Goal: Information Seeking & Learning: Learn about a topic

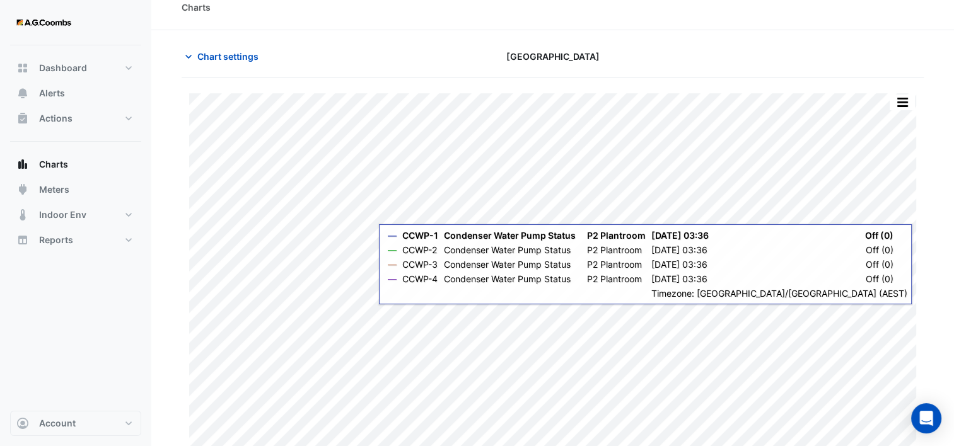
scroll to position [30, 0]
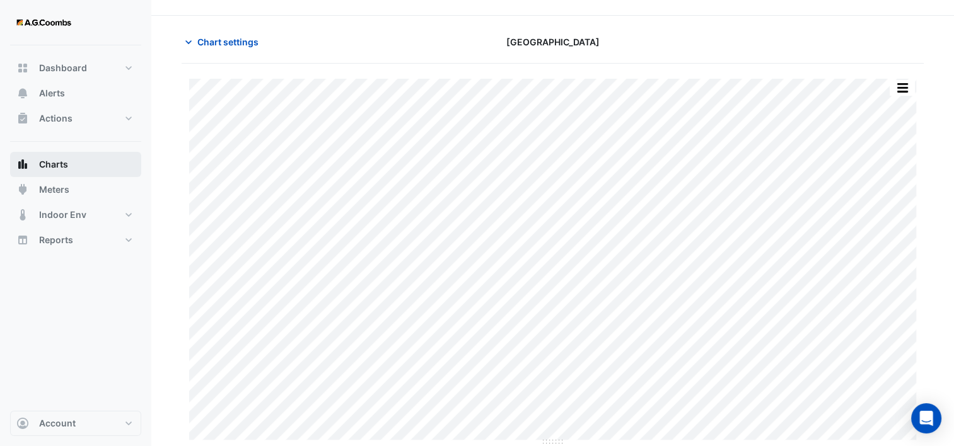
click at [53, 168] on span "Charts" at bounding box center [53, 164] width 29 height 13
click at [32, 164] on button "Charts" at bounding box center [75, 164] width 131 height 25
click at [43, 163] on span "Charts" at bounding box center [53, 164] width 29 height 13
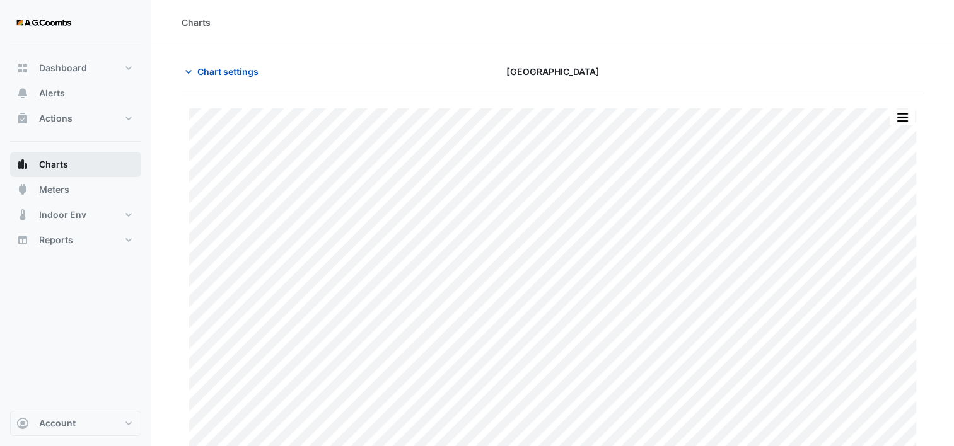
click at [64, 169] on span "Charts" at bounding box center [53, 164] width 29 height 13
click at [44, 174] on button "Charts" at bounding box center [75, 164] width 131 height 25
click at [184, 74] on icon "button" at bounding box center [188, 72] width 13 height 13
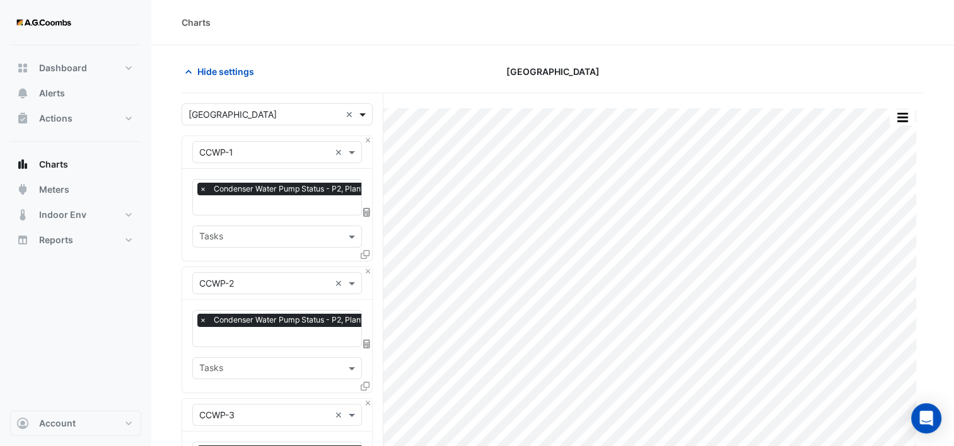
click at [362, 113] on span at bounding box center [364, 114] width 16 height 13
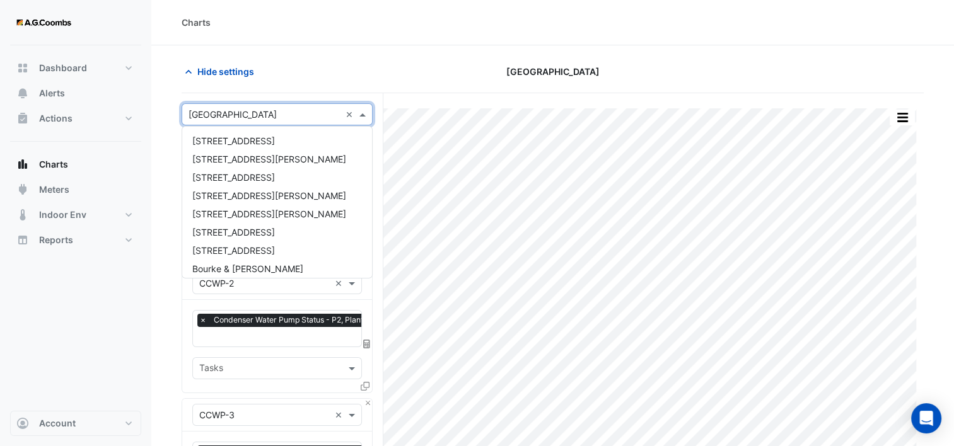
scroll to position [60, 0]
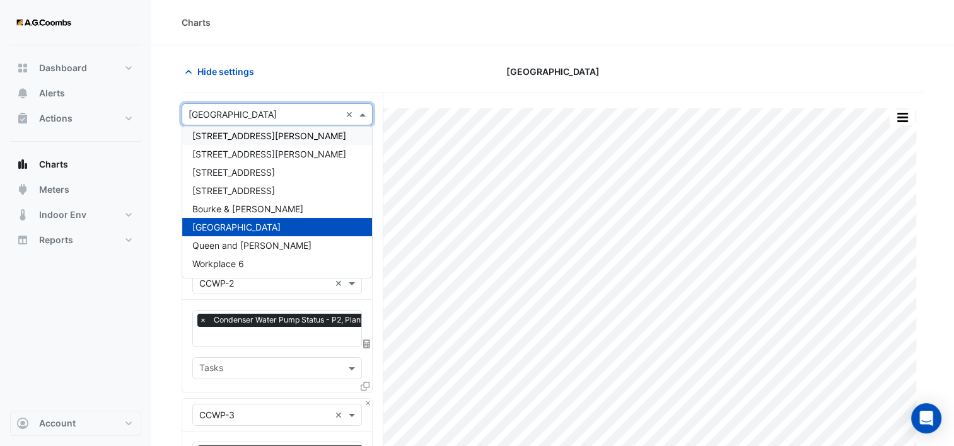
click at [291, 134] on div "[STREET_ADDRESS][PERSON_NAME]" at bounding box center [277, 136] width 190 height 18
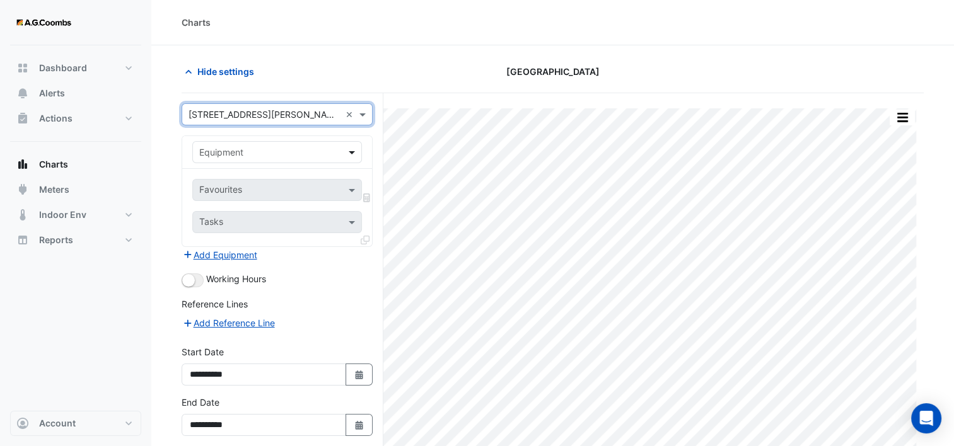
click at [353, 154] on span at bounding box center [353, 152] width 16 height 13
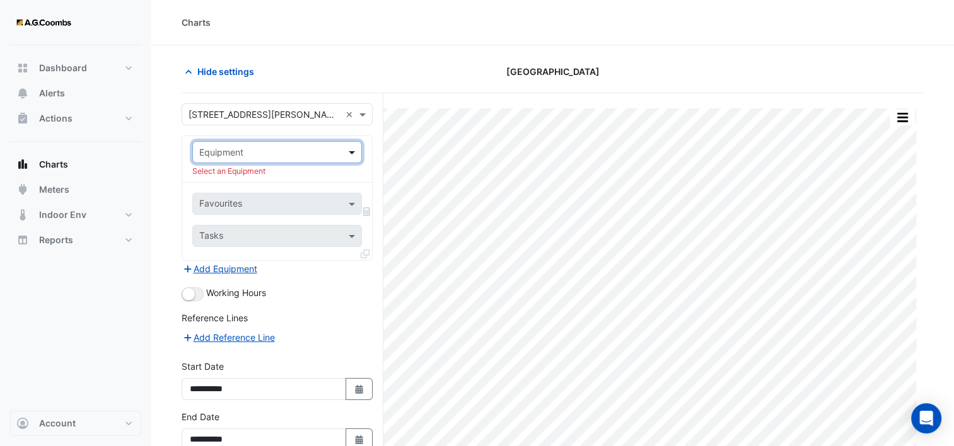
click at [353, 154] on span at bounding box center [353, 152] width 16 height 13
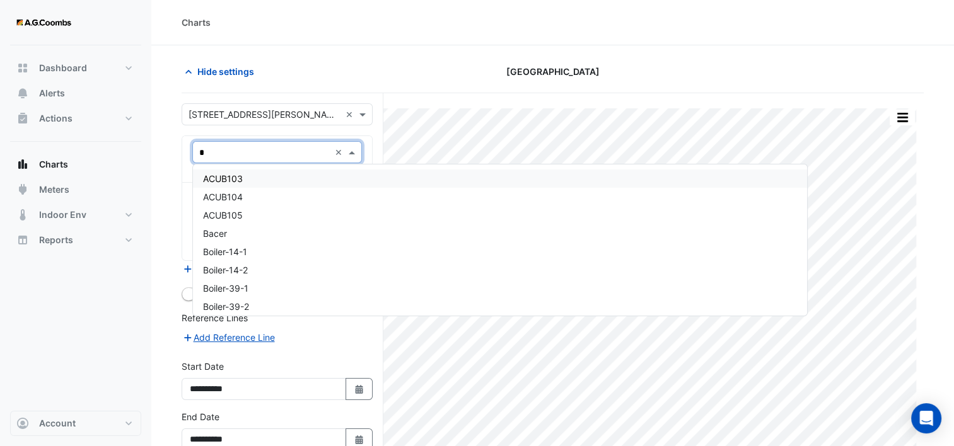
type input "**"
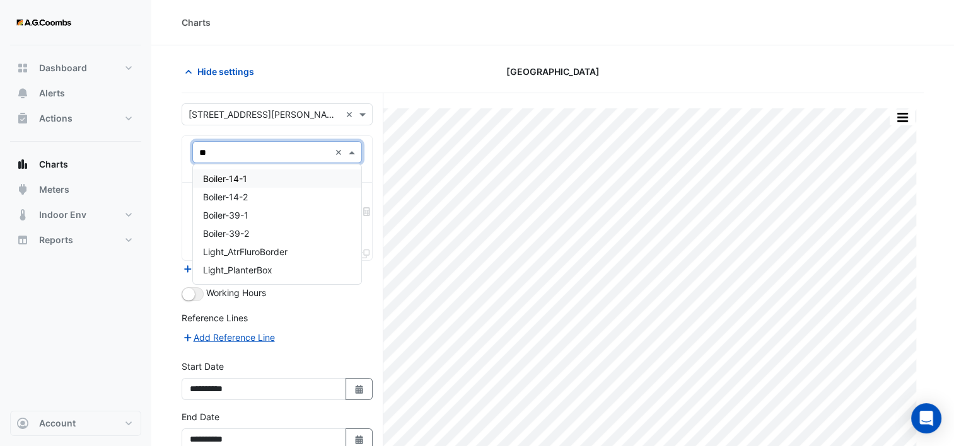
click at [280, 177] on div "Boiler-14-1" at bounding box center [277, 179] width 169 height 18
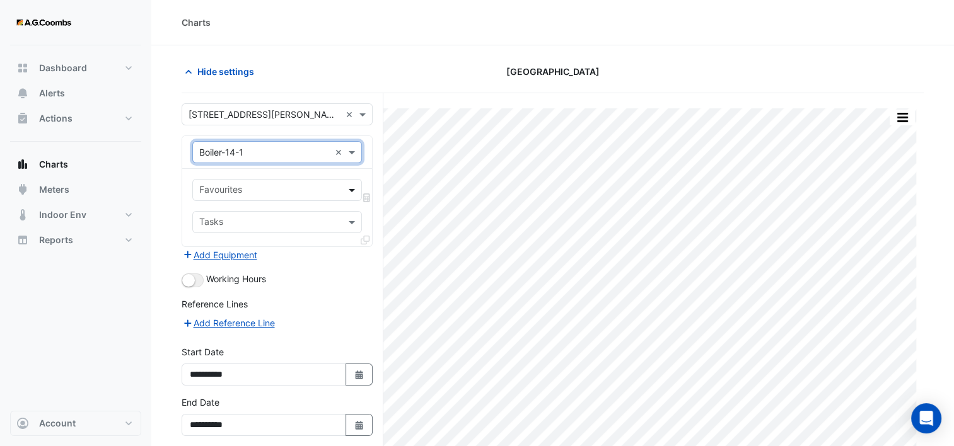
click at [350, 188] on span at bounding box center [353, 189] width 16 height 13
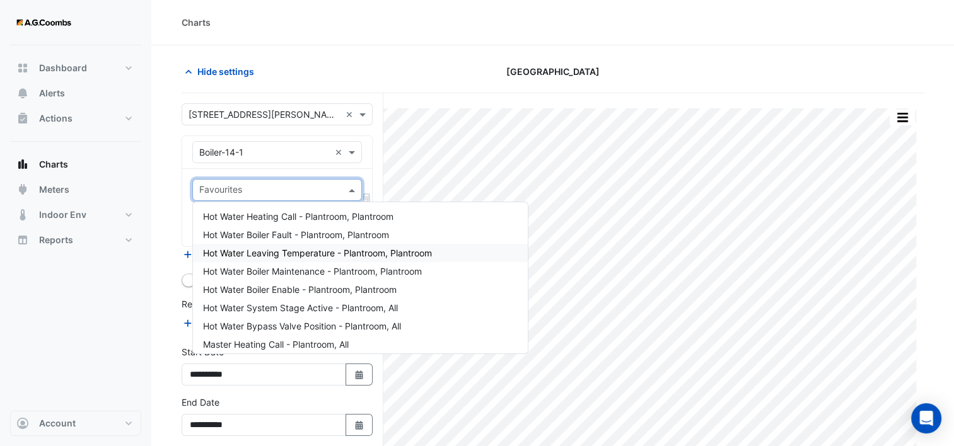
click at [316, 250] on span "Hot Water Leaving Temperature - Plantroom, Plantroom" at bounding box center [317, 253] width 229 height 11
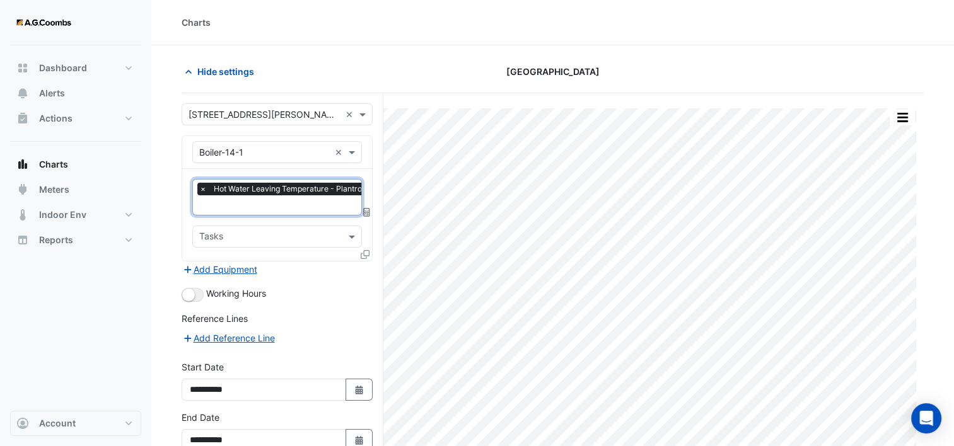
click at [320, 205] on input "text" at bounding box center [309, 206] width 221 height 13
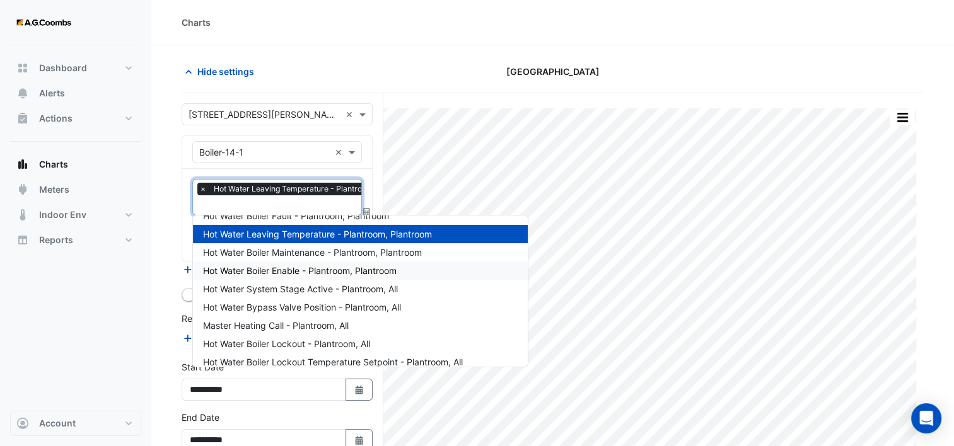
scroll to position [63, 0]
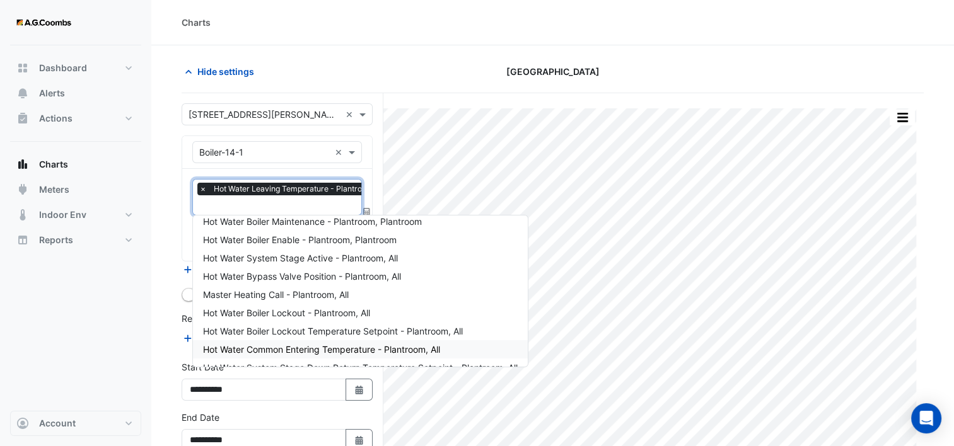
click at [275, 343] on div "Hot Water Common Entering Temperature - Plantroom, All" at bounding box center [360, 349] width 335 height 18
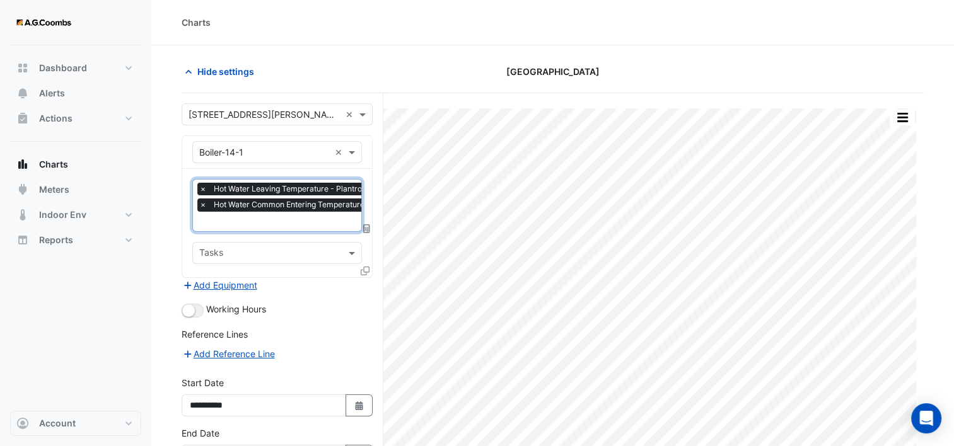
click at [363, 267] on icon at bounding box center [364, 271] width 9 height 9
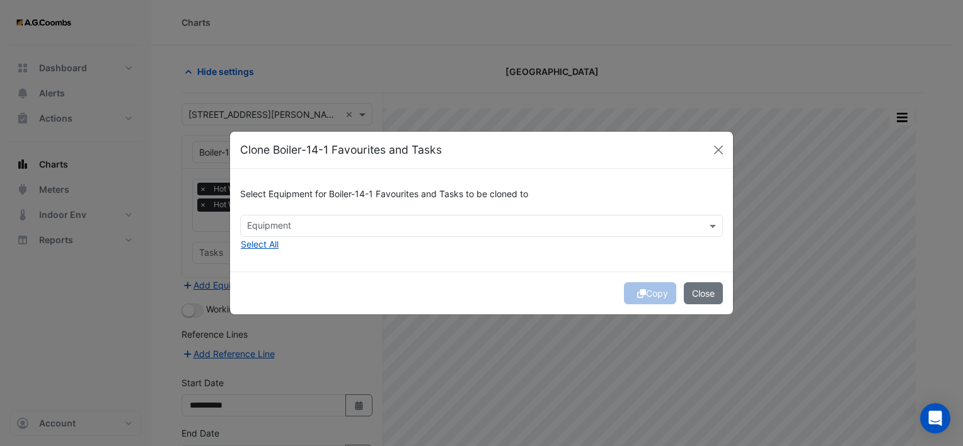
click at [334, 225] on input "text" at bounding box center [474, 227] width 454 height 13
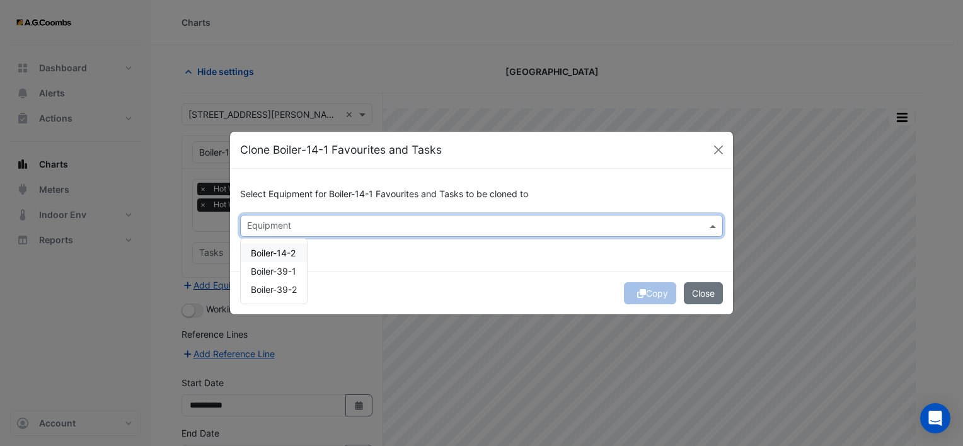
click at [292, 257] on span "Boiler-14-2" at bounding box center [273, 253] width 45 height 11
drag, startPoint x: 381, startPoint y: 260, endPoint x: 498, endPoint y: 271, distance: 117.7
click at [384, 262] on div "Select Equipment for Boiler-14-1 Favourites and Tasks to be cloned to Equipment…" at bounding box center [481, 220] width 503 height 103
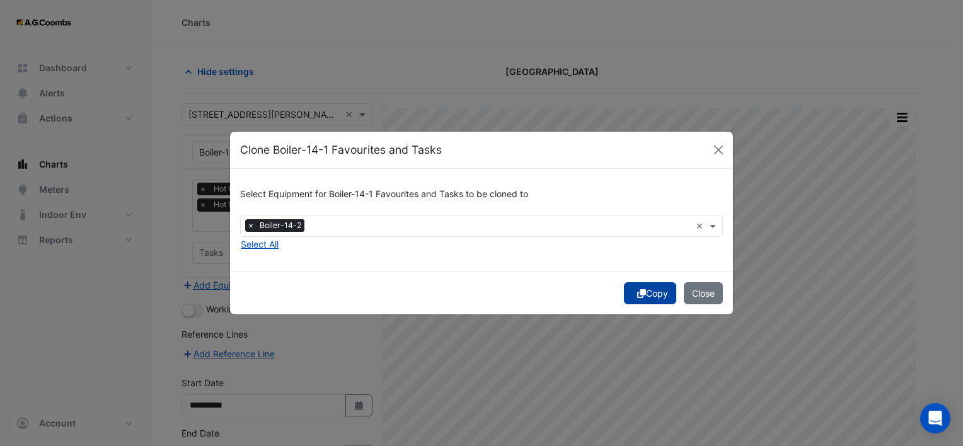
click at [637, 293] on icon "submit" at bounding box center [641, 293] width 9 height 9
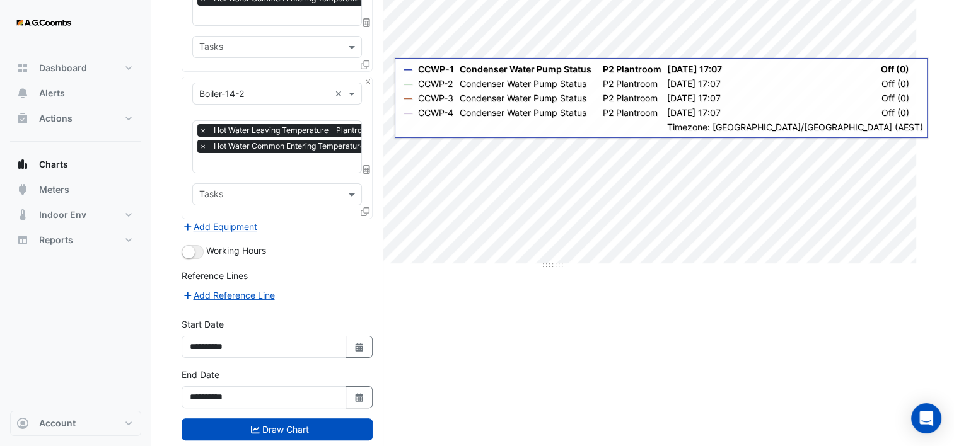
scroll to position [228, 0]
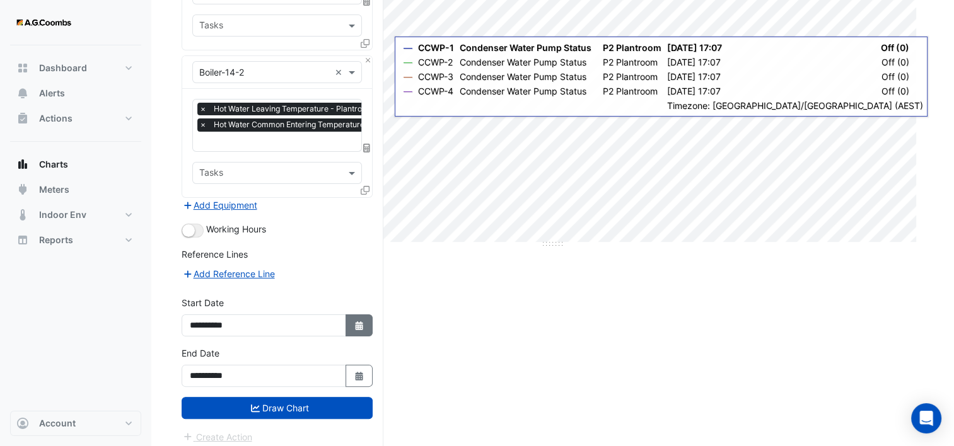
click at [359, 314] on button "Select Date" at bounding box center [359, 325] width 28 height 22
select select "*"
select select "****"
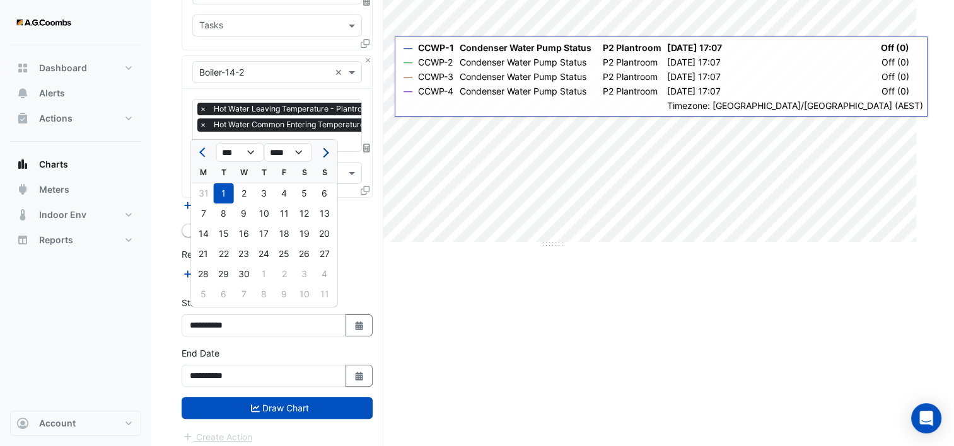
click at [323, 155] on span "Next month" at bounding box center [323, 152] width 9 height 9
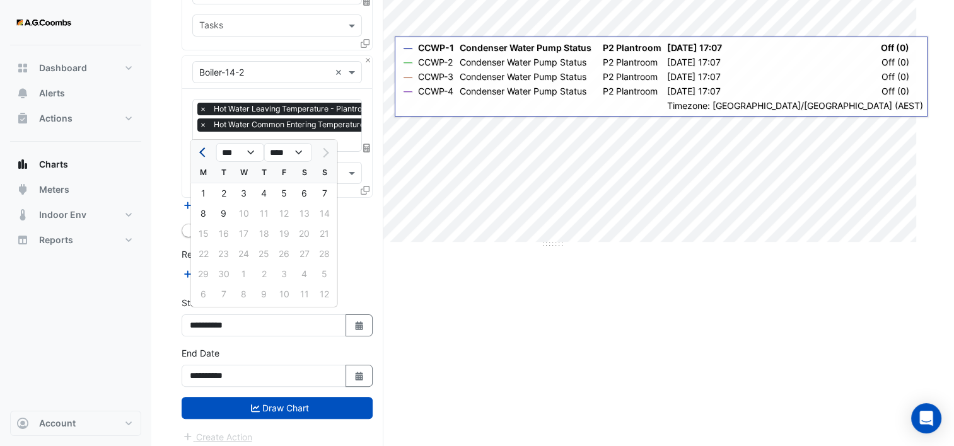
click at [202, 150] on span "Previous month" at bounding box center [203, 152] width 9 height 9
select select "*"
click at [209, 190] on div "28" at bounding box center [203, 193] width 20 height 20
type input "**********"
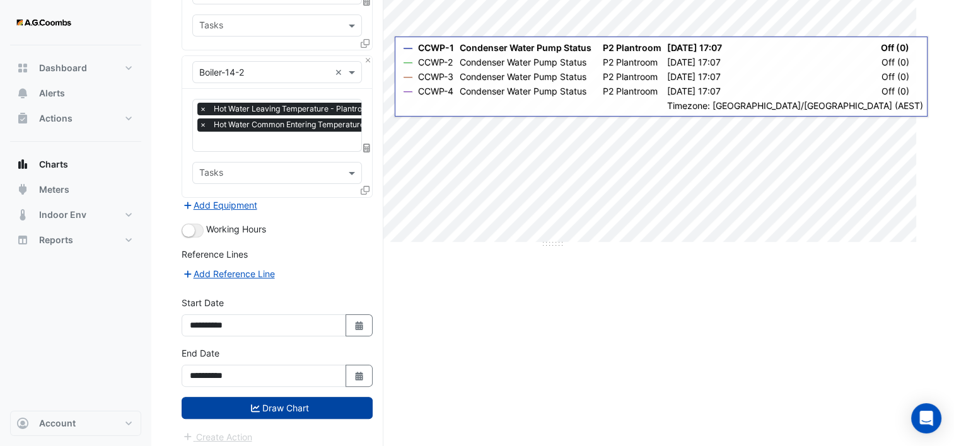
click at [335, 403] on button "Draw Chart" at bounding box center [277, 408] width 191 height 22
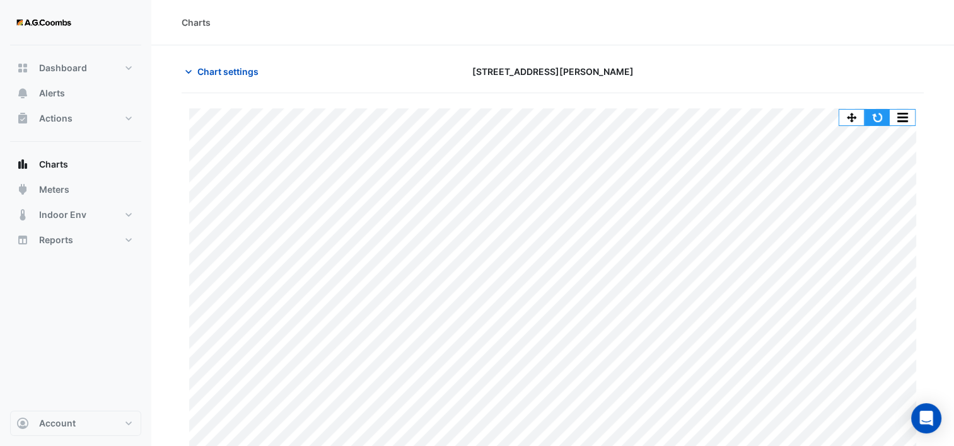
click at [875, 115] on button "button" at bounding box center [876, 118] width 25 height 16
type input "**********"
click at [195, 76] on button "Chart settings" at bounding box center [224, 72] width 85 height 22
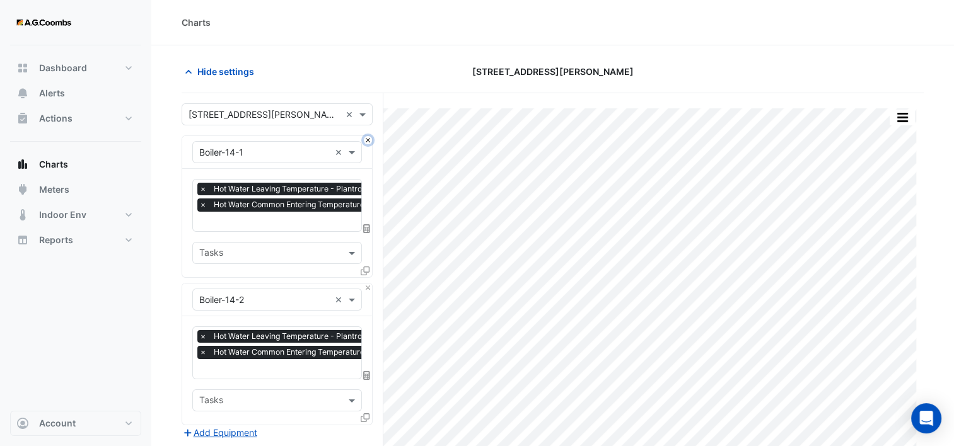
click at [366, 141] on button "Close" at bounding box center [368, 140] width 8 height 8
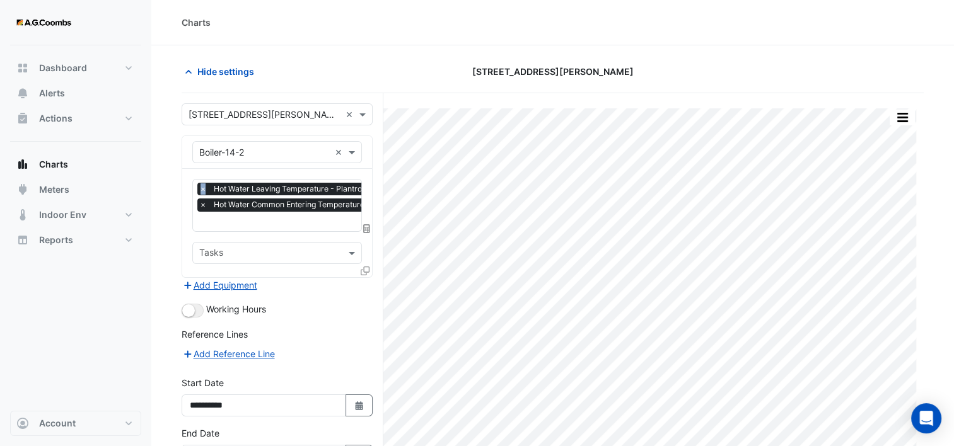
click at [366, 141] on div "Equipment × Boiler-14-2 ×" at bounding box center [277, 152] width 190 height 33
drag, startPoint x: 366, startPoint y: 141, endPoint x: 337, endPoint y: 151, distance: 30.9
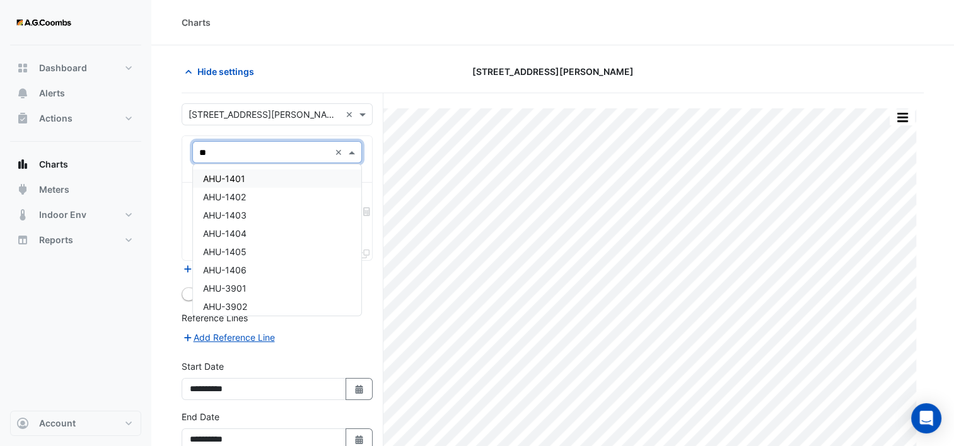
type input "***"
click at [263, 178] on div "AHU-1401" at bounding box center [277, 179] width 169 height 18
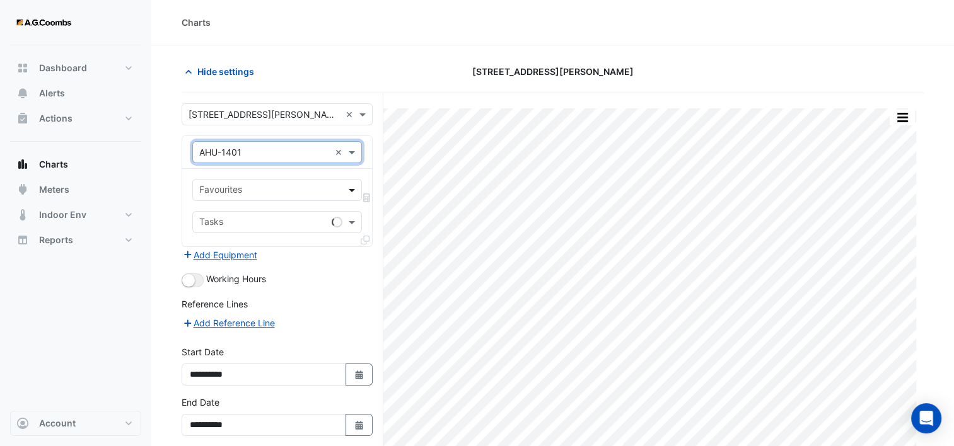
click at [354, 189] on span at bounding box center [353, 189] width 16 height 13
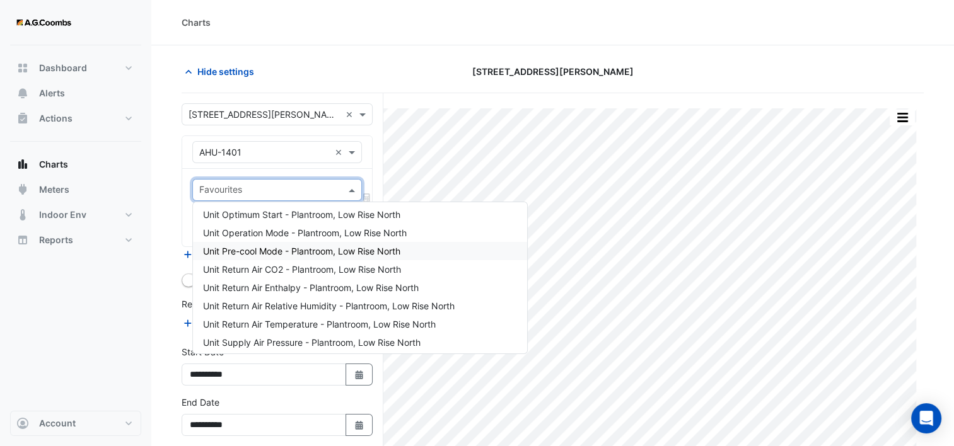
scroll to position [378, 0]
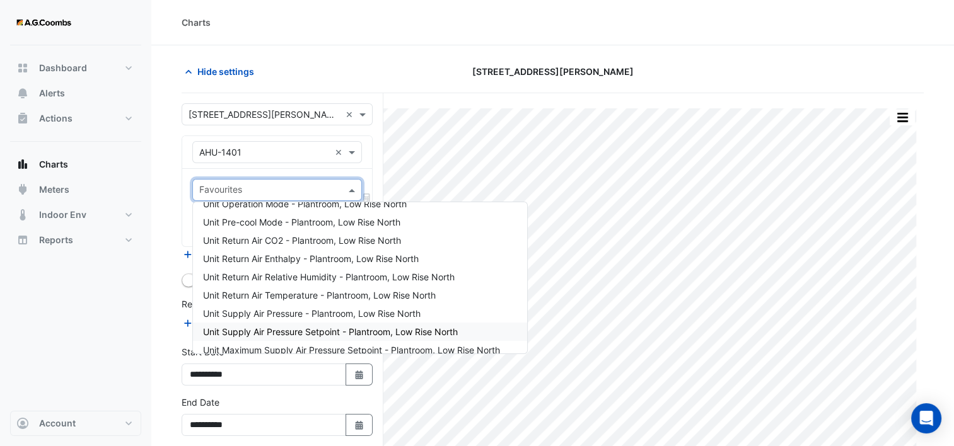
click at [330, 330] on span "Unit Supply Air Pressure Setpoint - Plantroom, Low Rise North" at bounding box center [330, 331] width 255 height 11
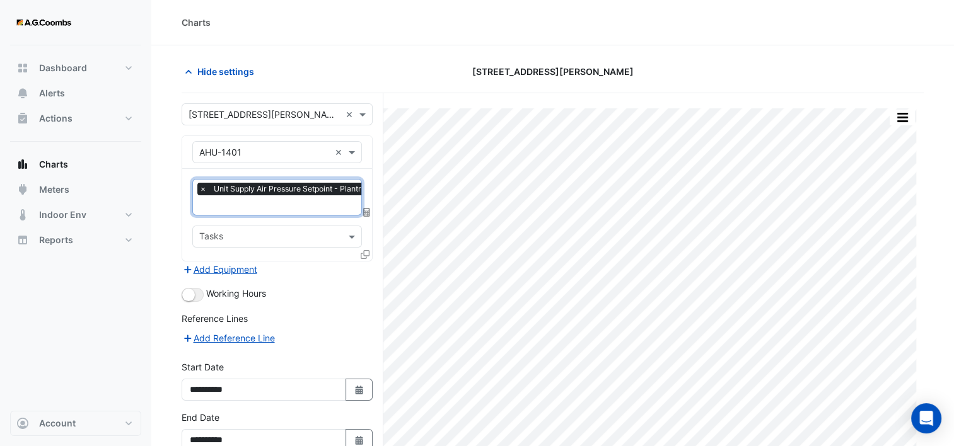
click at [270, 206] on input "text" at bounding box center [320, 206] width 242 height 13
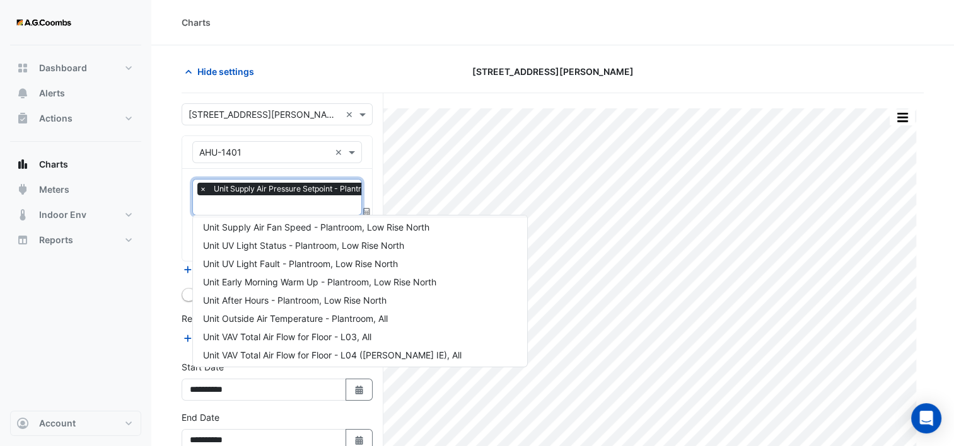
scroll to position [625, 0]
click at [280, 231] on div "Unit Supply Air Fan Speed - Plantroom, Low Rise North" at bounding box center [360, 226] width 334 height 18
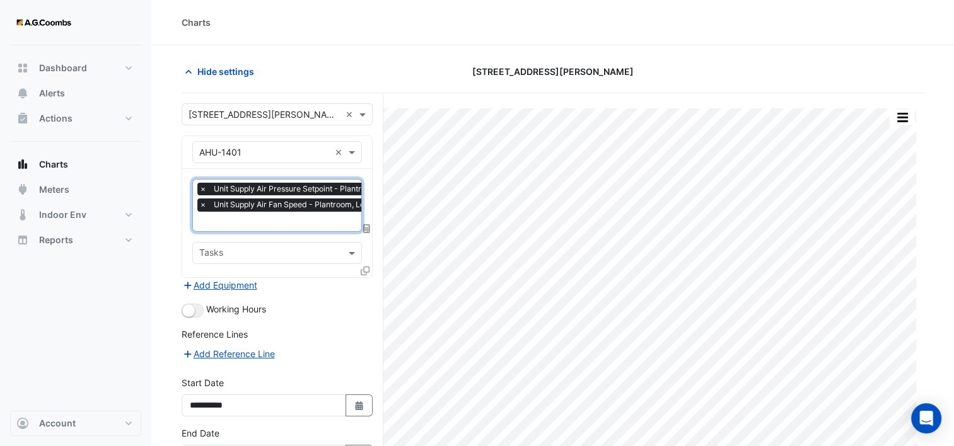
click at [271, 222] on input "text" at bounding box center [320, 222] width 242 height 13
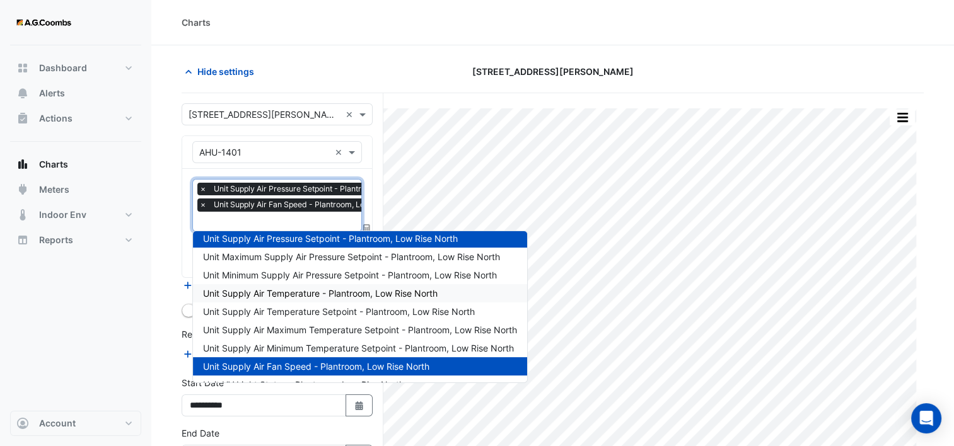
scroll to position [437, 0]
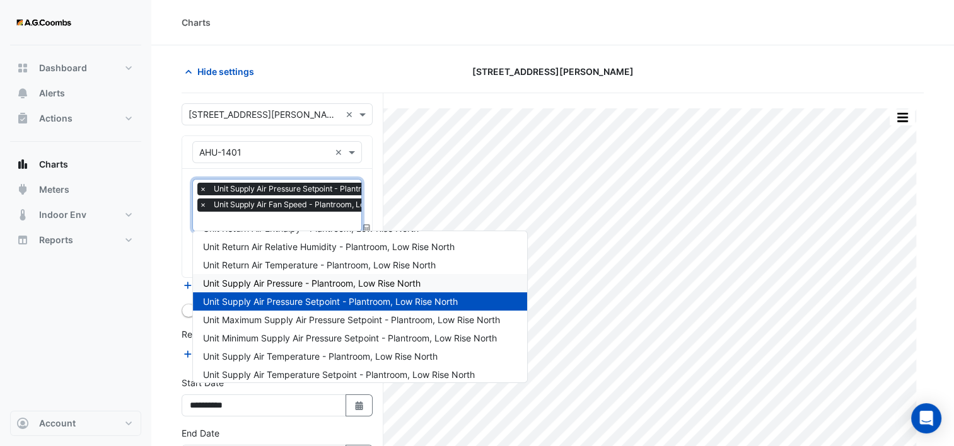
click at [290, 288] on div "Unit Supply Air Pressure - Plantroom, Low Rise North" at bounding box center [360, 283] width 334 height 18
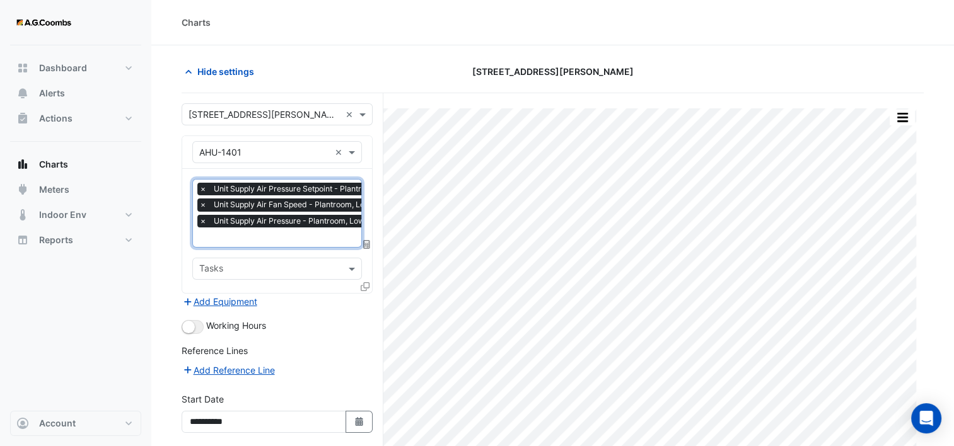
click at [366, 285] on icon at bounding box center [364, 286] width 9 height 9
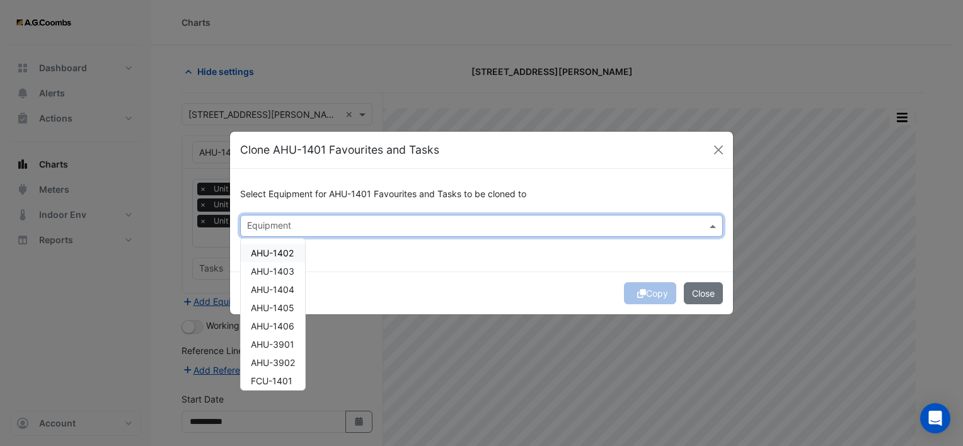
click at [309, 226] on input "text" at bounding box center [474, 227] width 454 height 13
click at [289, 251] on span "AHU-1402" at bounding box center [272, 253] width 43 height 11
click at [281, 270] on span "AHU-1403" at bounding box center [272, 271] width 43 height 11
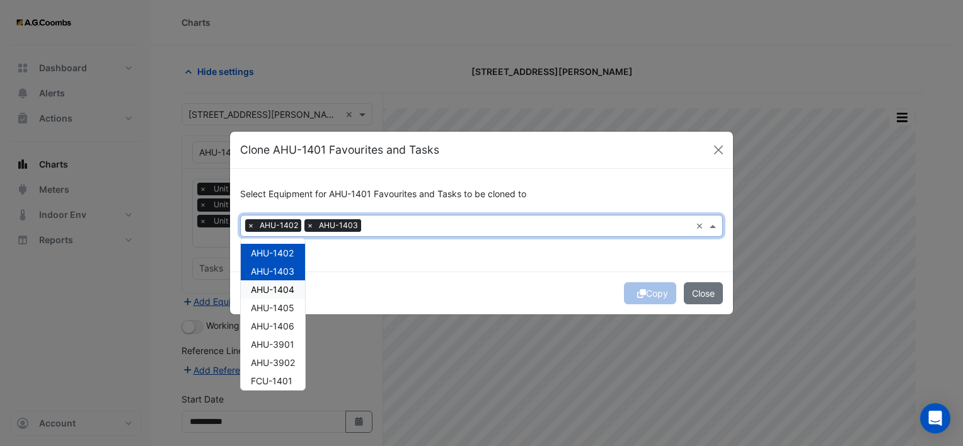
click at [282, 285] on span "AHU-1404" at bounding box center [272, 289] width 43 height 11
click at [283, 300] on div "AHU-1405" at bounding box center [273, 308] width 64 height 18
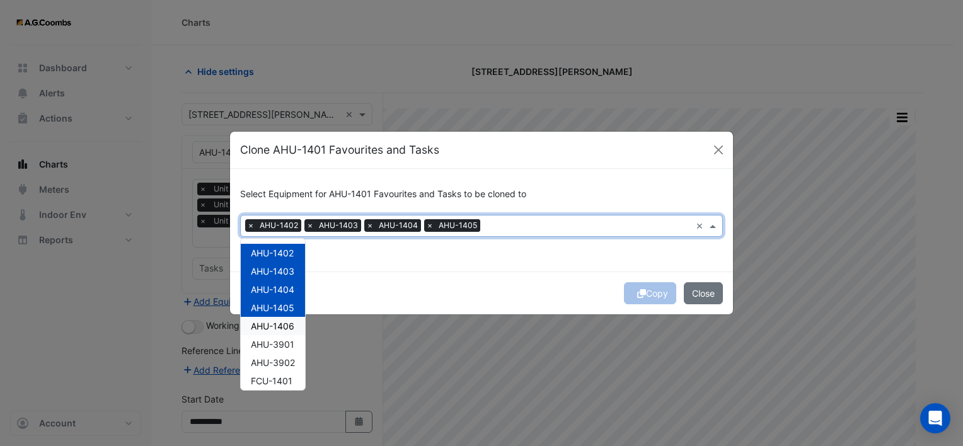
click at [284, 318] on div "AHU-1406" at bounding box center [273, 326] width 64 height 18
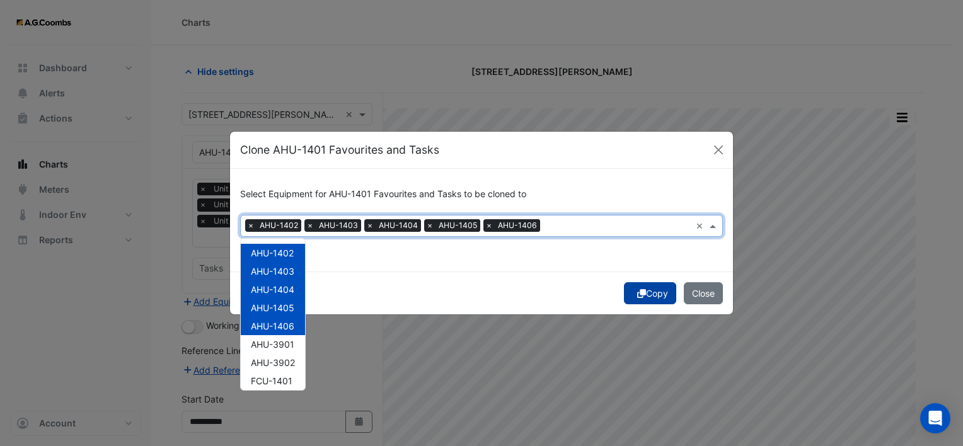
click at [663, 292] on button "Copy" at bounding box center [650, 293] width 52 height 22
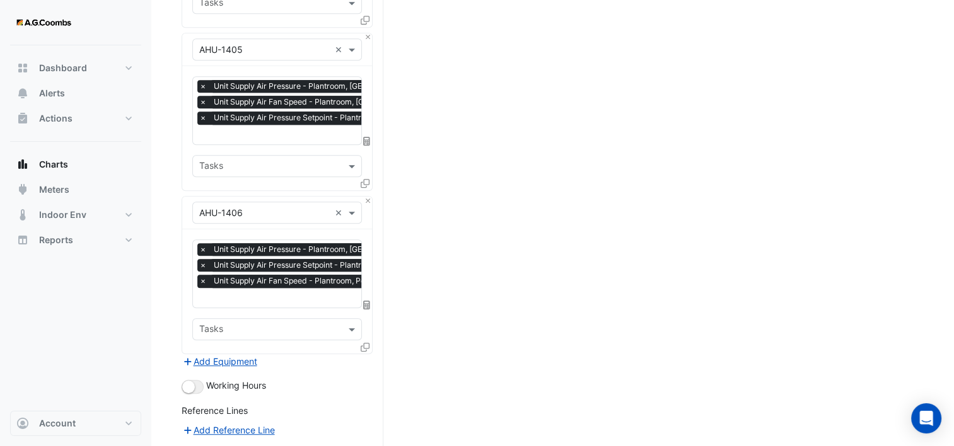
scroll to position [906, 0]
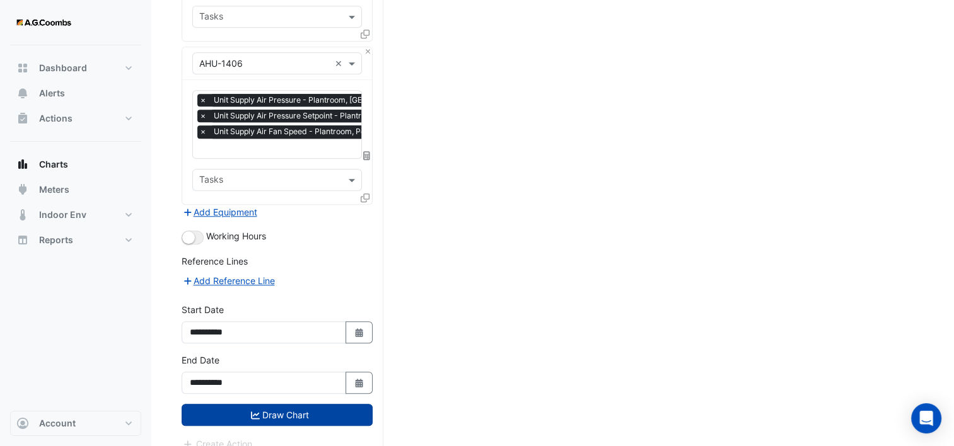
click at [287, 404] on button "Draw Chart" at bounding box center [277, 415] width 191 height 22
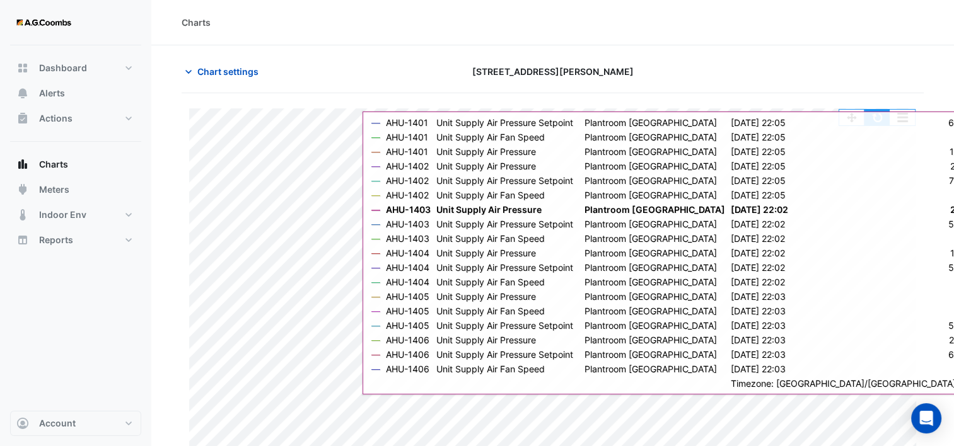
click at [877, 118] on button "button" at bounding box center [876, 118] width 25 height 16
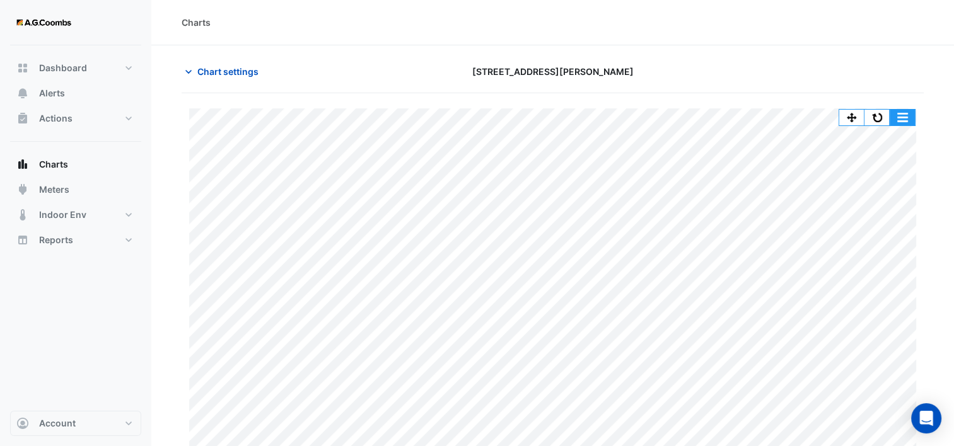
click at [899, 120] on button "button" at bounding box center [901, 118] width 25 height 16
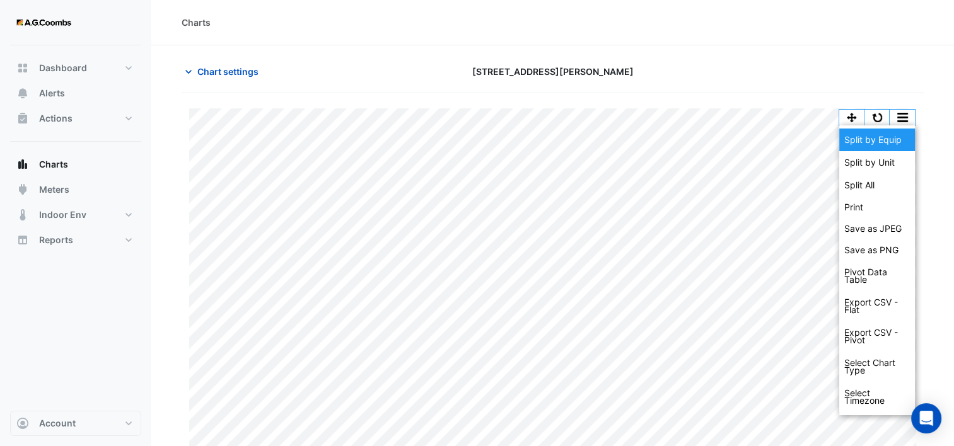
click at [880, 138] on div "Split by Equip" at bounding box center [877, 140] width 76 height 23
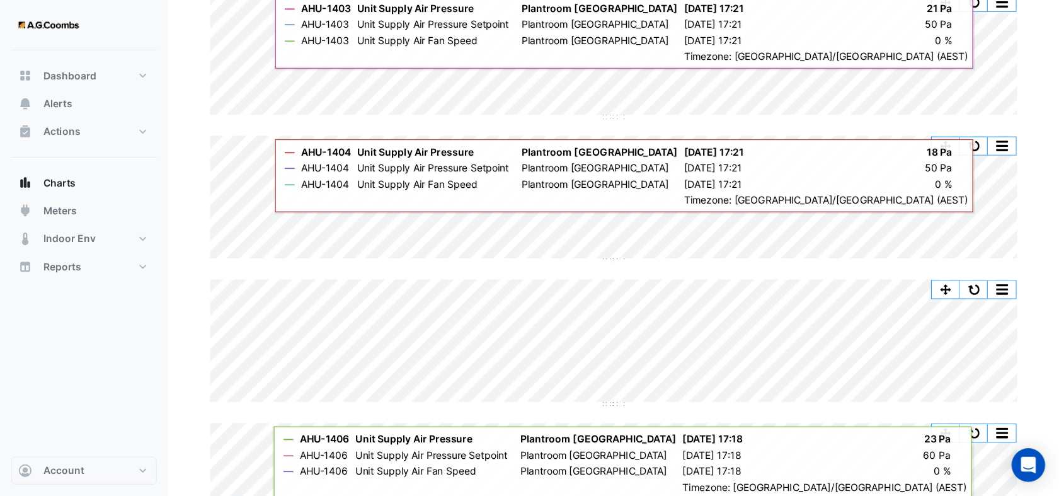
scroll to position [374, 0]
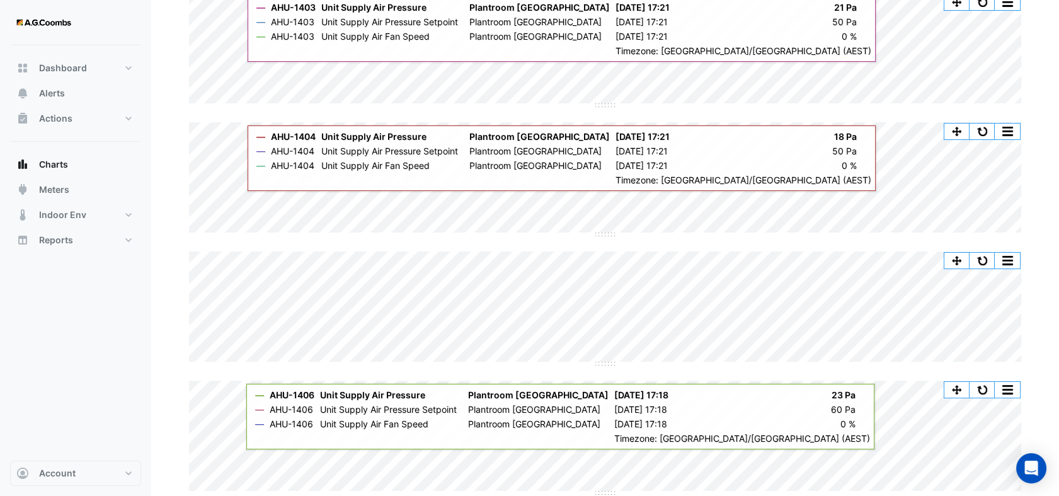
click at [701, 232] on div "Split by Unit Split All Split None Print Save as JPEG Save as PNG Pivot Data Ta…" at bounding box center [605, 179] width 833 height 114
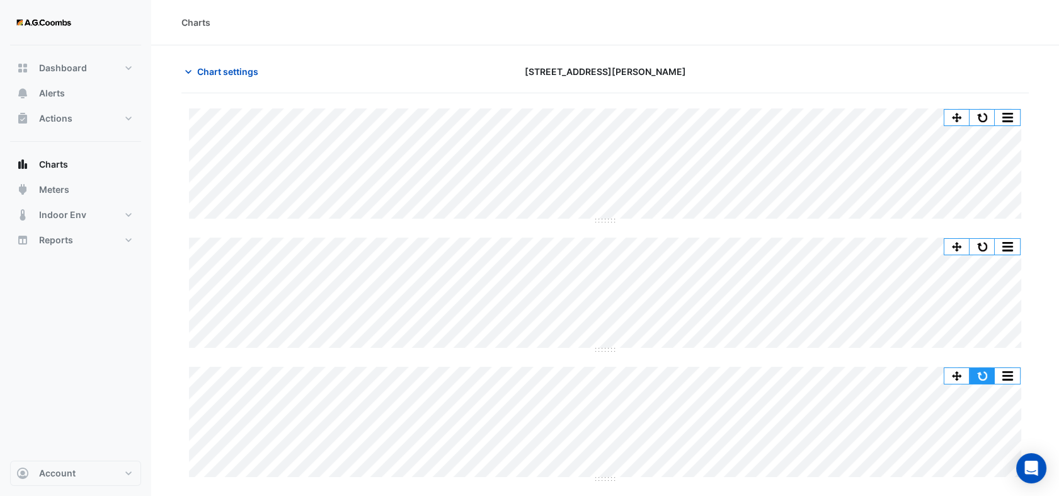
click at [982, 374] on button "button" at bounding box center [982, 376] width 25 height 16
type input "**********"
click at [192, 73] on icon "button" at bounding box center [188, 72] width 13 height 13
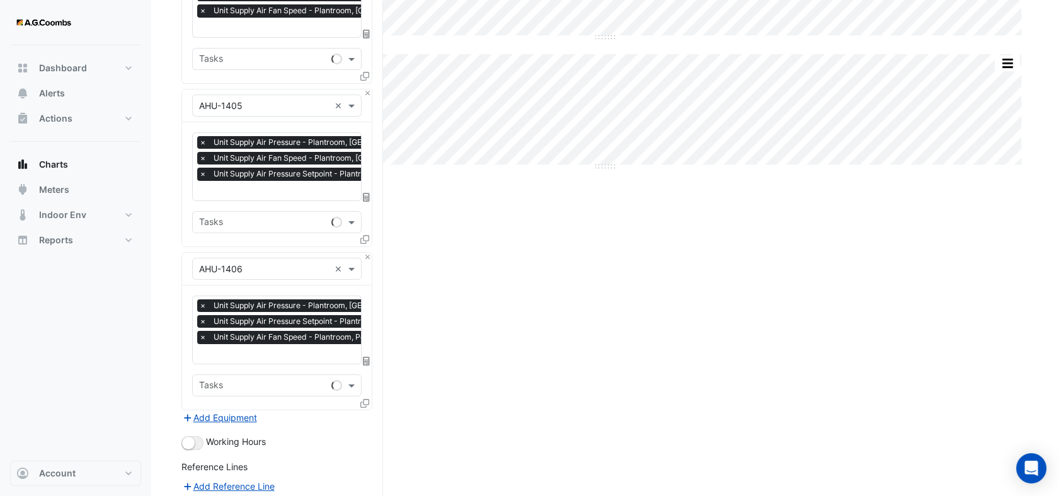
scroll to position [770, 0]
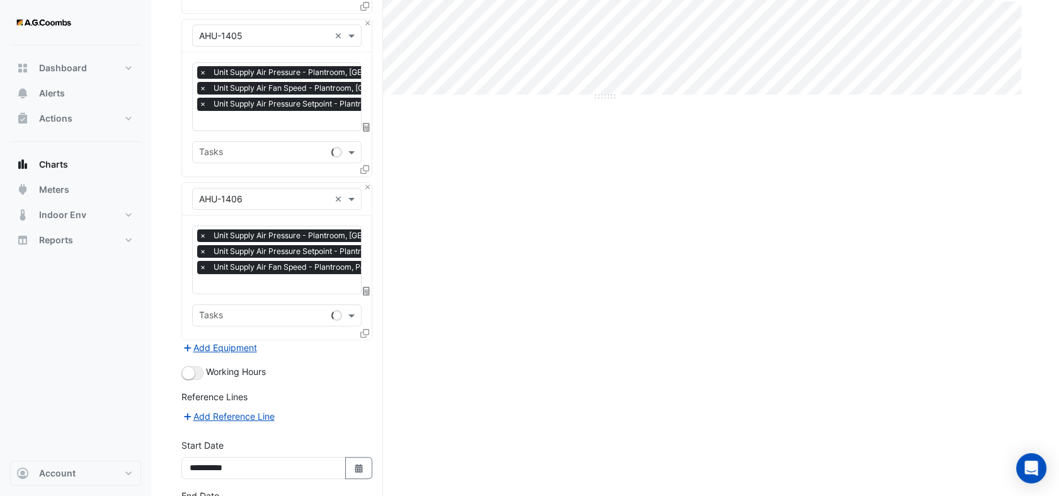
click at [364, 329] on icon at bounding box center [364, 333] width 9 height 9
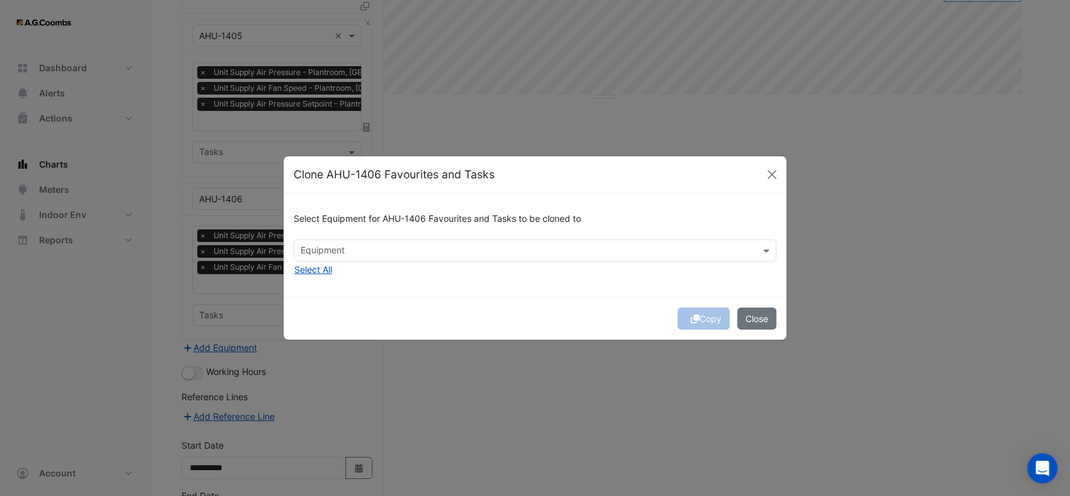
click at [350, 252] on input "text" at bounding box center [528, 251] width 454 height 13
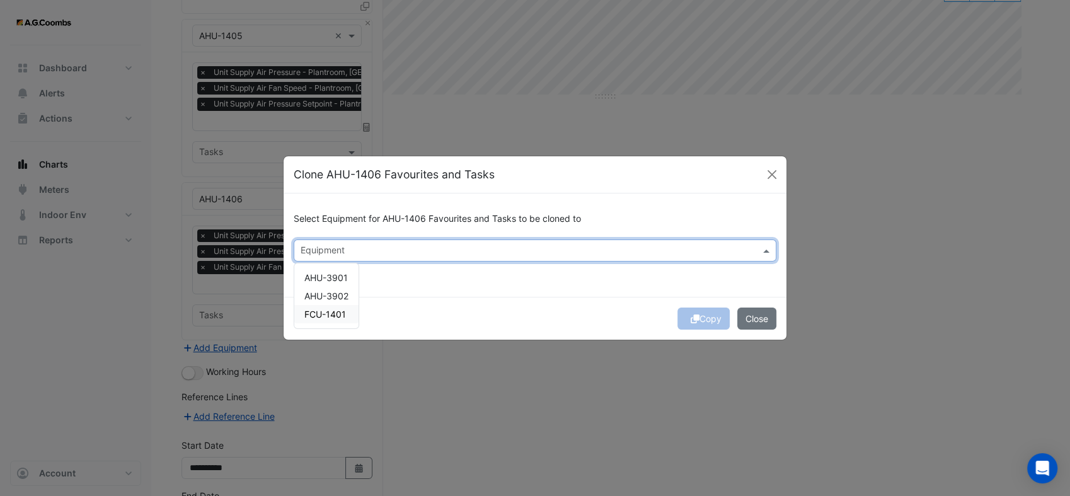
click at [328, 321] on div "FCU-1401" at bounding box center [326, 314] width 64 height 18
click at [625, 279] on div "Select Equipment for AHU-1406 Favourites and Tasks to be cloned to Equipment × …" at bounding box center [535, 244] width 503 height 103
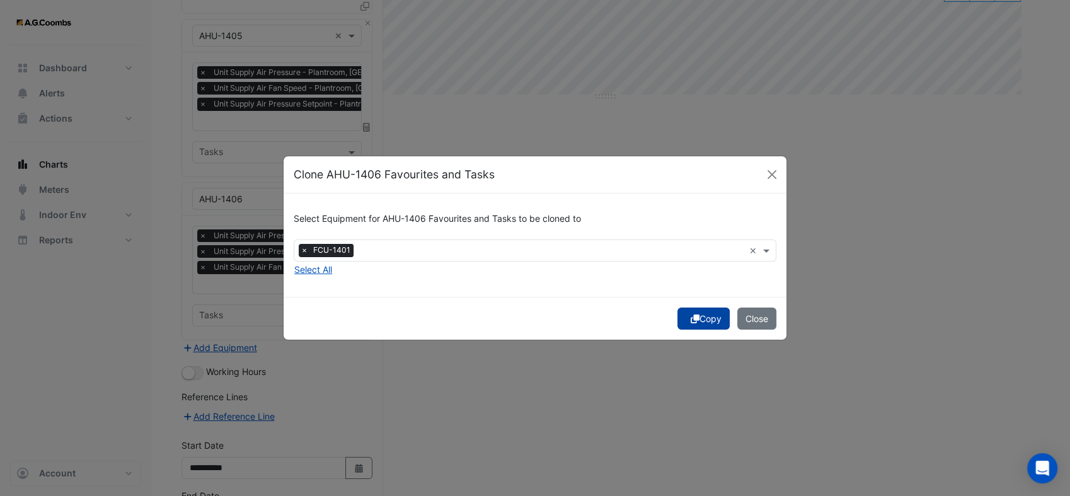
click at [699, 318] on button "Copy" at bounding box center [704, 319] width 52 height 22
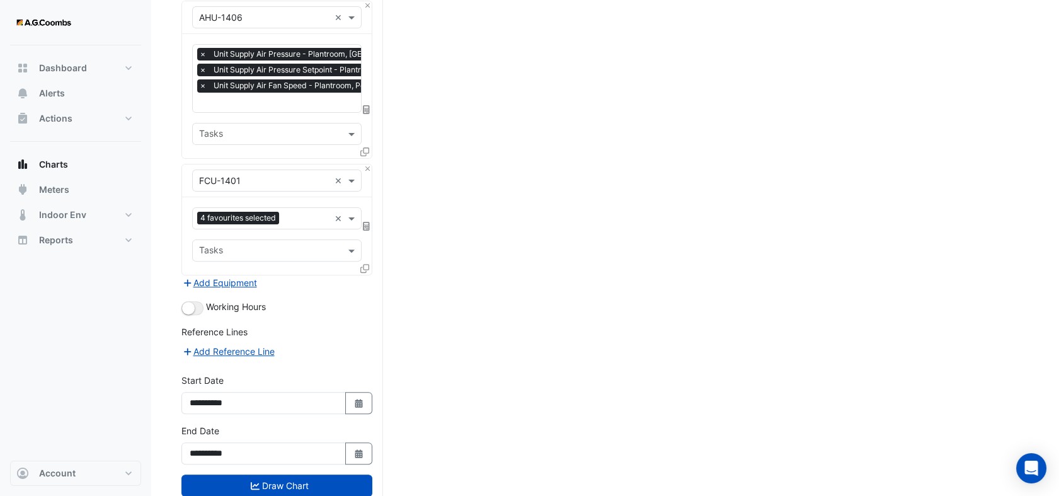
scroll to position [975, 0]
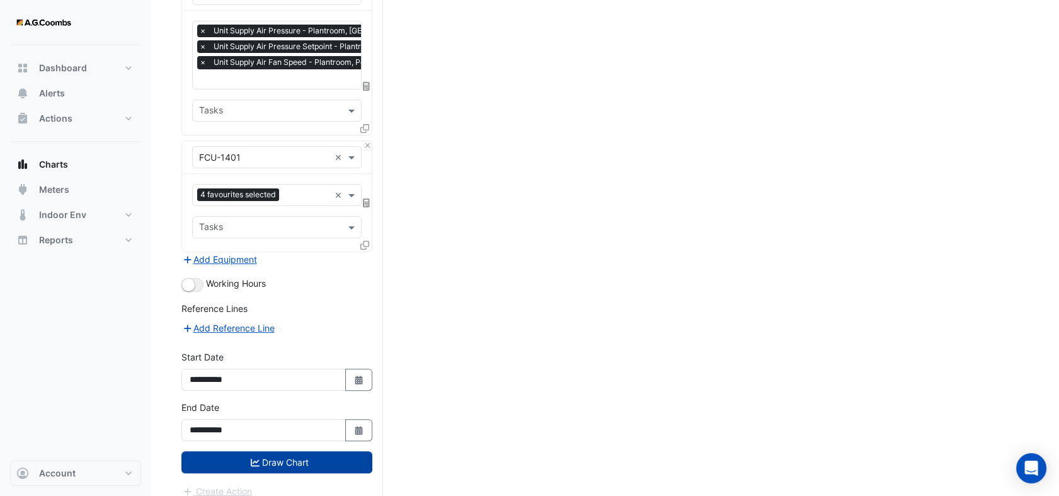
click at [334, 451] on button "Draw Chart" at bounding box center [277, 462] width 191 height 22
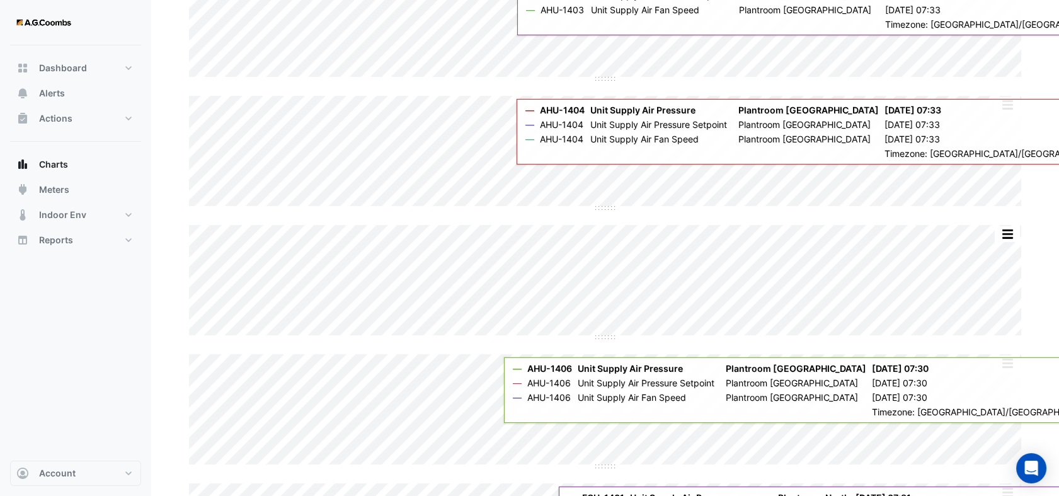
scroll to position [517, 0]
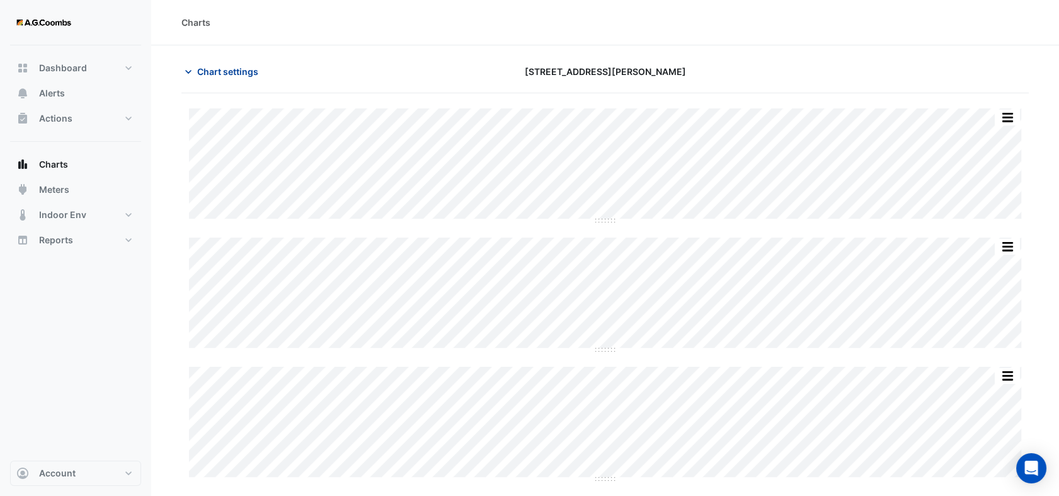
click at [189, 72] on icon "button" at bounding box center [188, 72] width 6 height 4
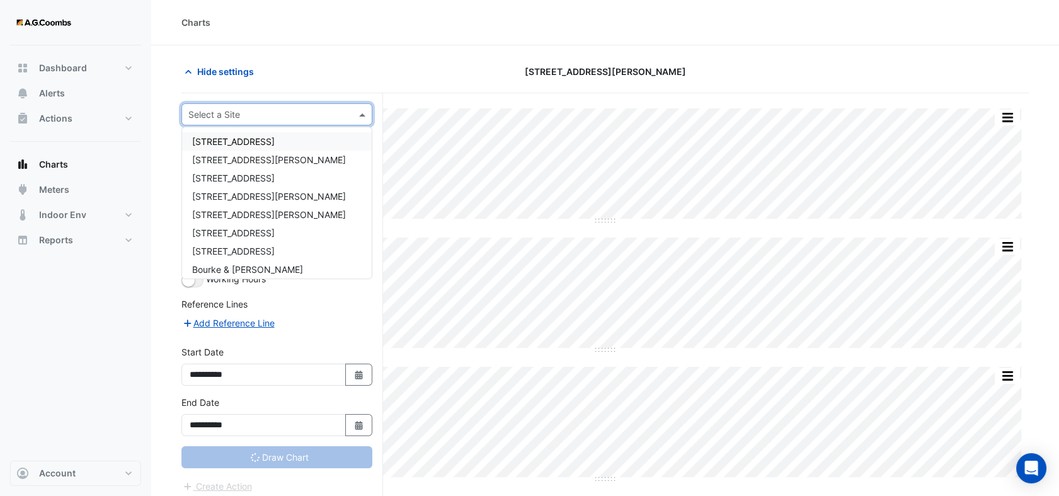
click at [364, 115] on span at bounding box center [364, 114] width 16 height 13
click at [244, 192] on span "[STREET_ADDRESS][PERSON_NAME]" at bounding box center [269, 196] width 154 height 11
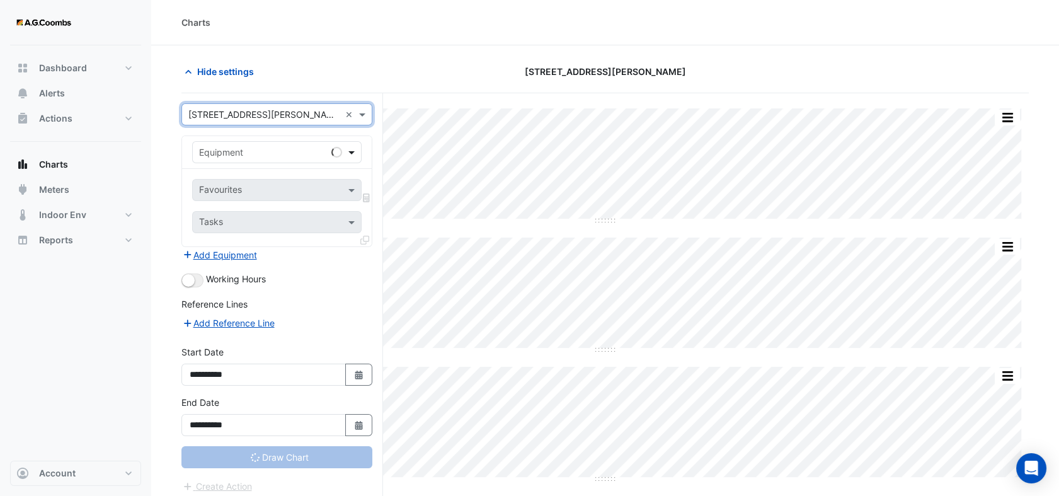
click at [349, 154] on span at bounding box center [353, 152] width 16 height 13
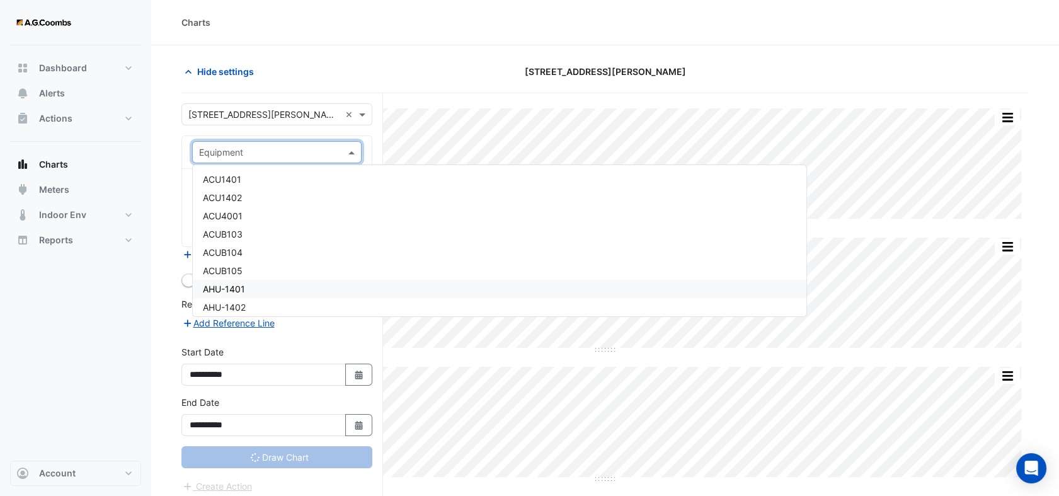
click at [232, 284] on span "AHU-1401" at bounding box center [224, 289] width 42 height 11
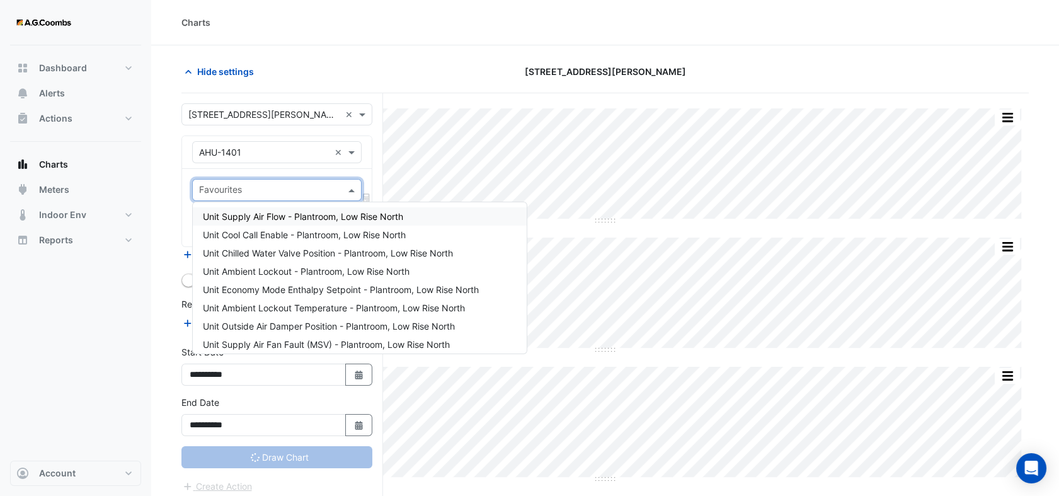
click at [353, 191] on span at bounding box center [353, 189] width 16 height 13
type input "**********"
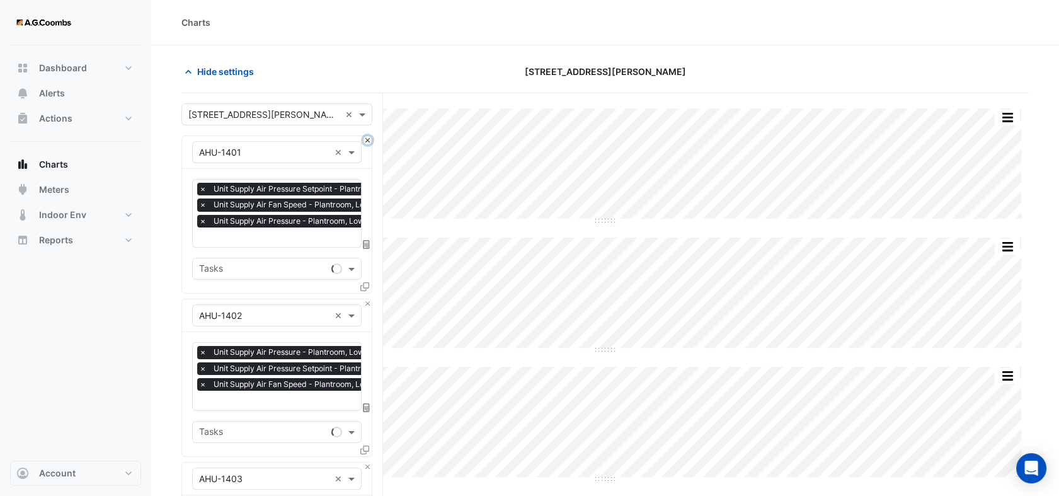
click at [370, 141] on button "Close" at bounding box center [368, 140] width 8 height 8
click at [369, 299] on button "Close" at bounding box center [368, 303] width 8 height 8
click at [369, 141] on button "Close" at bounding box center [368, 140] width 8 height 8
click at [368, 141] on button "Close" at bounding box center [368, 140] width 8 height 8
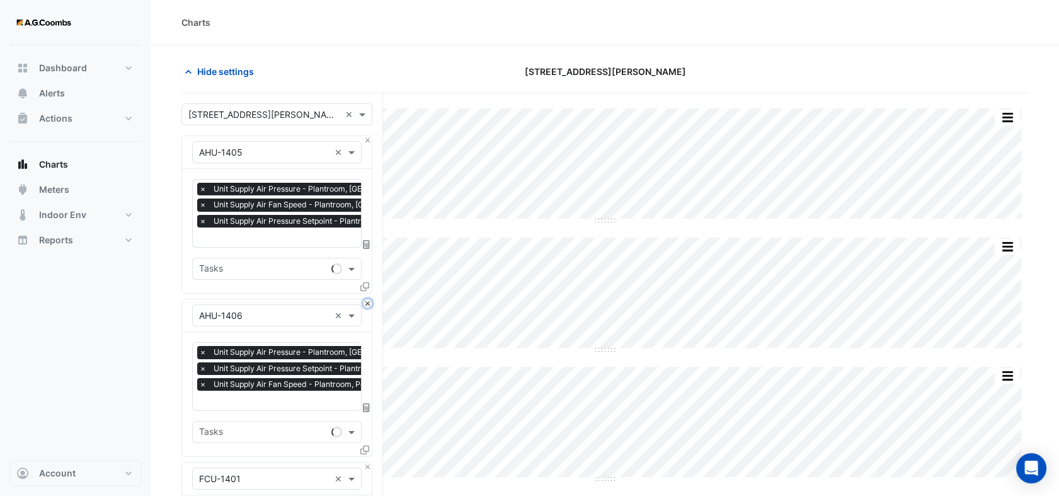
click at [368, 299] on button "Close" at bounding box center [368, 303] width 8 height 8
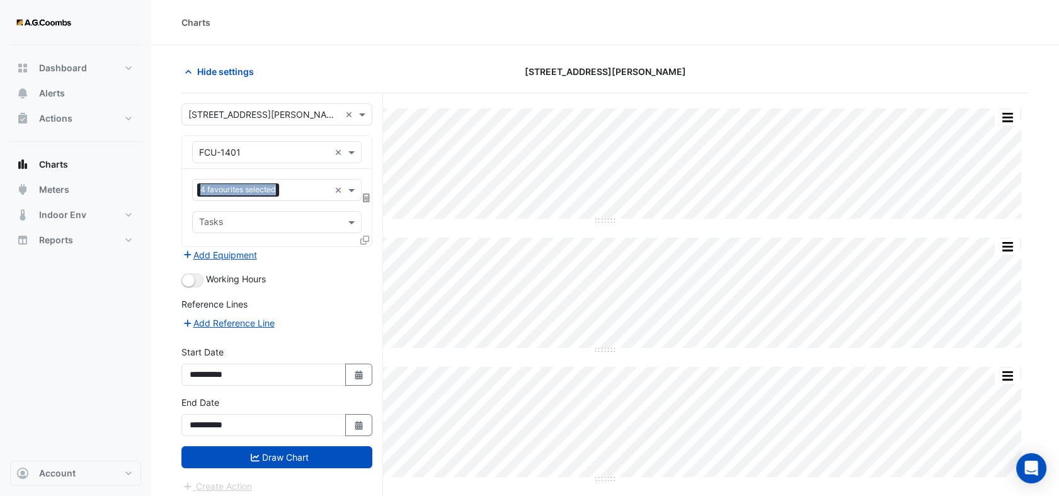
click at [368, 141] on div "Equipment × FCU-1401 ×" at bounding box center [277, 152] width 190 height 33
drag, startPoint x: 368, startPoint y: 141, endPoint x: 334, endPoint y: 190, distance: 59.3
click at [334, 190] on div "Favourites 4 favourites selected ×" at bounding box center [277, 190] width 170 height 22
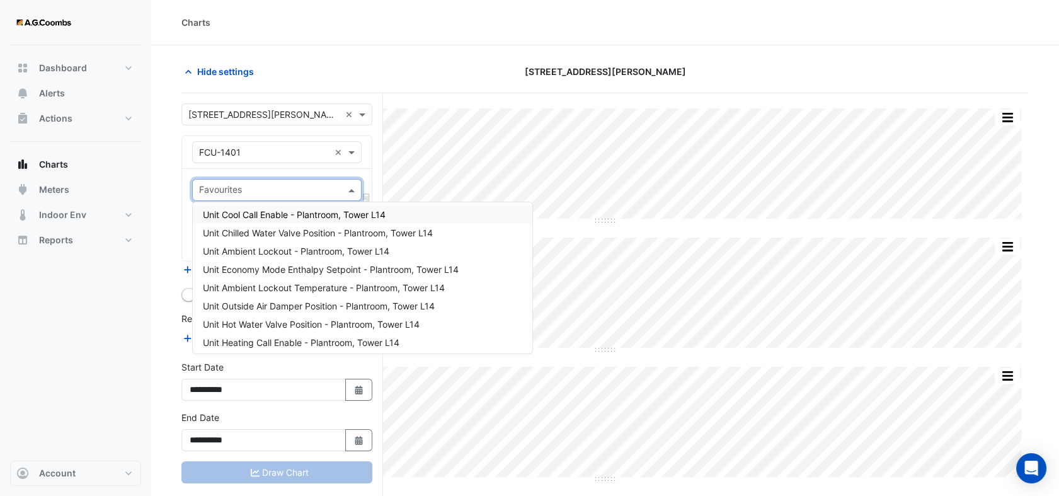
scroll to position [70, 0]
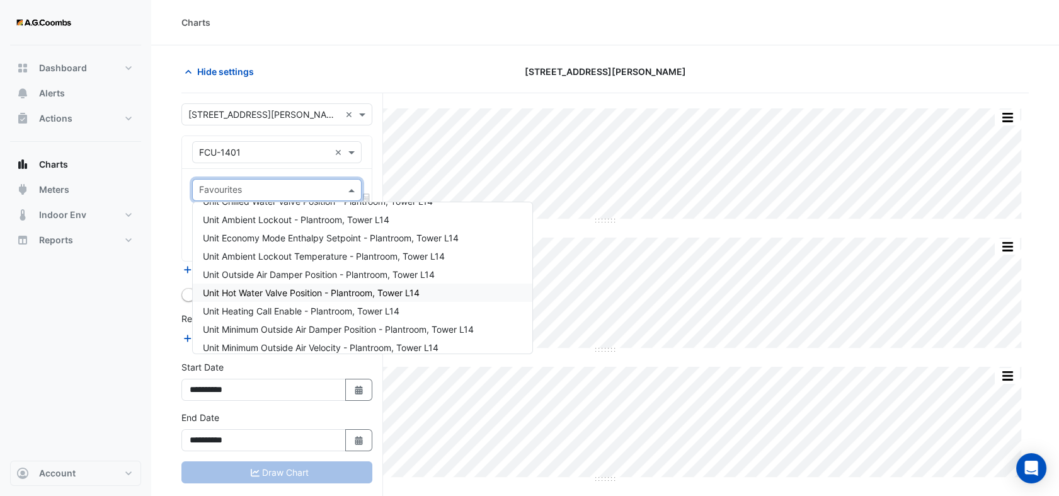
click at [302, 288] on span "Unit Hot Water Valve Position - Plantroom, Tower L14" at bounding box center [311, 292] width 217 height 11
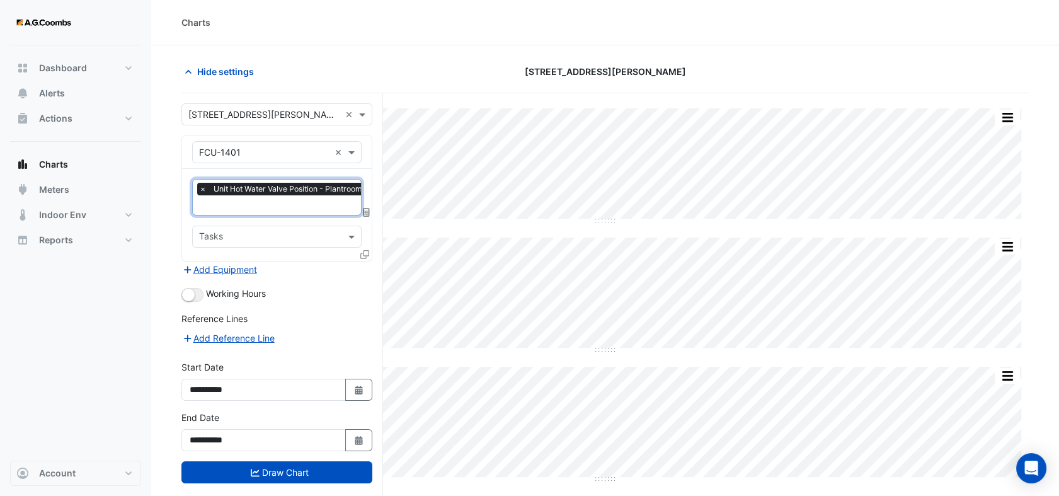
click at [285, 202] on input "text" at bounding box center [304, 206] width 210 height 13
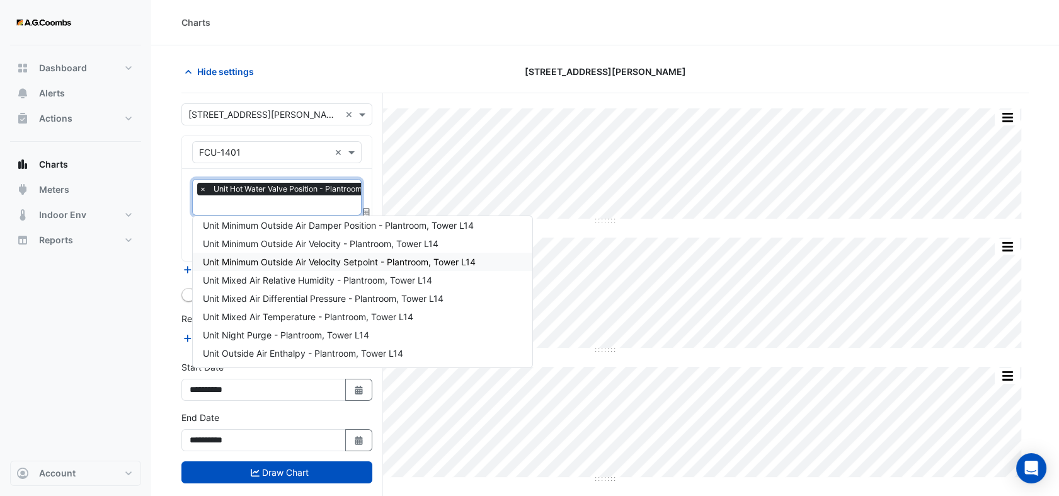
scroll to position [221, 0]
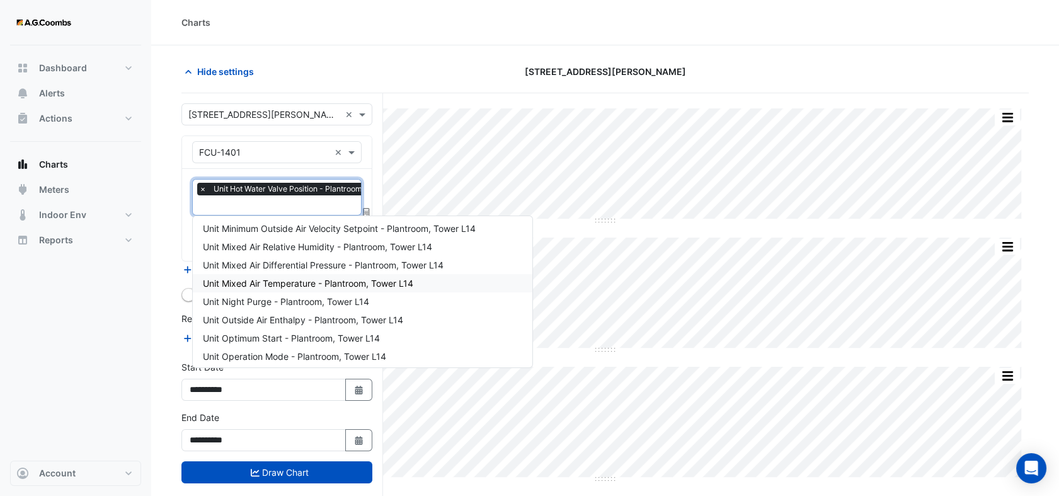
click at [308, 280] on span "Unit Mixed Air Temperature - Plantroom, Tower L14" at bounding box center [308, 283] width 210 height 11
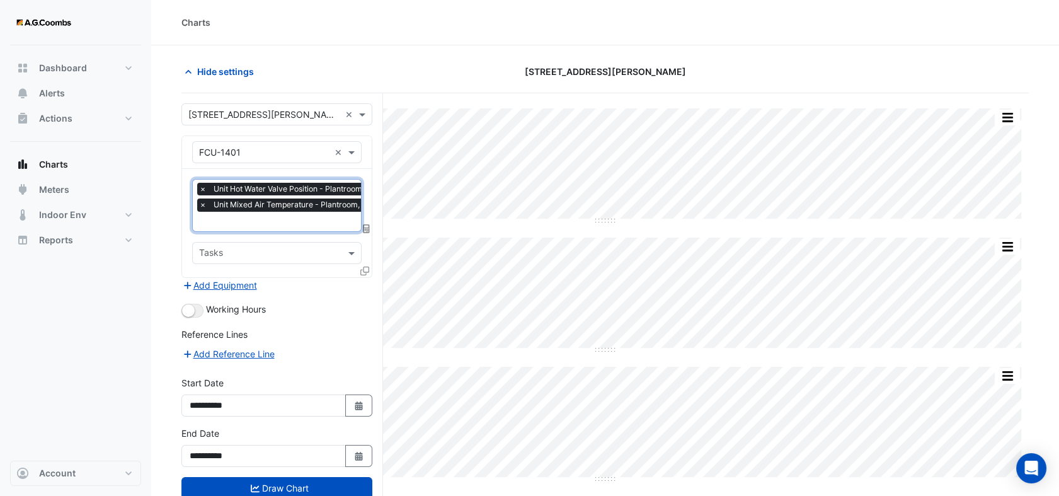
click at [278, 222] on input "text" at bounding box center [304, 222] width 210 height 13
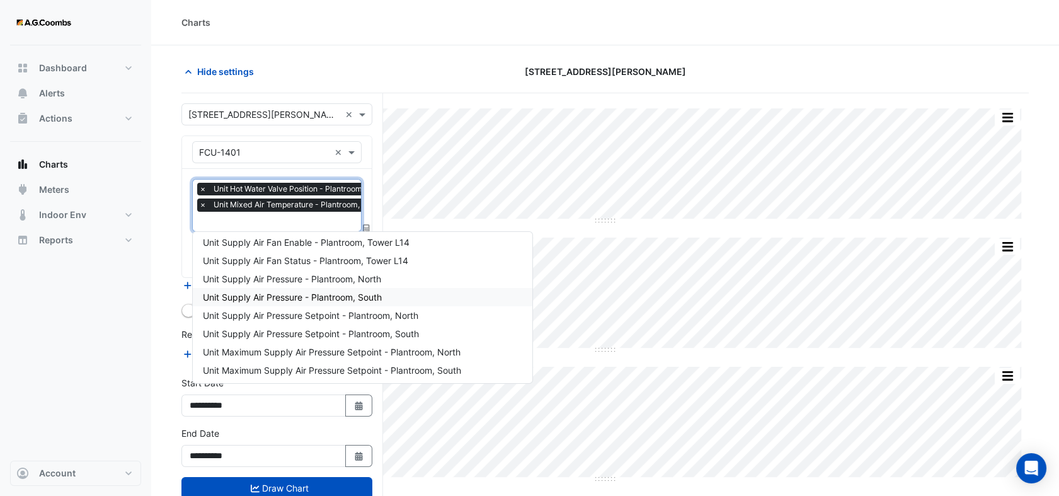
scroll to position [559, 0]
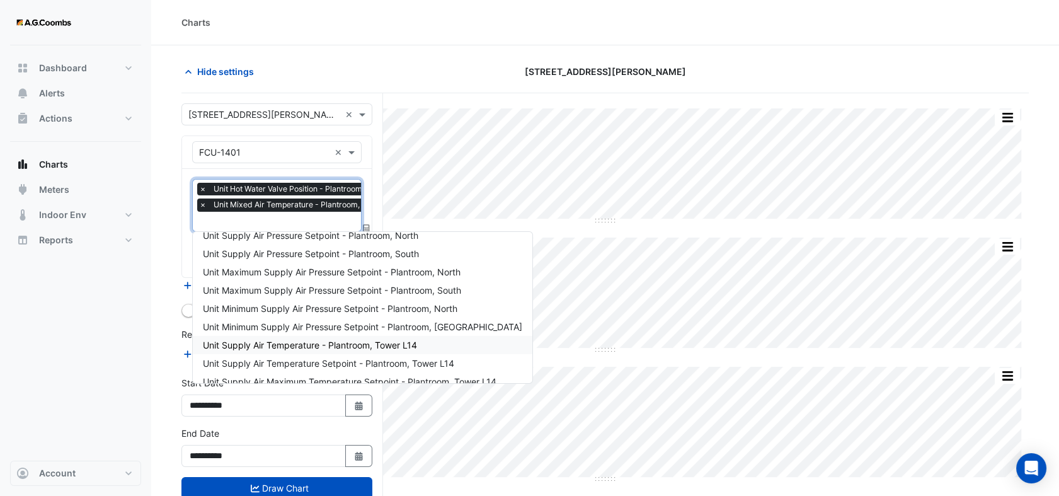
click at [287, 347] on span "Unit Supply Air Temperature - Plantroom, Tower L14" at bounding box center [310, 345] width 214 height 11
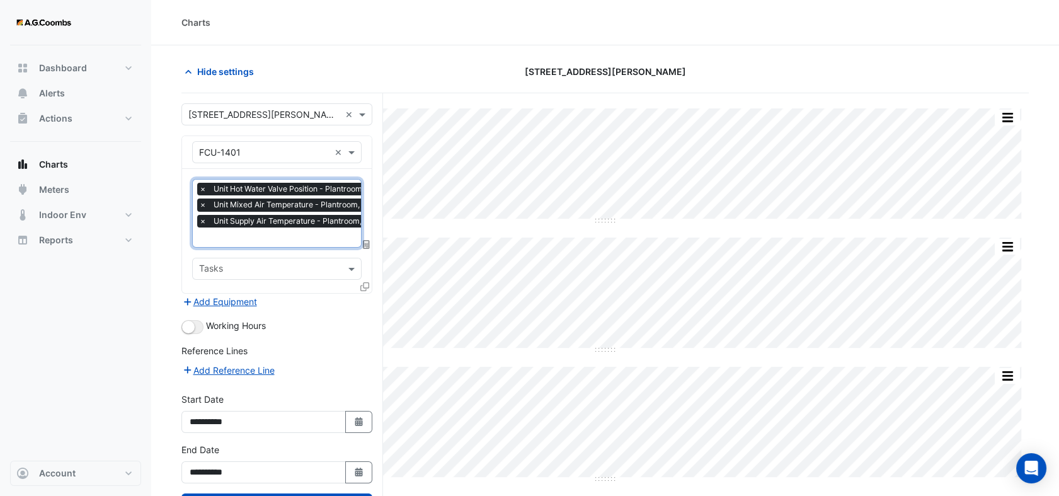
click at [273, 237] on input "text" at bounding box center [304, 238] width 210 height 13
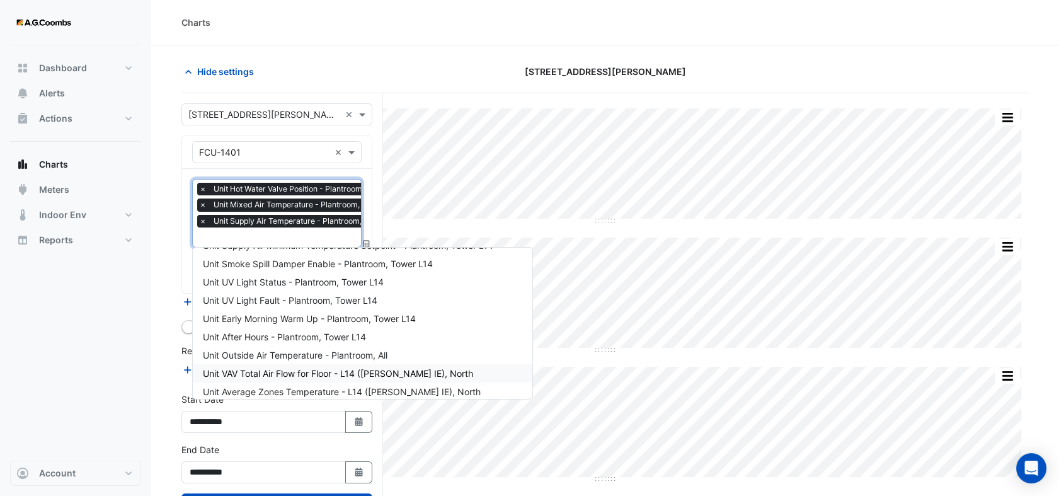
scroll to position [635, 0]
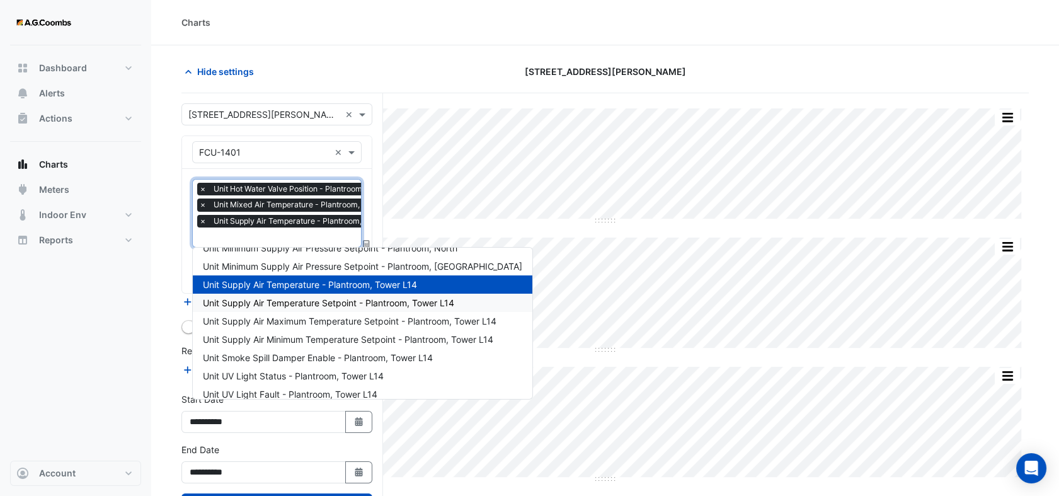
click at [311, 303] on span "Unit Supply Air Temperature Setpoint - Plantroom, Tower L14" at bounding box center [328, 302] width 251 height 11
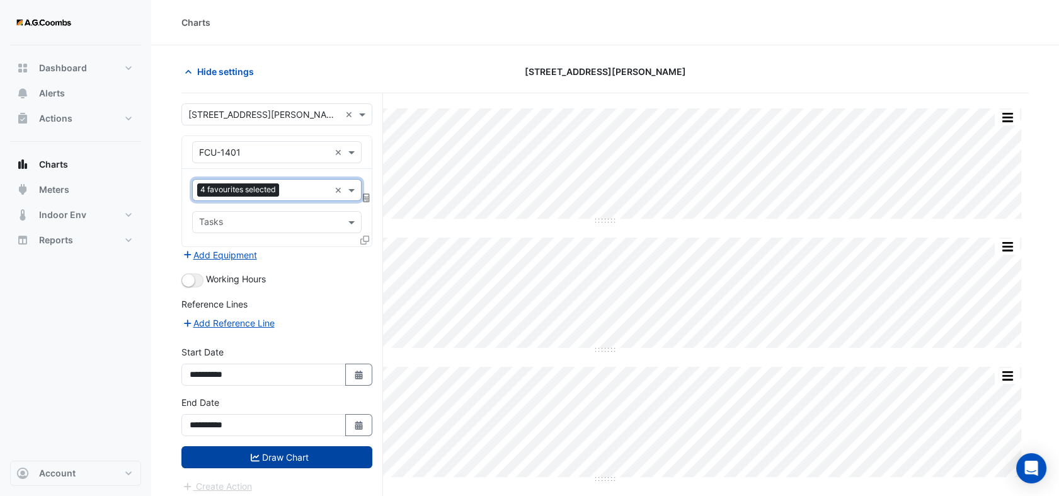
click at [256, 454] on icon "submit" at bounding box center [255, 458] width 9 height 8
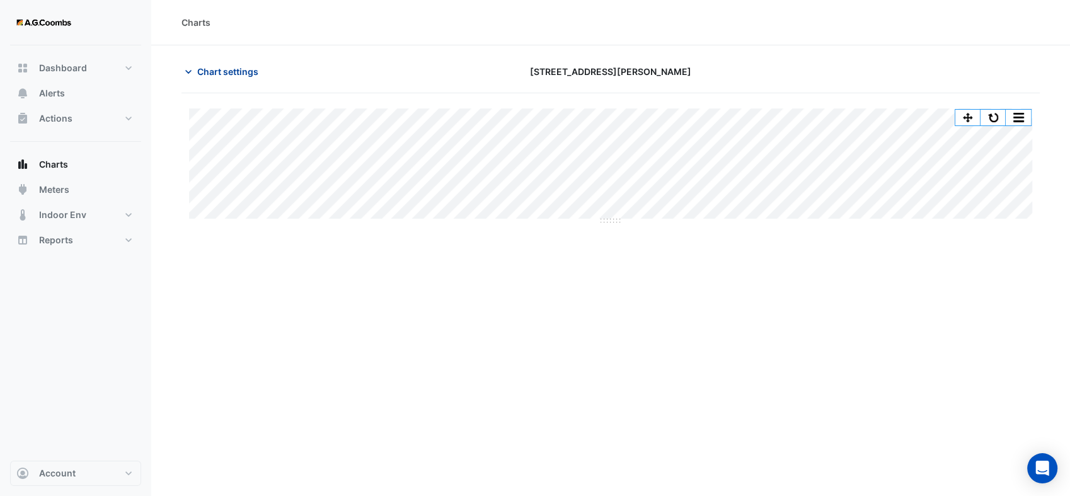
click at [189, 70] on icon "button" at bounding box center [188, 72] width 13 height 13
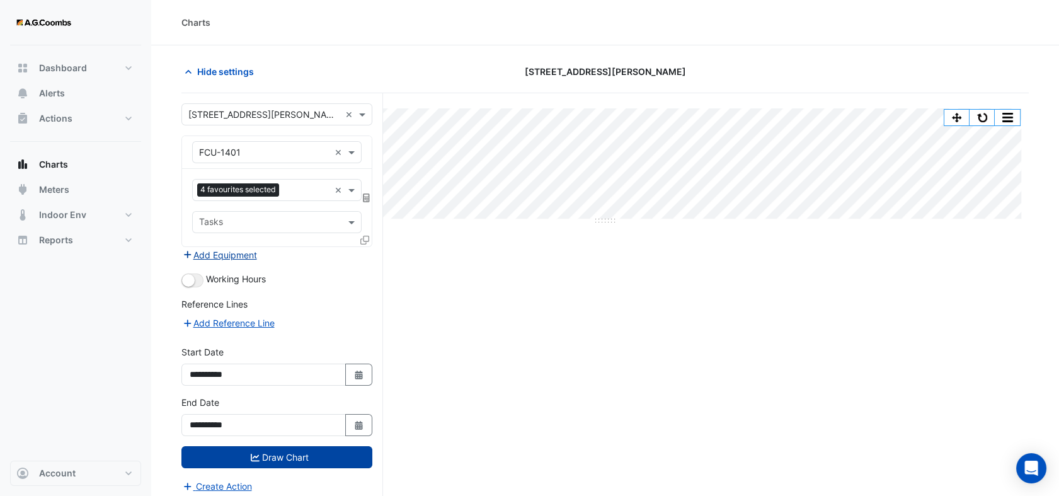
click at [210, 255] on button "Add Equipment" at bounding box center [220, 255] width 76 height 14
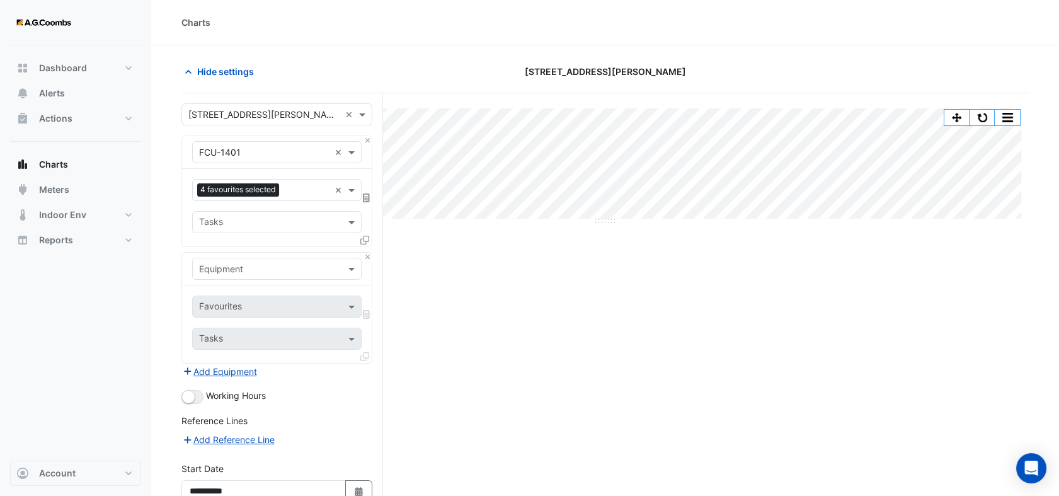
click at [345, 272] on span at bounding box center [353, 268] width 16 height 13
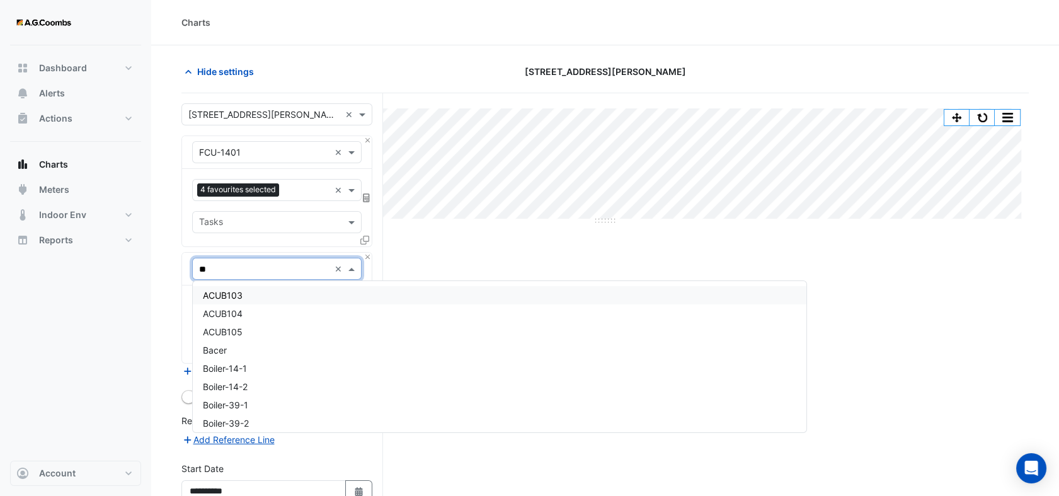
type input "***"
click at [301, 291] on div "Boiler-14-1" at bounding box center [277, 295] width 168 height 18
click at [350, 304] on span at bounding box center [353, 306] width 16 height 13
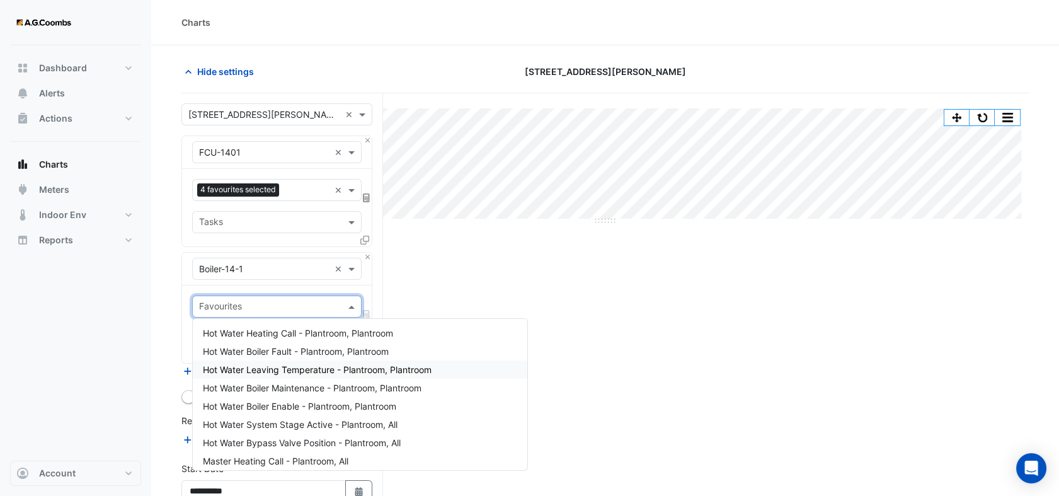
click at [313, 371] on span "Hot Water Leaving Temperature - Plantroom, Plantroom" at bounding box center [317, 369] width 229 height 11
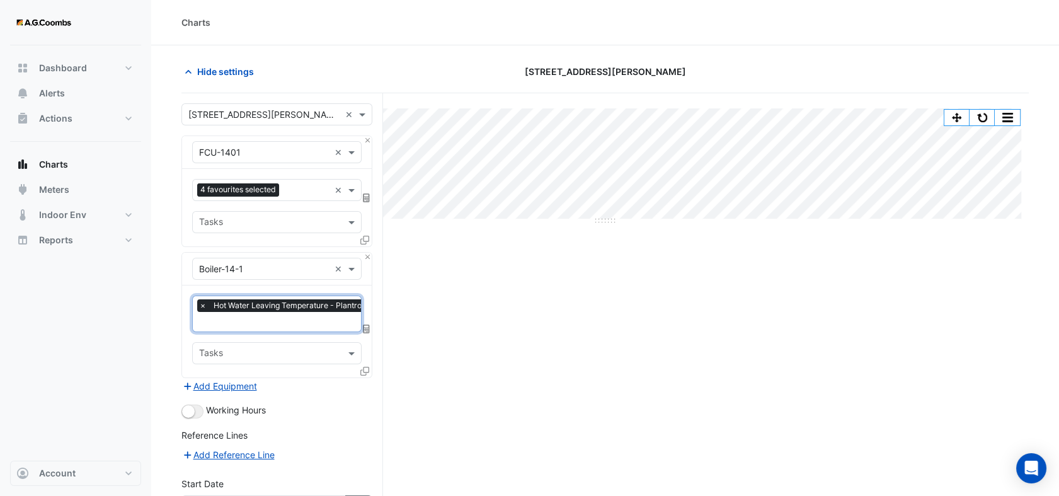
click at [294, 327] on input "text" at bounding box center [309, 322] width 221 height 13
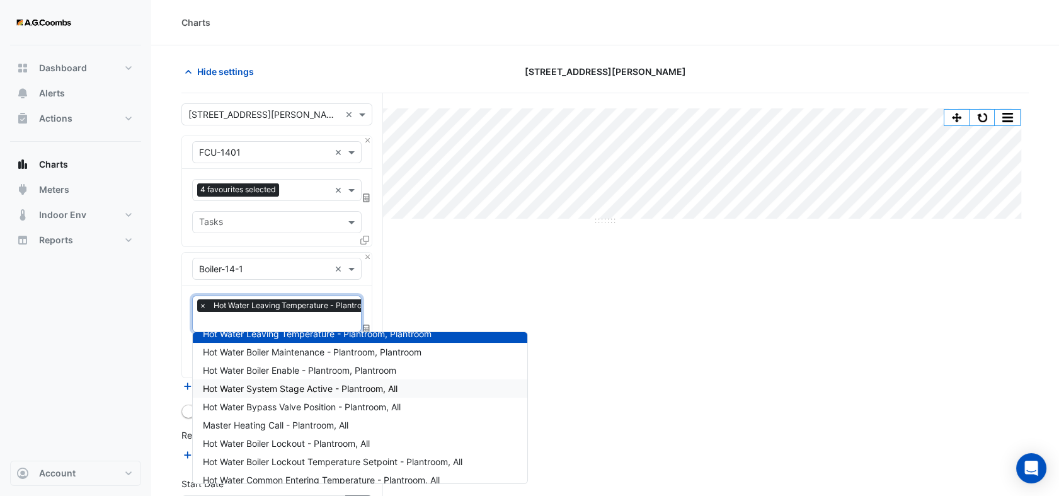
scroll to position [115, 0]
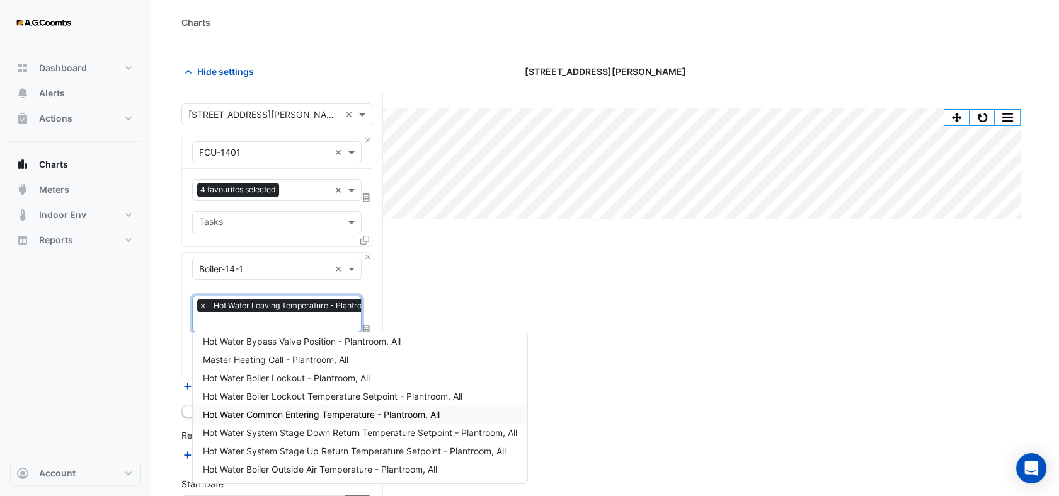
click at [296, 421] on div "Hot Water Common Entering Temperature - Plantroom, All" at bounding box center [360, 414] width 335 height 18
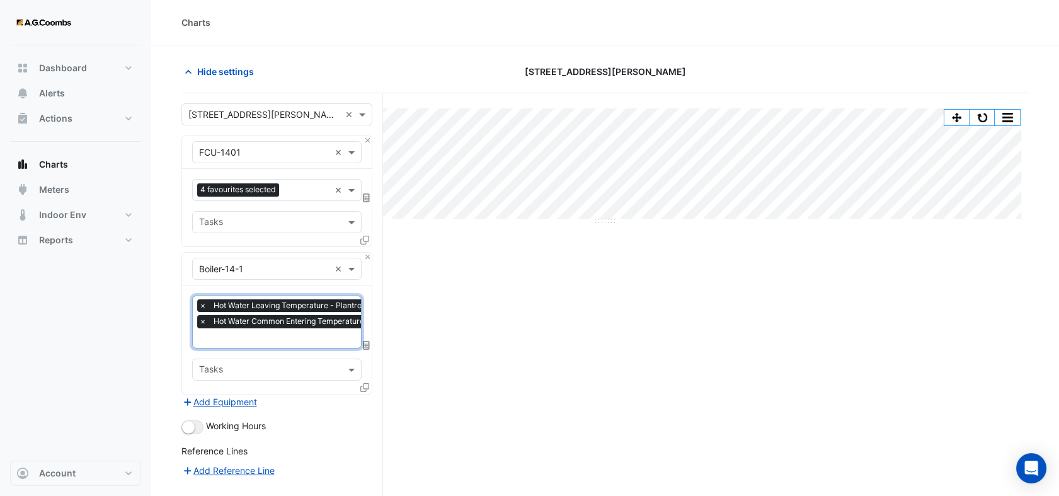
click at [367, 386] on icon at bounding box center [364, 387] width 9 height 9
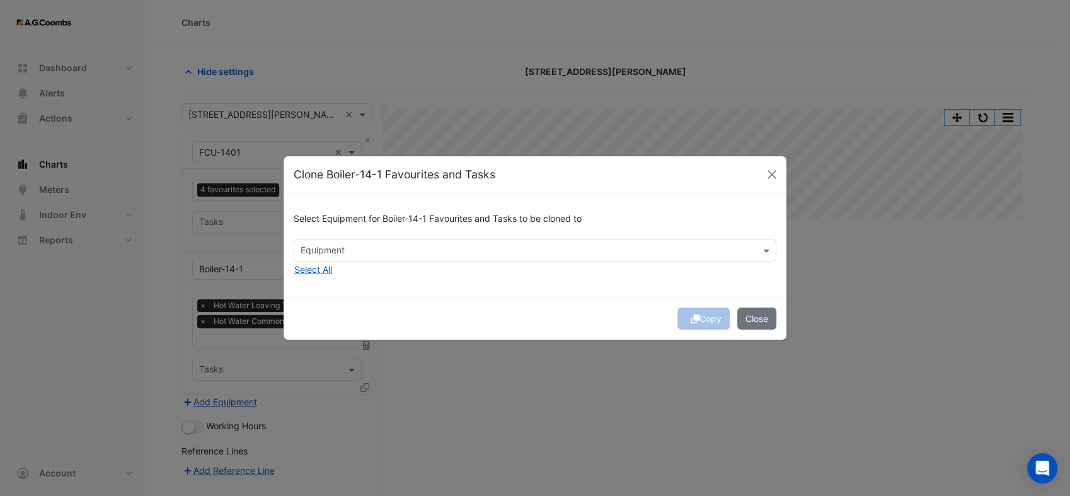
click at [333, 252] on input "text" at bounding box center [528, 251] width 454 height 13
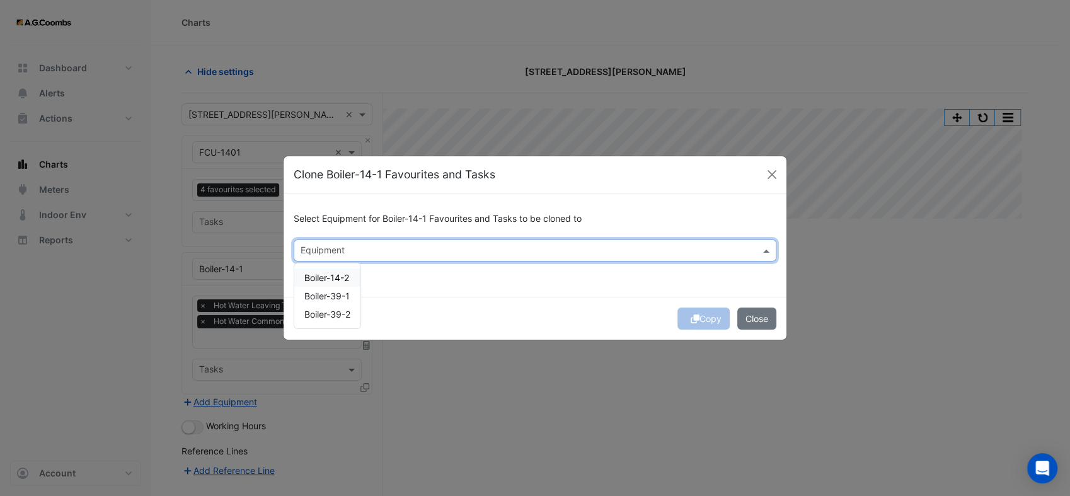
click at [333, 275] on span "Boiler-14-2" at bounding box center [326, 277] width 45 height 11
click at [559, 297] on div "Copy Close" at bounding box center [535, 318] width 503 height 43
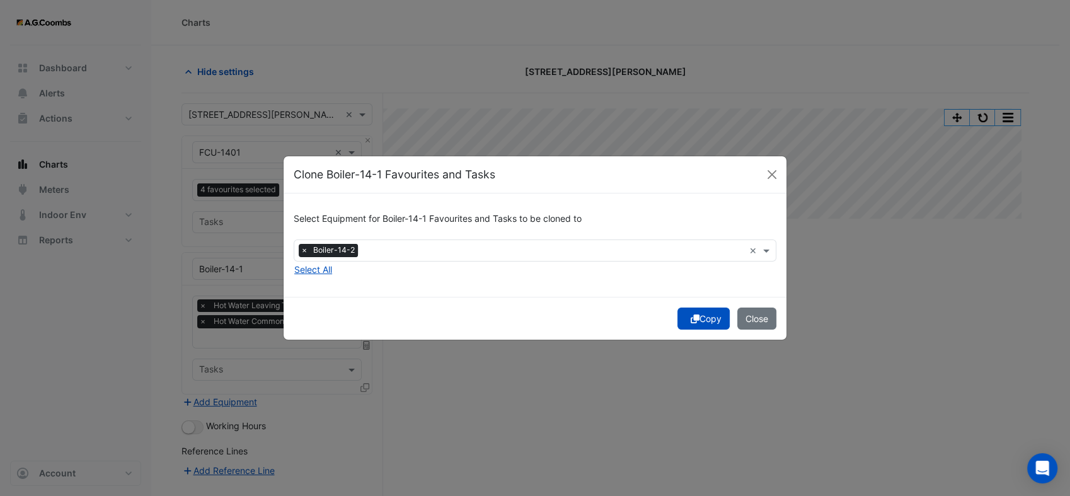
click at [693, 321] on icon "submit" at bounding box center [695, 318] width 9 height 9
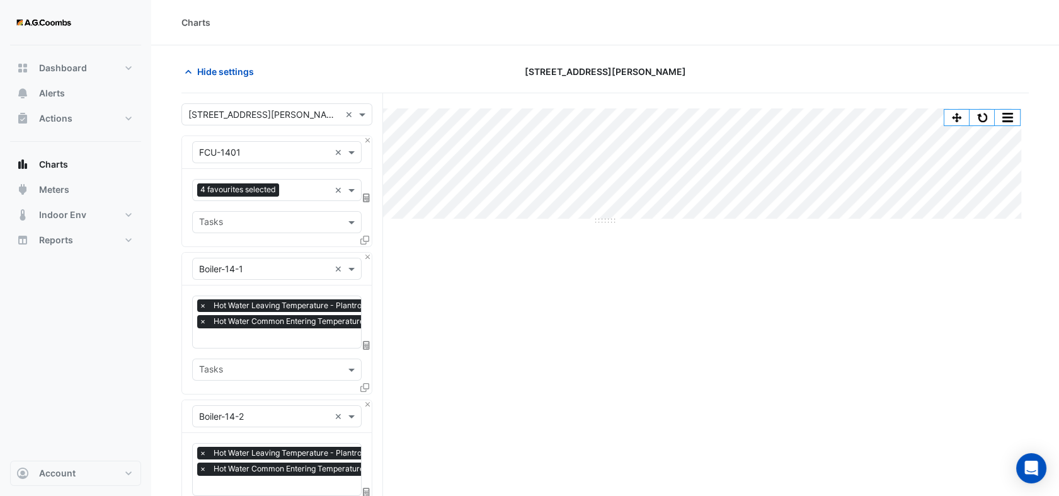
scroll to position [296, 0]
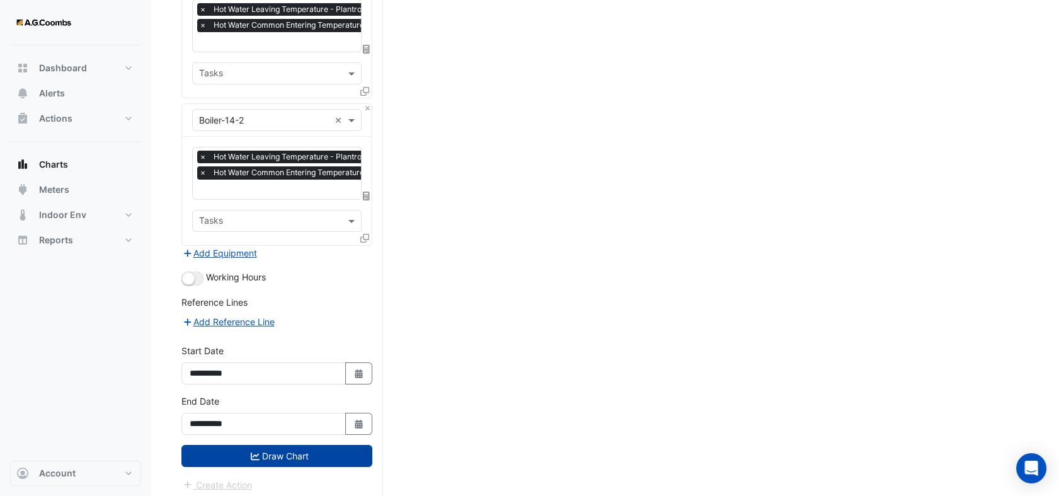
click at [333, 453] on button "Draw Chart" at bounding box center [277, 456] width 191 height 22
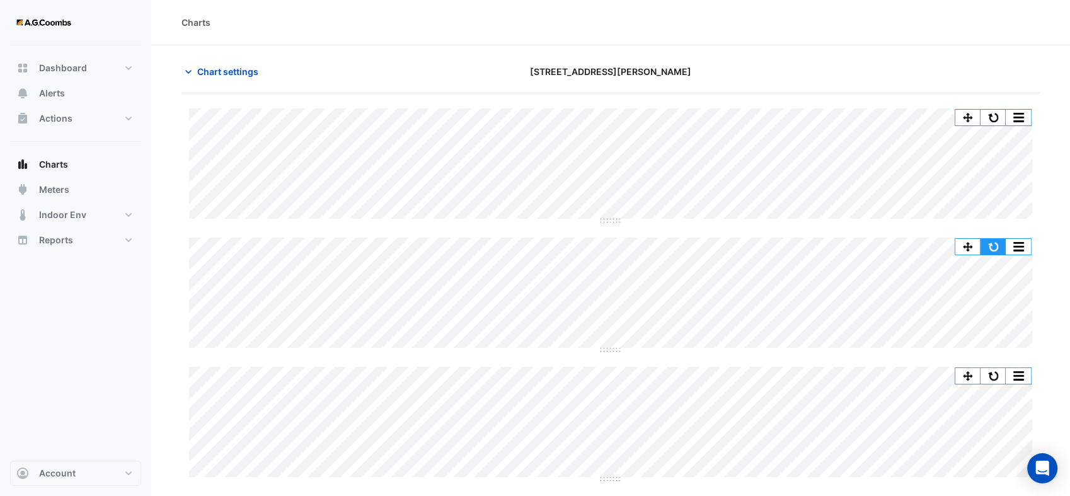
click at [988, 243] on button "button" at bounding box center [993, 247] width 25 height 16
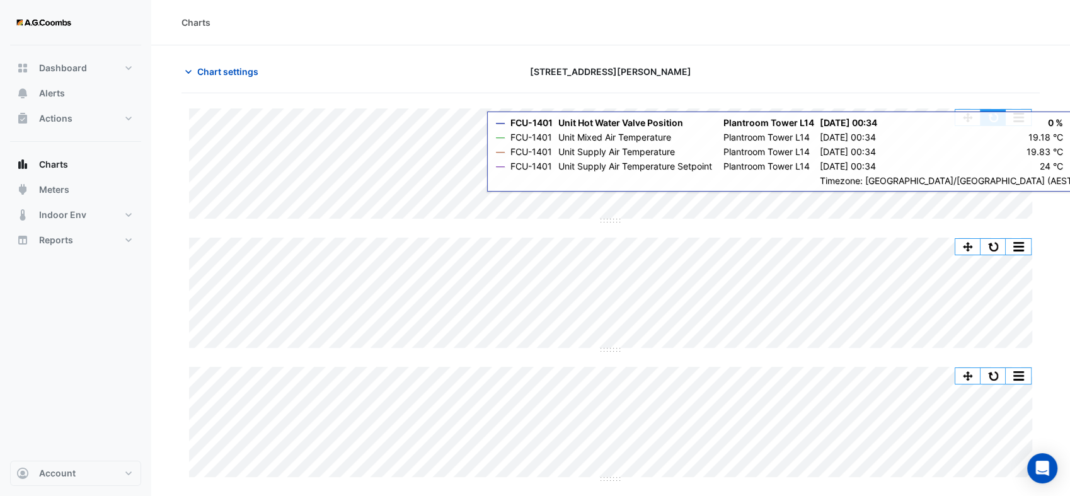
click at [995, 112] on button "button" at bounding box center [993, 118] width 25 height 16
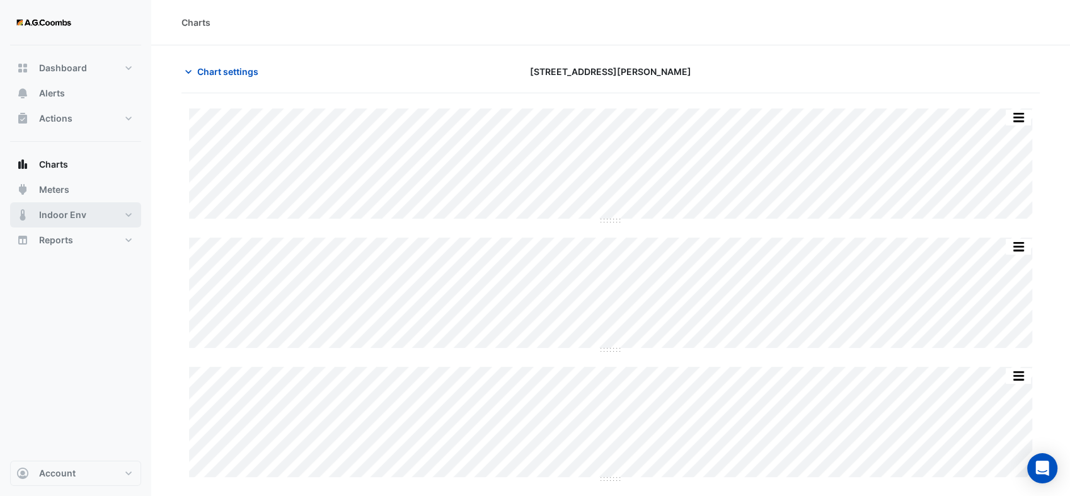
click at [45, 218] on span "Indoor Env" at bounding box center [62, 215] width 47 height 13
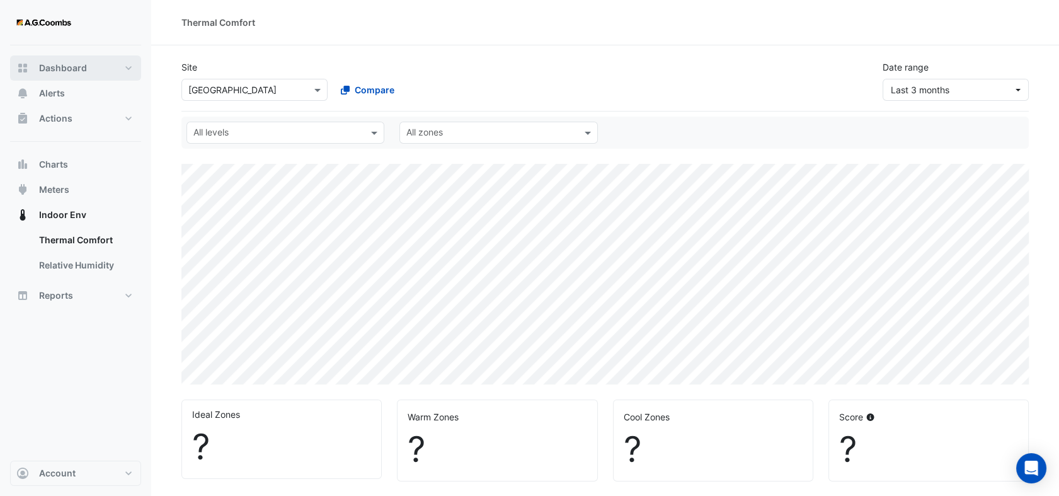
click at [76, 67] on span "Dashboard" at bounding box center [63, 68] width 48 height 13
select select "**"
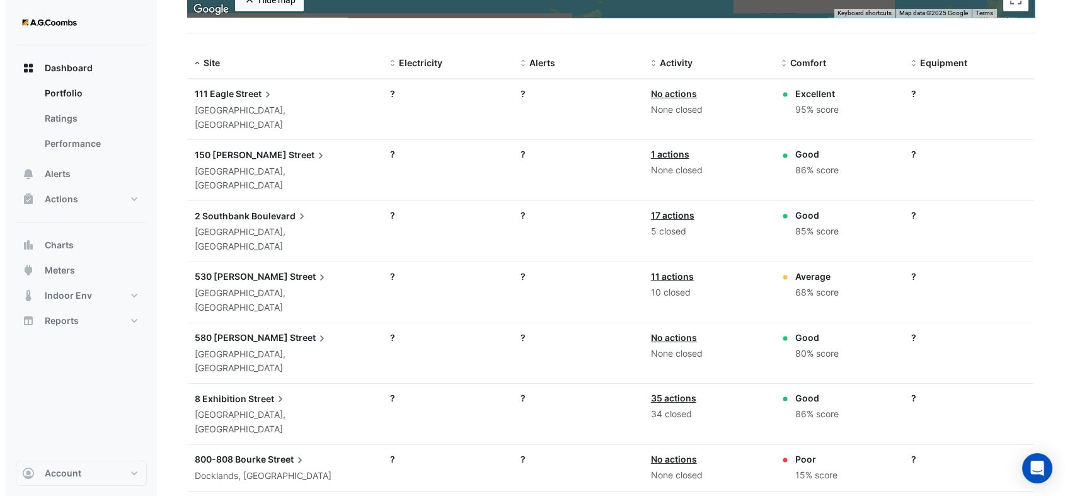
scroll to position [420, 0]
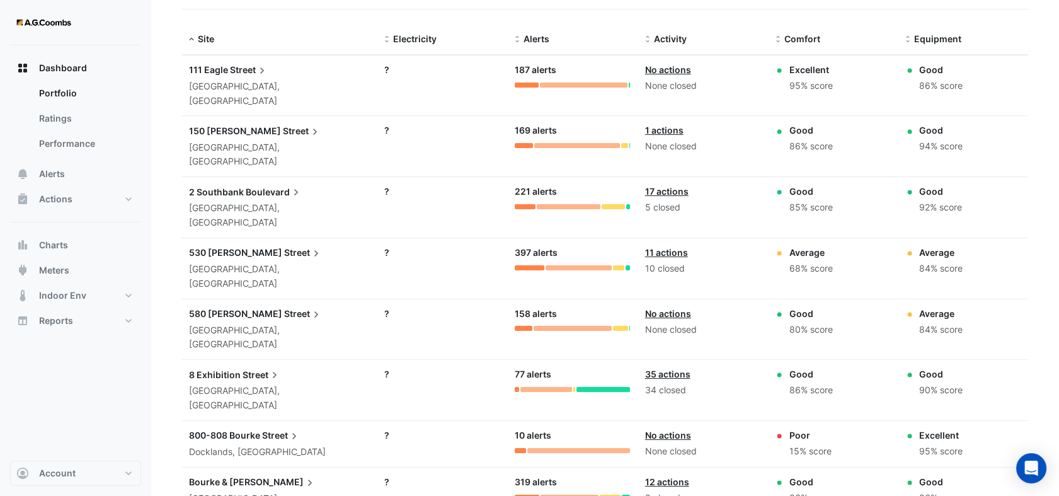
click at [284, 246] on span "Street" at bounding box center [303, 253] width 38 height 14
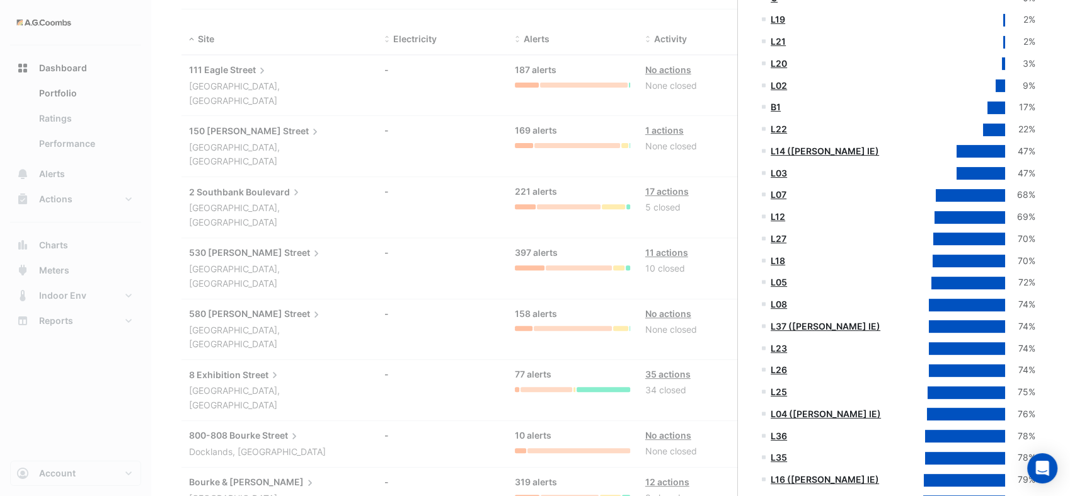
scroll to position [490, 0]
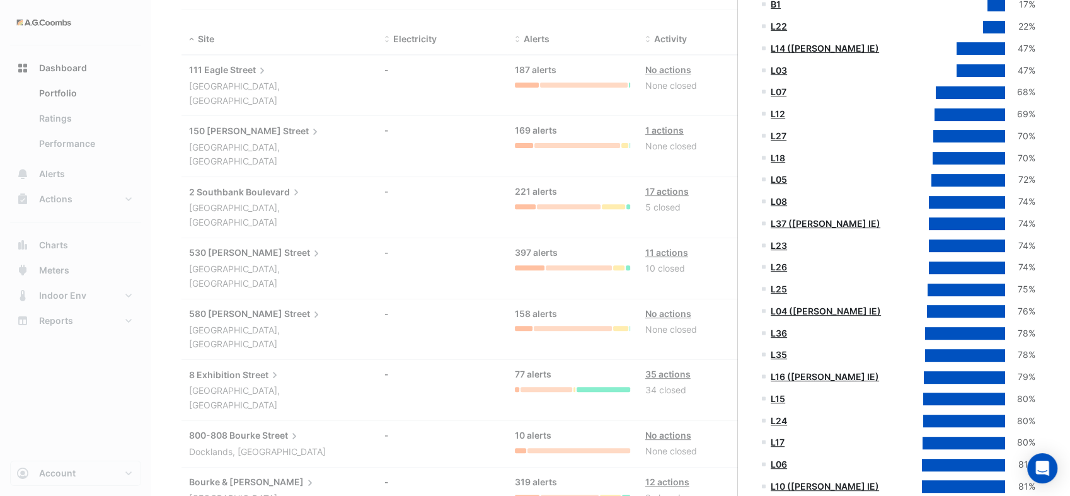
click at [802, 50] on link "L14 ([PERSON_NAME] IE)" at bounding box center [825, 48] width 108 height 11
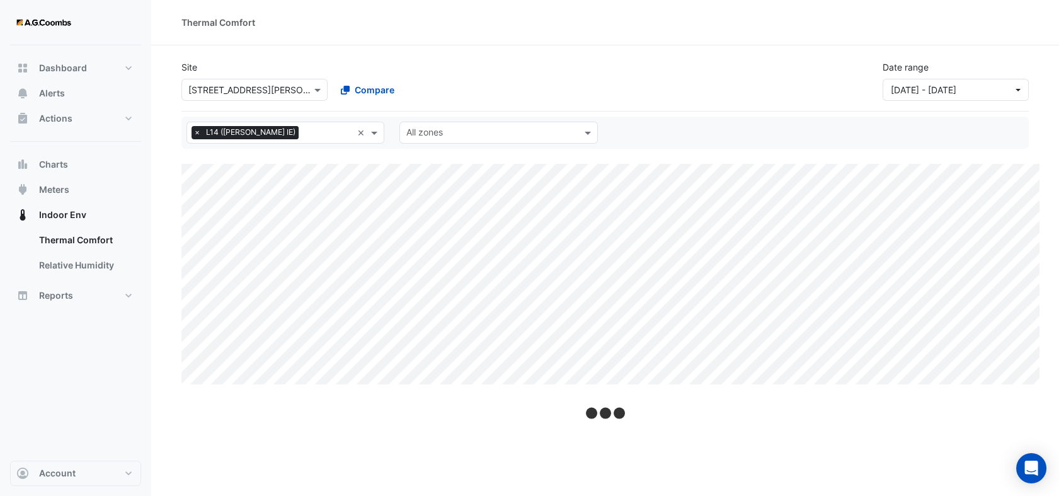
select select "**"
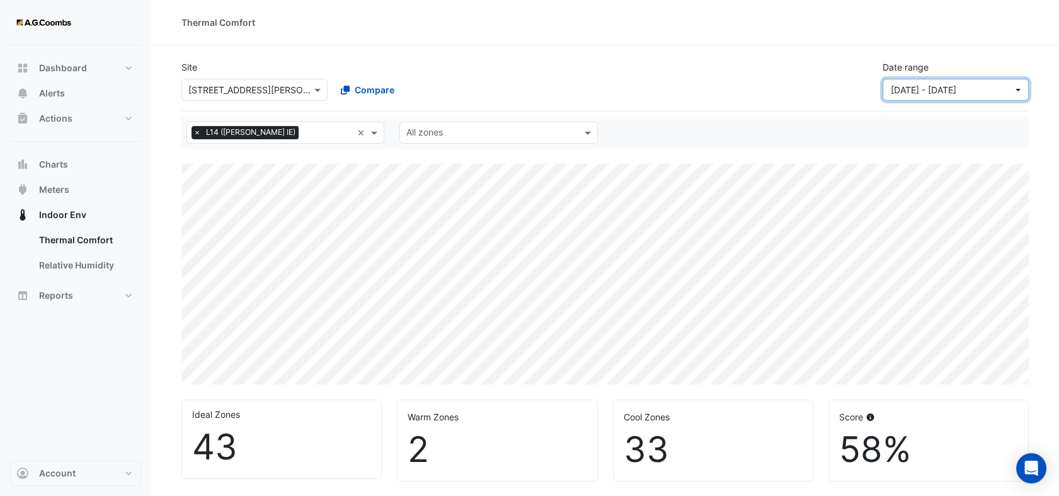
click at [1023, 86] on button "01 Jun 25 - 31 Aug 25" at bounding box center [956, 90] width 146 height 22
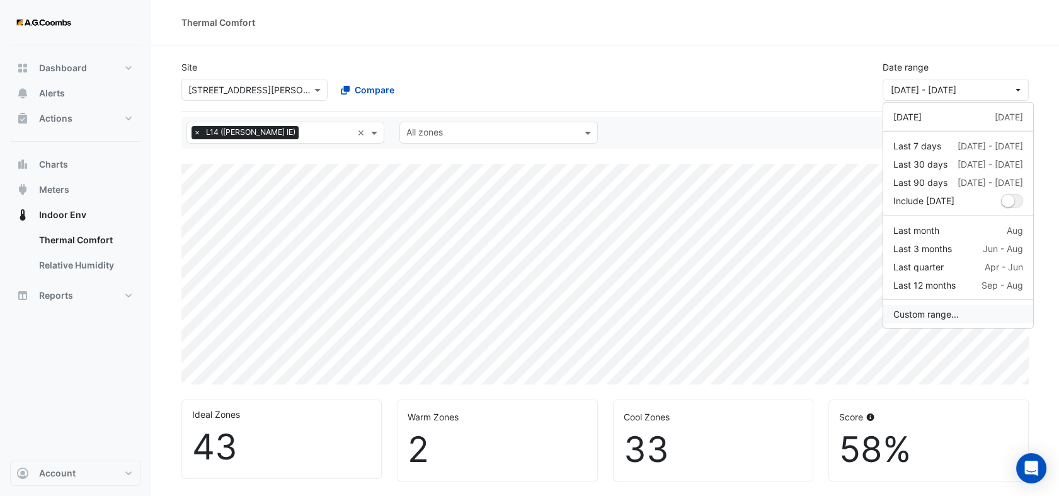
click at [913, 311] on button "Custom range..." at bounding box center [959, 314] width 150 height 18
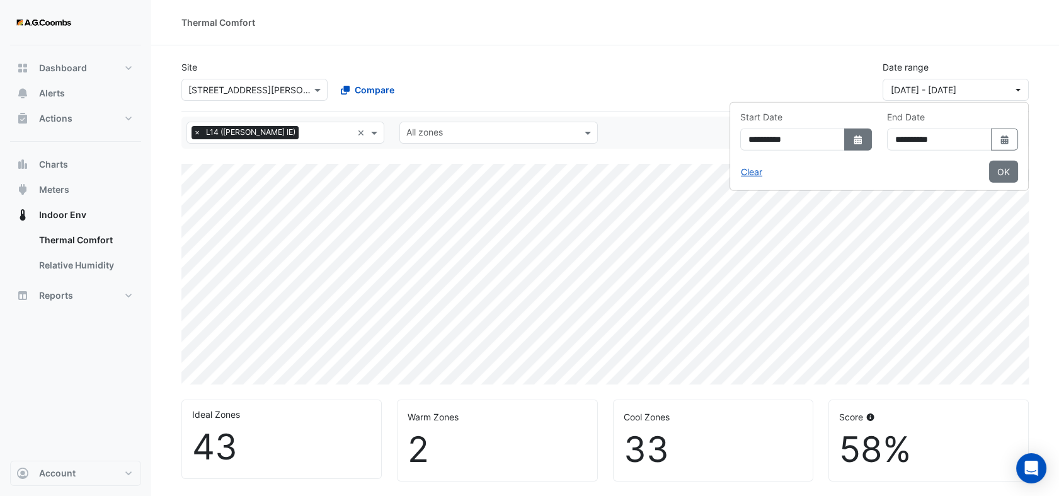
click at [853, 134] on fa-icon "Select Date" at bounding box center [858, 139] width 11 height 11
select select "*"
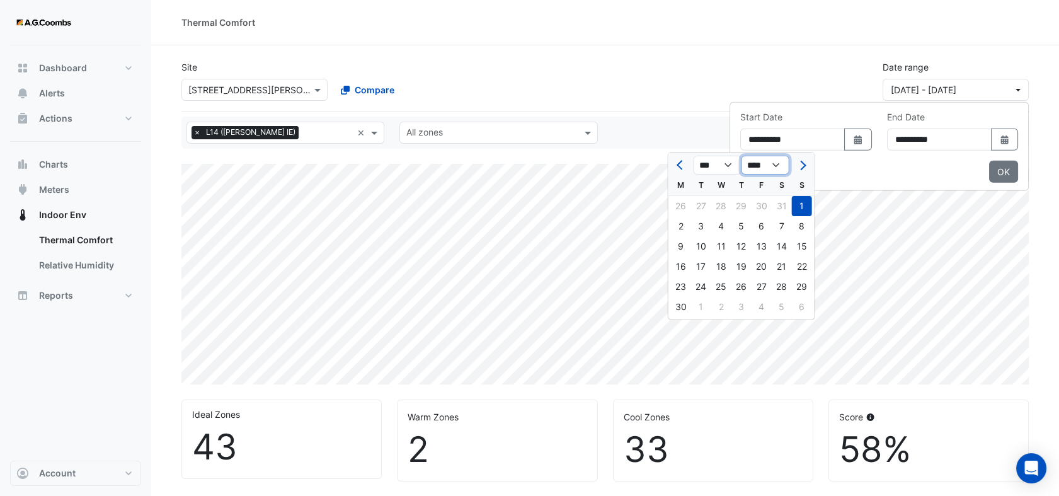
click at [783, 164] on select "**** **** **** **** **** **** **** **** **** **** ****" at bounding box center [766, 165] width 48 height 19
select select "****"
click at [742, 156] on select "**** **** **** **** **** **** **** **** **** **** ****" at bounding box center [766, 165] width 48 height 19
click at [797, 165] on span "Next month" at bounding box center [801, 165] width 9 height 9
select select "*"
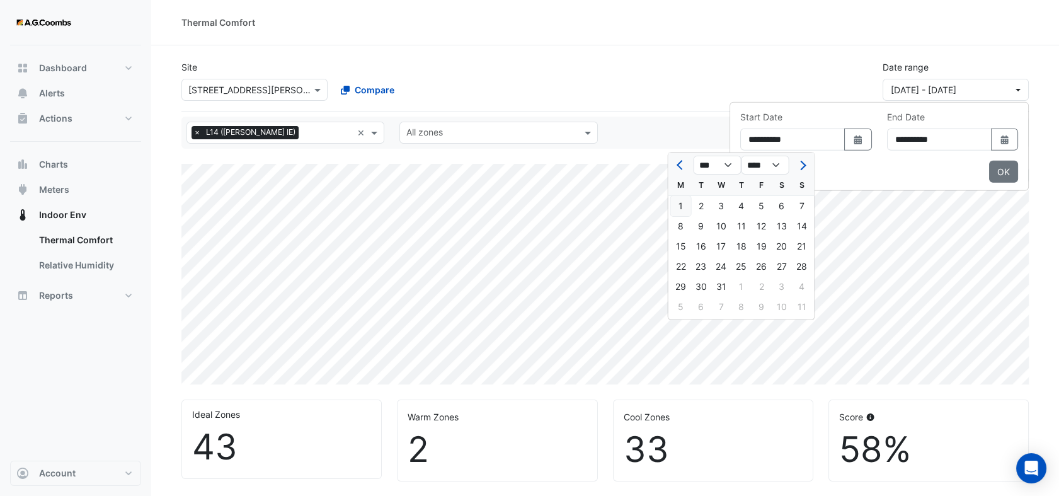
click at [679, 208] on div "1" at bounding box center [681, 206] width 20 height 20
type input "**********"
click at [1009, 143] on fa-icon "Select Date" at bounding box center [1005, 139] width 11 height 11
select select "*"
select select "****"
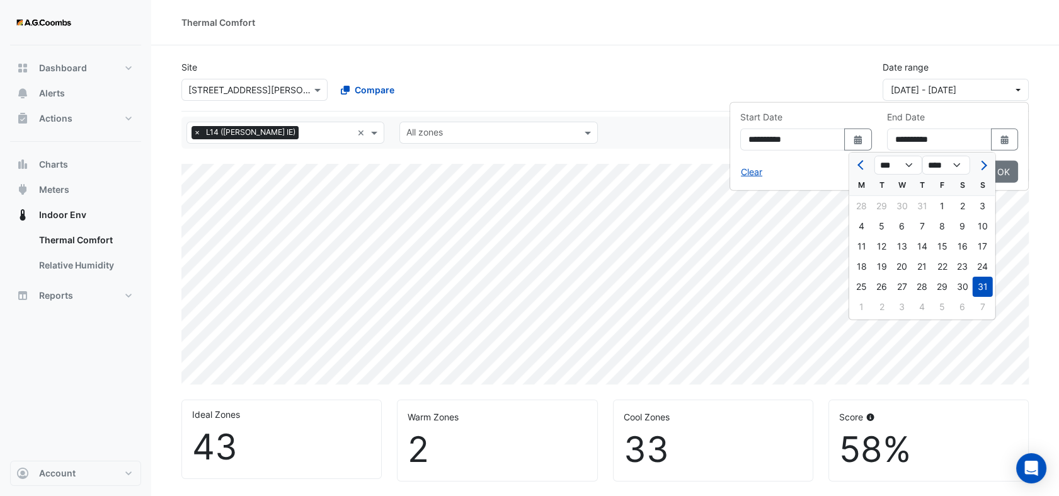
click at [871, 166] on div at bounding box center [862, 165] width 25 height 20
click at [857, 166] on button "Previous month" at bounding box center [862, 165] width 15 height 20
select select "*"
click at [877, 207] on div "1" at bounding box center [882, 206] width 20 height 20
type input "**********"
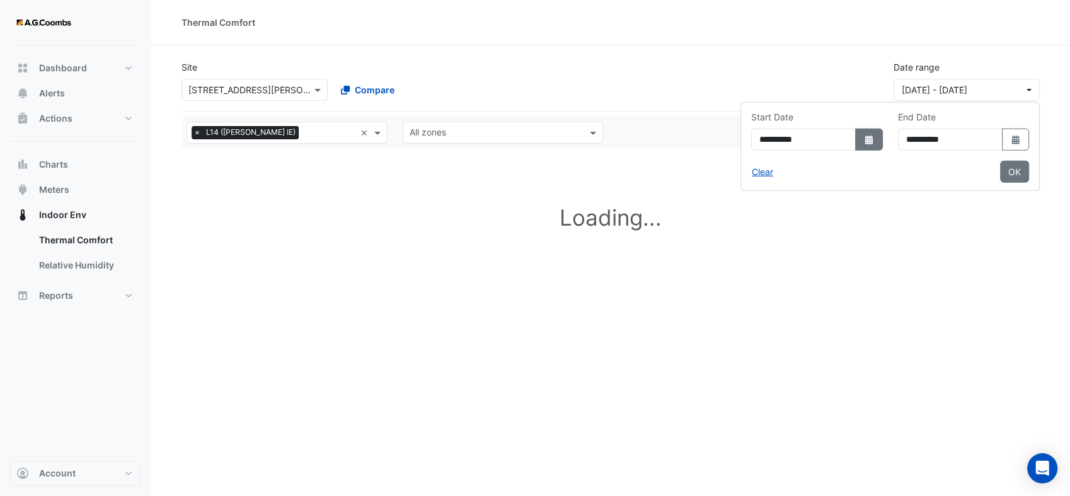
click at [863, 140] on icon "Select Date" at bounding box center [868, 140] width 11 height 9
select select "*"
select select "****"
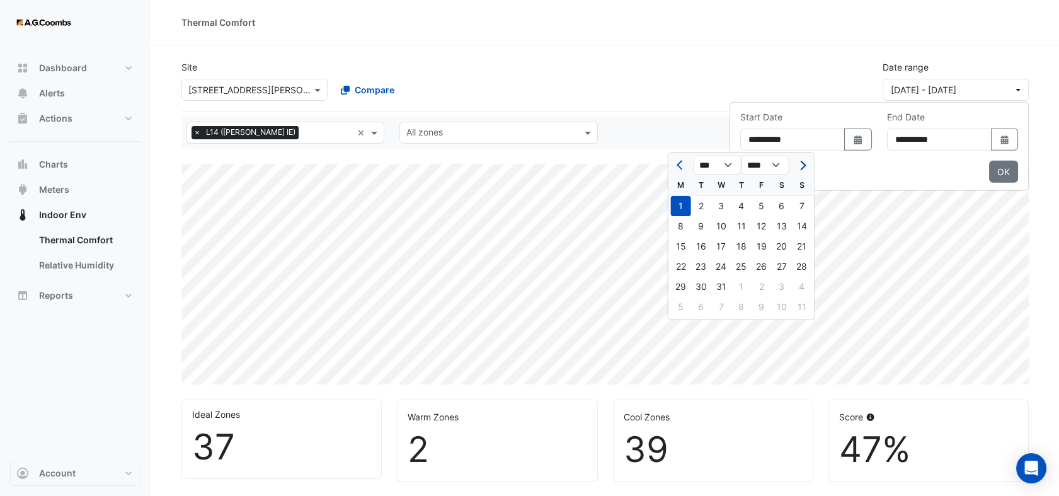
click at [802, 161] on span "Next month" at bounding box center [801, 165] width 9 height 9
select select "*"
click at [738, 209] on div "1" at bounding box center [742, 206] width 20 height 20
type input "**********"
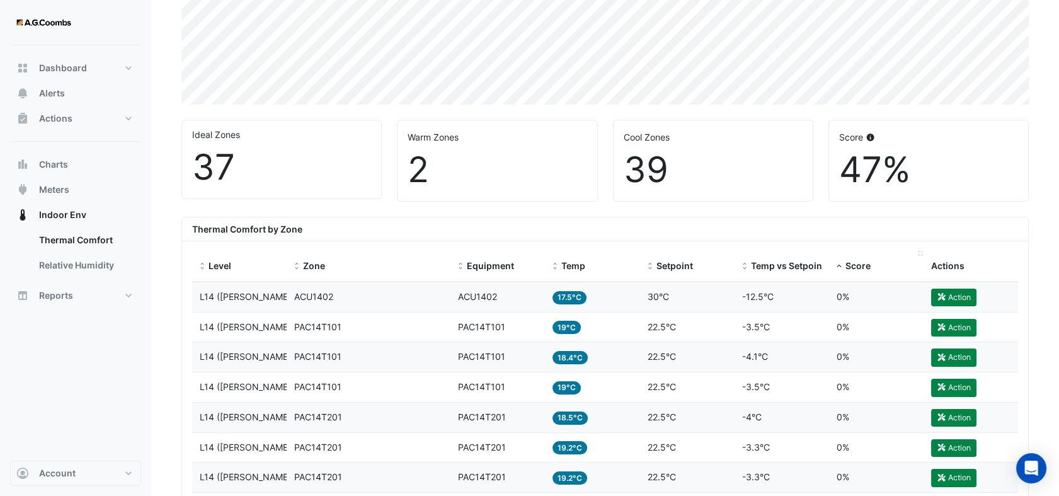
click at [842, 264] on span at bounding box center [839, 267] width 9 height 10
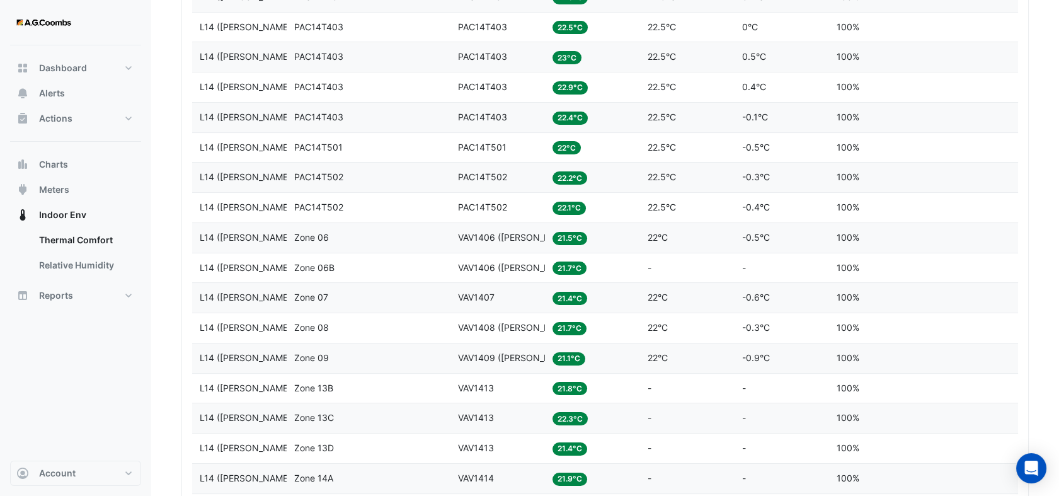
scroll to position [840, 0]
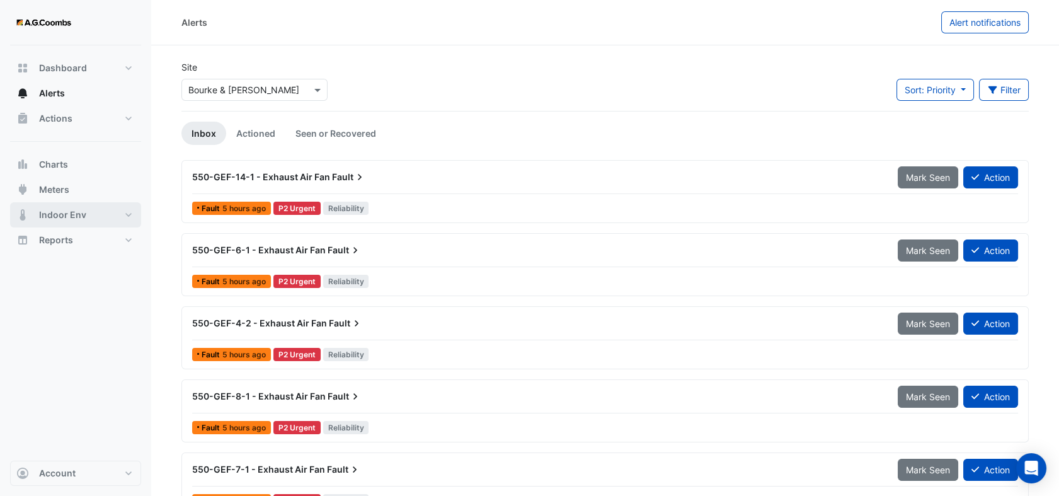
click at [50, 210] on span "Indoor Env" at bounding box center [62, 215] width 47 height 13
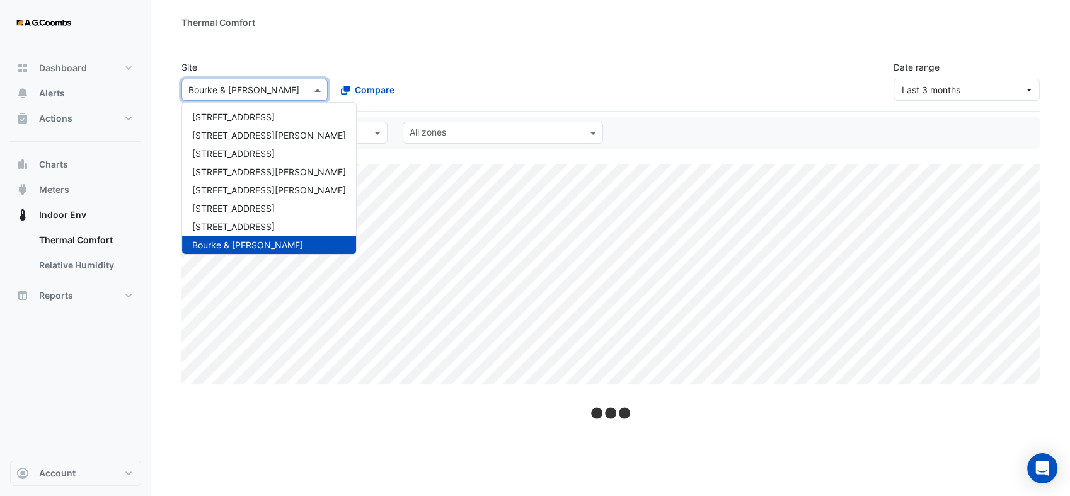
click at [306, 89] on div at bounding box center [254, 90] width 145 height 14
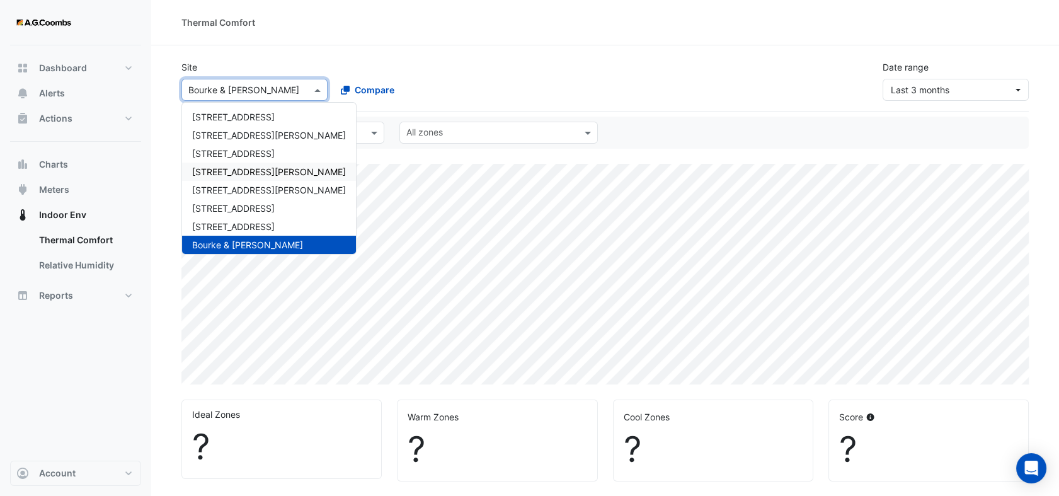
click at [255, 170] on span "[STREET_ADDRESS][PERSON_NAME]" at bounding box center [269, 171] width 154 height 11
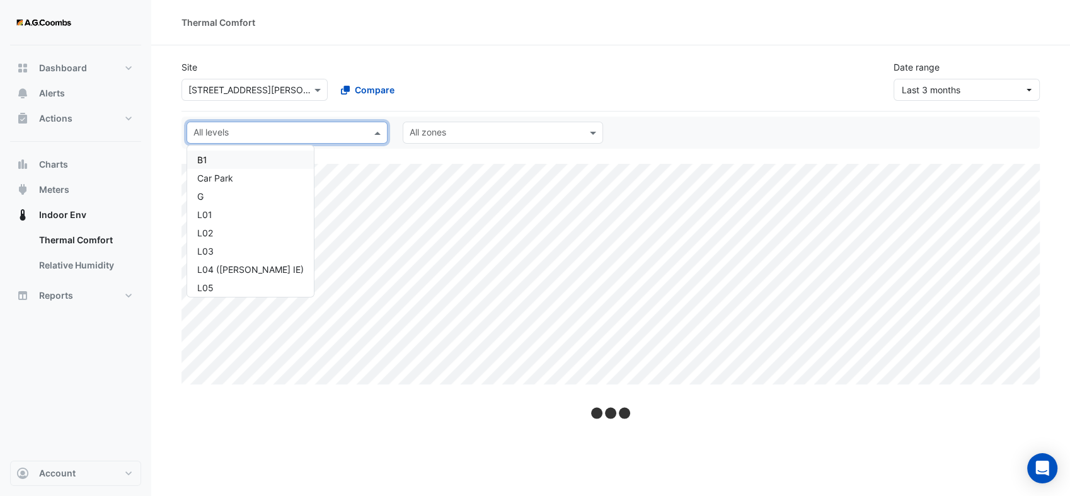
click at [375, 136] on span at bounding box center [379, 132] width 16 height 13
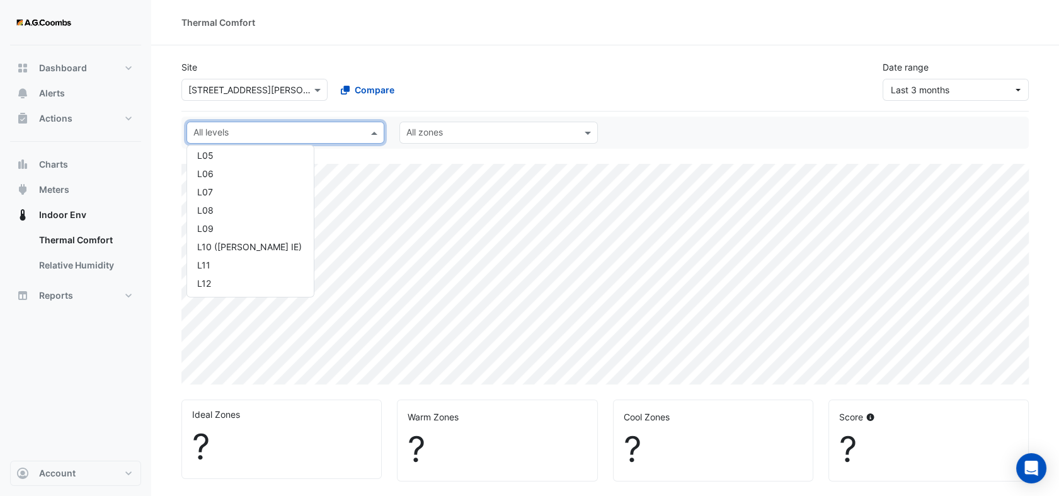
scroll to position [140, 0]
click at [234, 290] on div "L14 ([PERSON_NAME] IE)" at bounding box center [250, 293] width 107 height 13
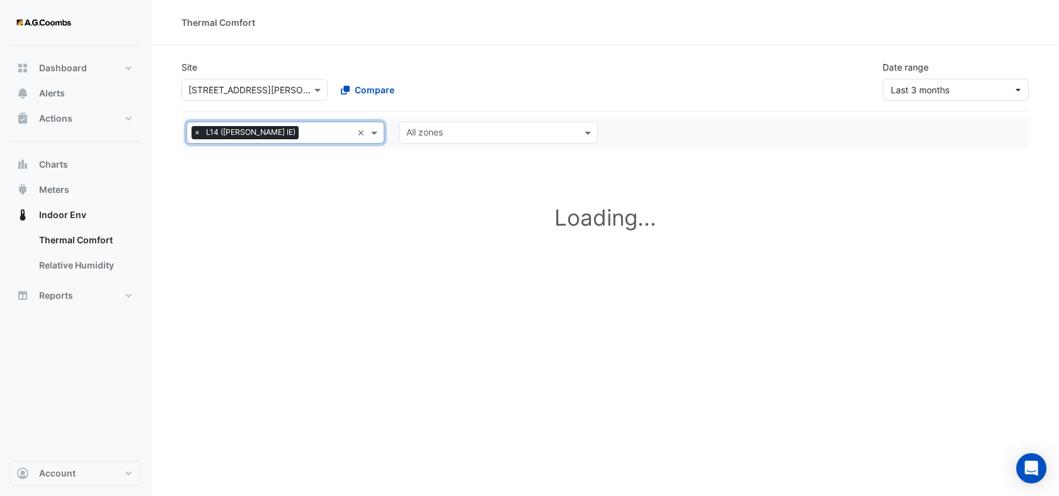
select select "**"
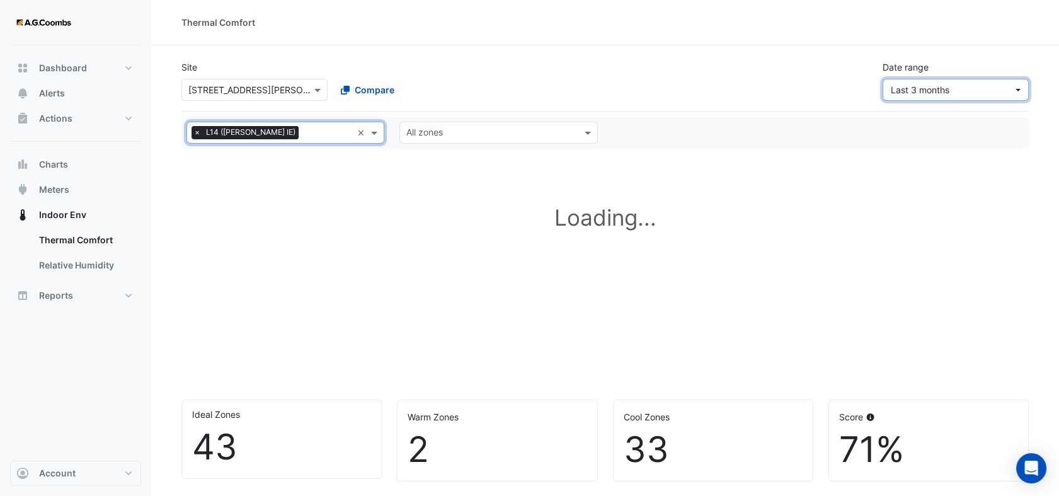
click at [1015, 95] on button "Last 3 months" at bounding box center [956, 90] width 146 height 22
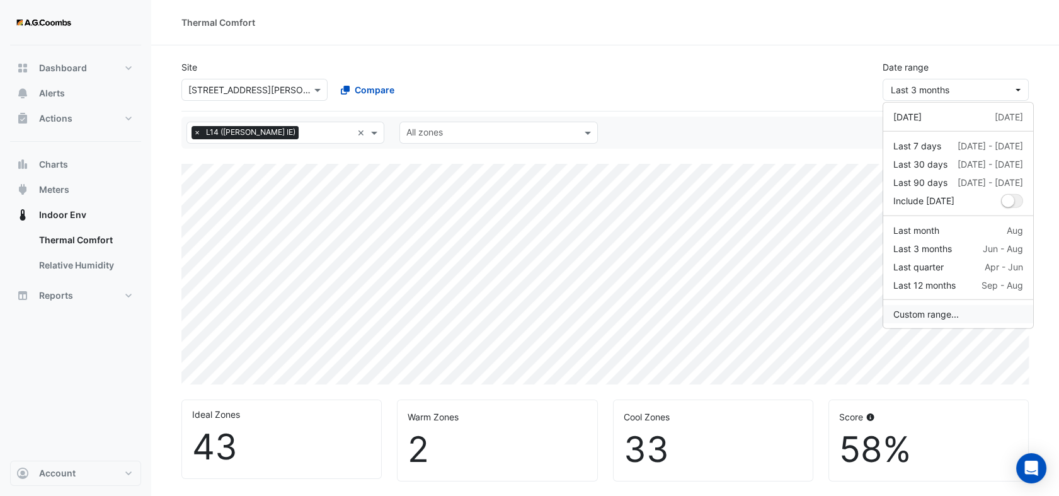
click at [941, 309] on button "Custom range..." at bounding box center [959, 314] width 150 height 18
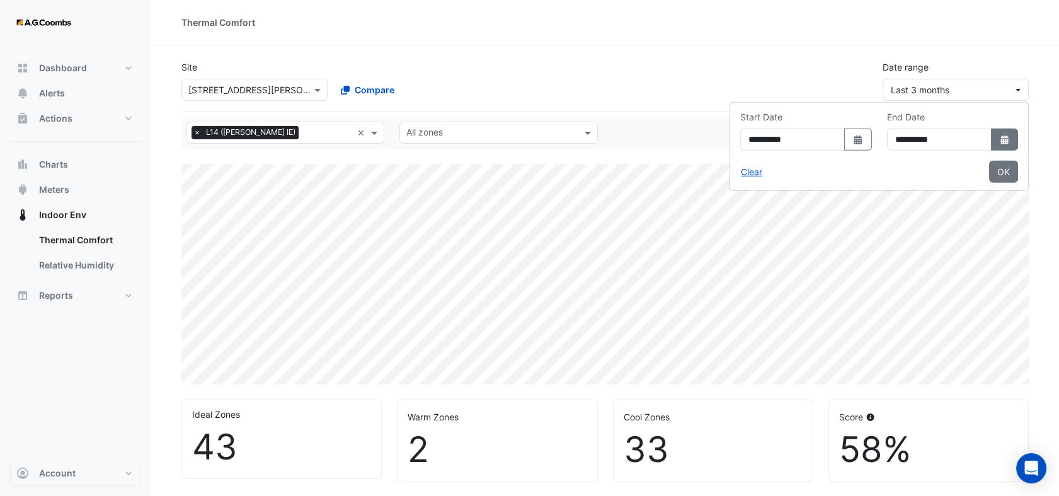
click at [1006, 141] on icon "Select Date" at bounding box center [1005, 140] width 11 height 9
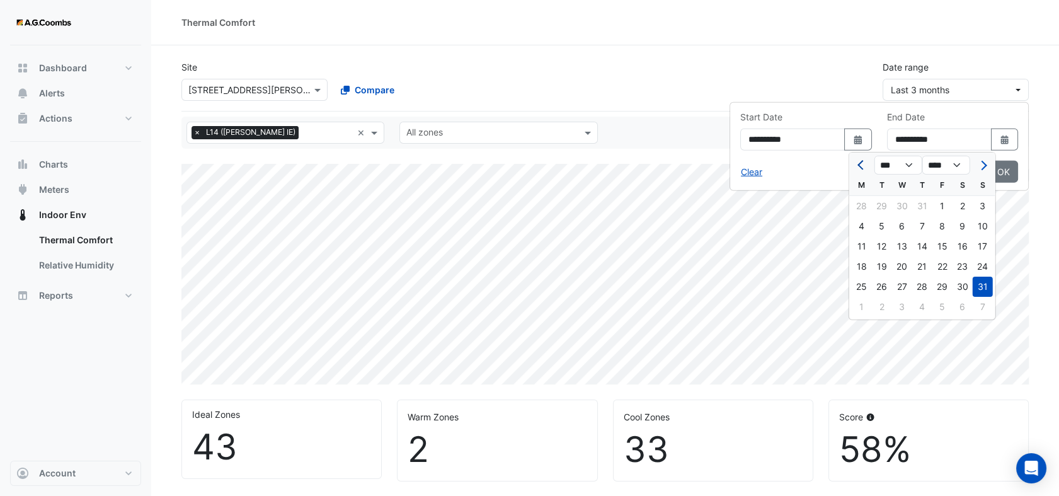
click at [861, 166] on span "Previous month" at bounding box center [862, 165] width 9 height 9
select select "*"
click at [886, 204] on div "1" at bounding box center [882, 206] width 20 height 20
type input "**********"
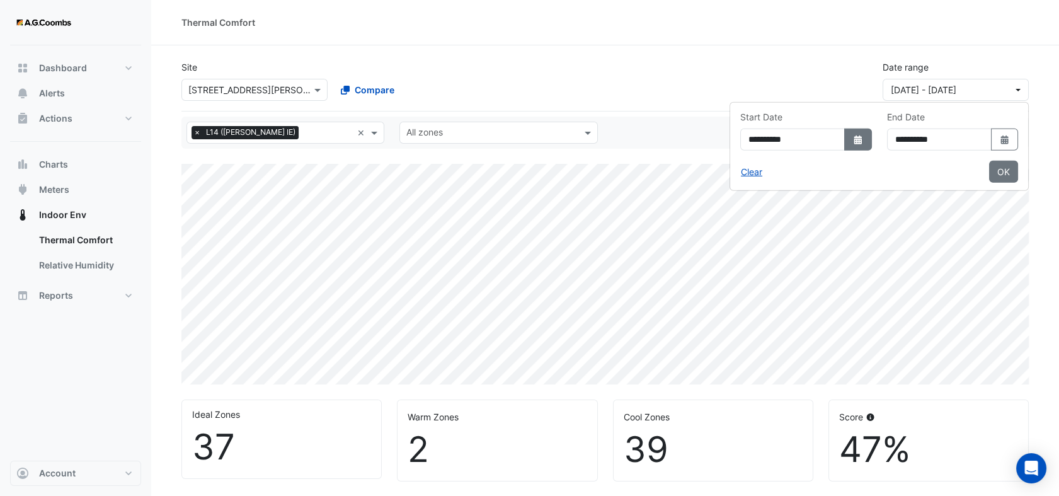
click at [855, 142] on icon "dropDown" at bounding box center [859, 140] width 8 height 9
select select "*"
select select "****"
click at [688, 166] on button "Previous month" at bounding box center [681, 165] width 15 height 20
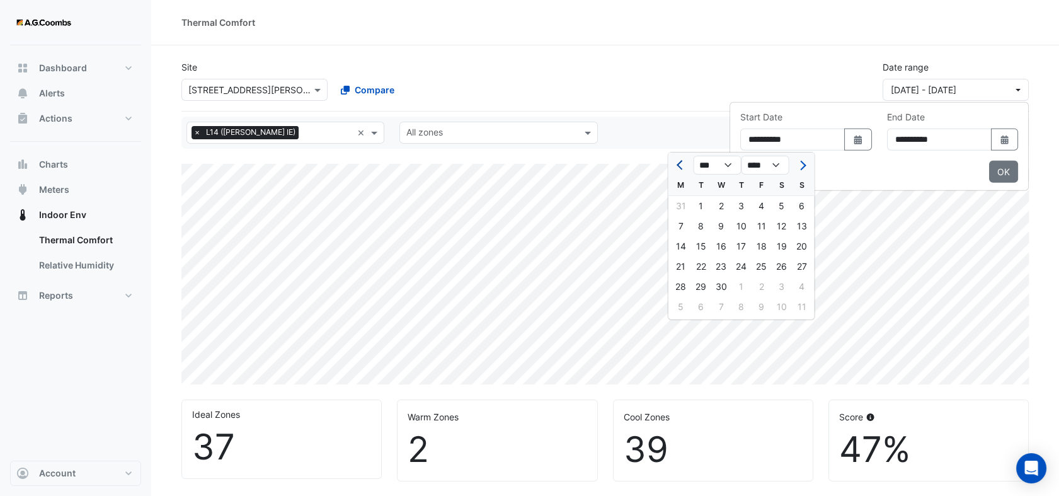
click at [688, 166] on button "Previous month" at bounding box center [681, 165] width 15 height 20
select select "**"
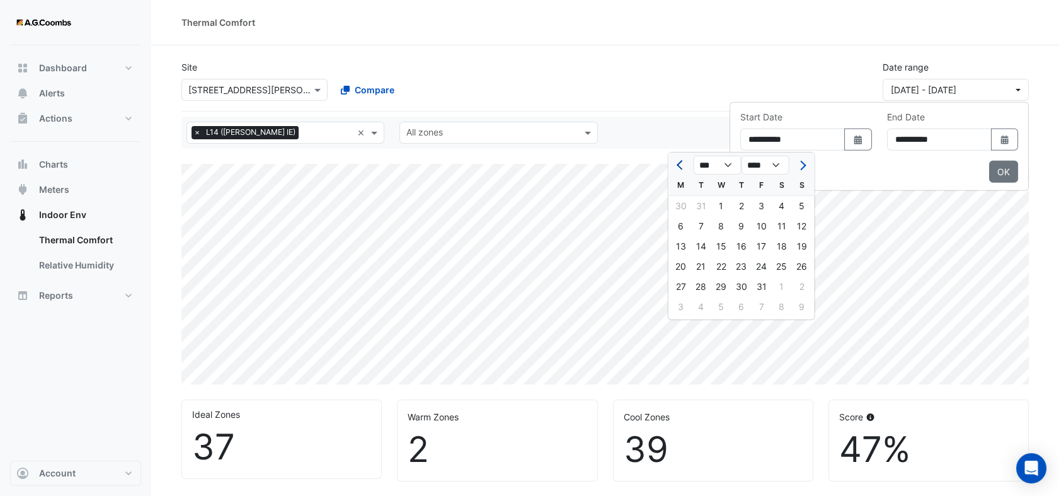
select select "****"
click at [688, 166] on button "Previous month" at bounding box center [681, 165] width 15 height 20
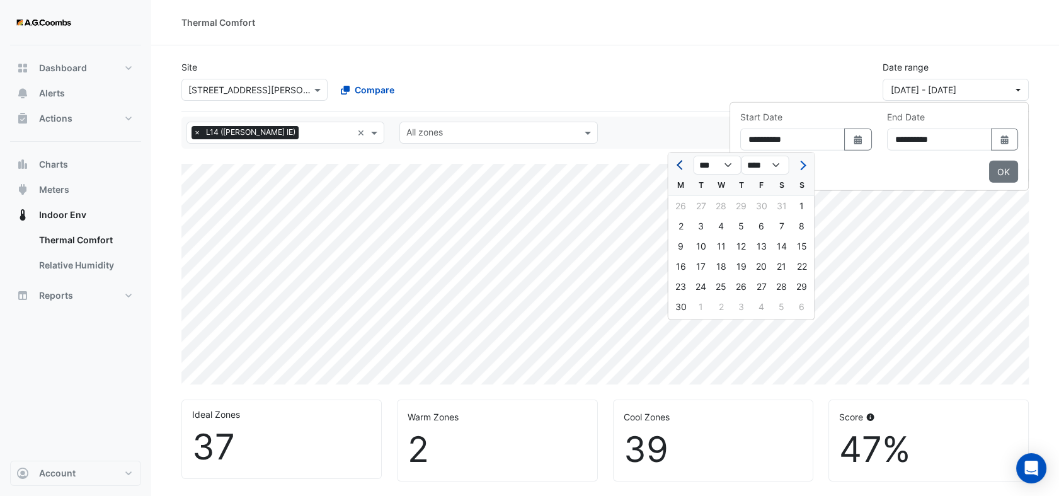
select select "*"
click at [748, 207] on div "1" at bounding box center [742, 206] width 20 height 20
type input "**********"
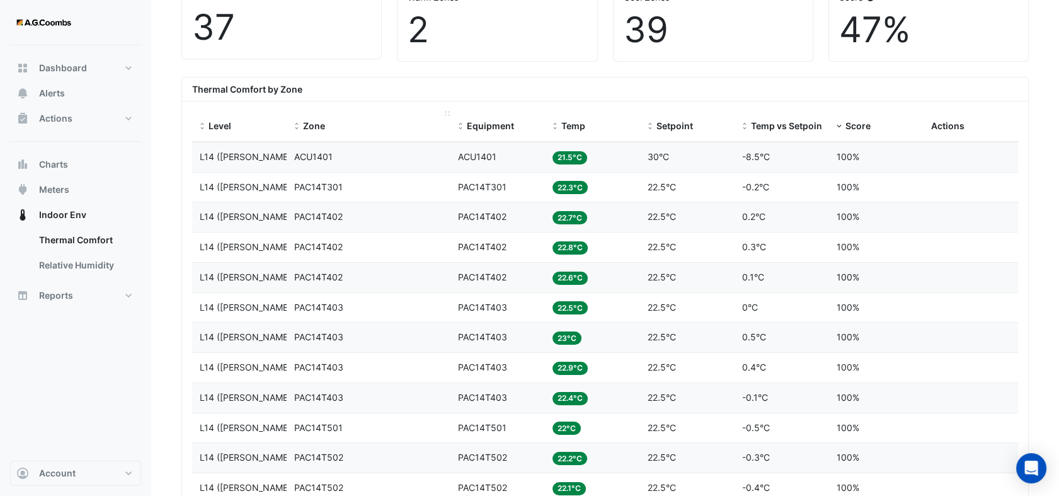
click at [359, 131] on div "Zone" at bounding box center [368, 126] width 149 height 14
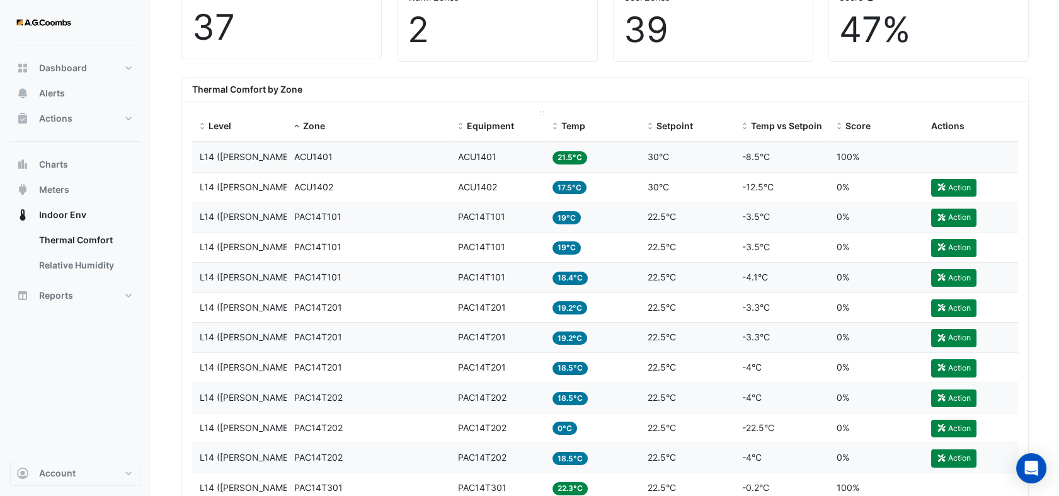
click at [464, 129] on span at bounding box center [460, 127] width 9 height 10
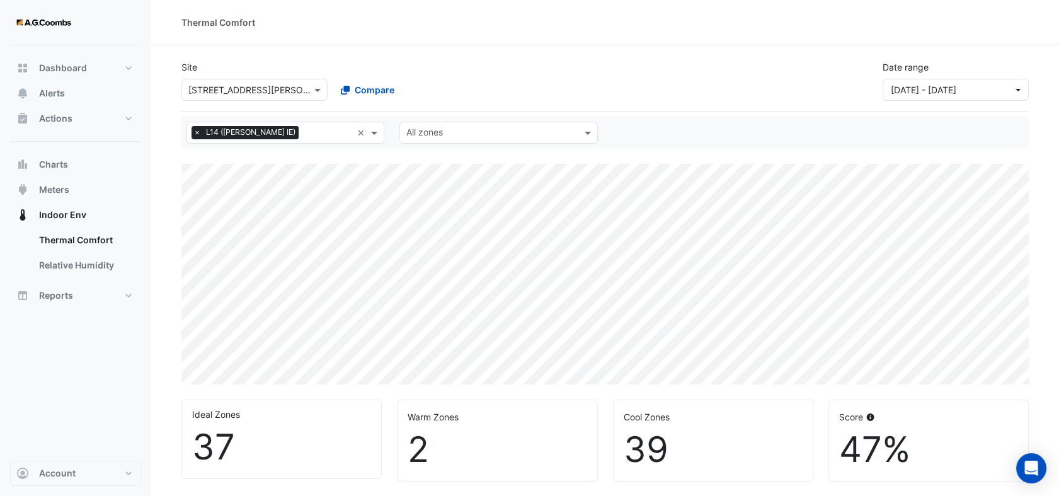
click at [495, 139] on input "text" at bounding box center [492, 133] width 170 height 13
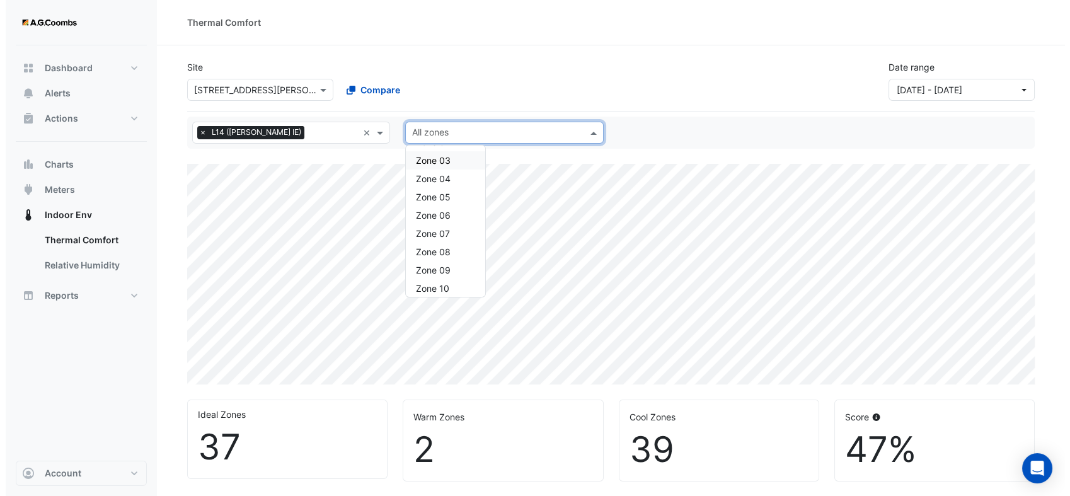
scroll to position [210, 0]
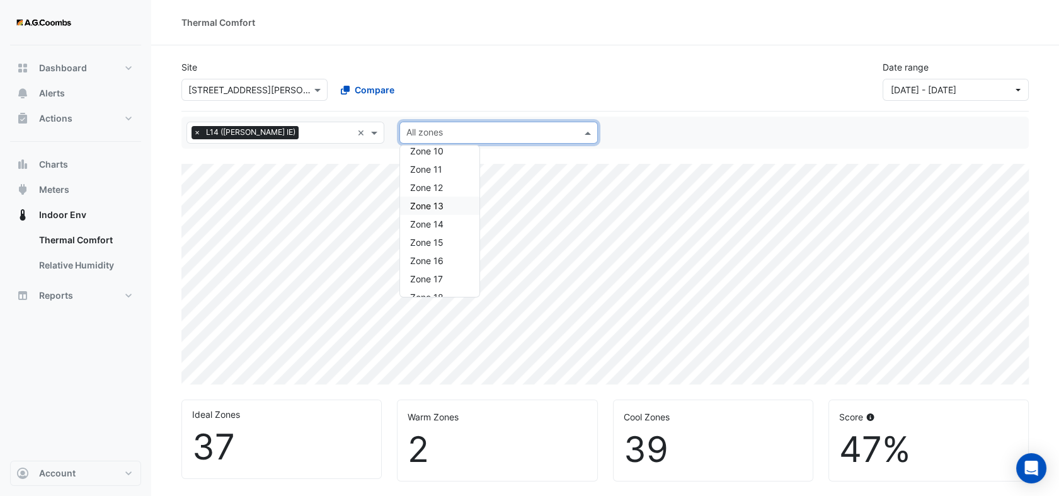
click at [430, 205] on span "Zone 13" at bounding box center [426, 205] width 33 height 11
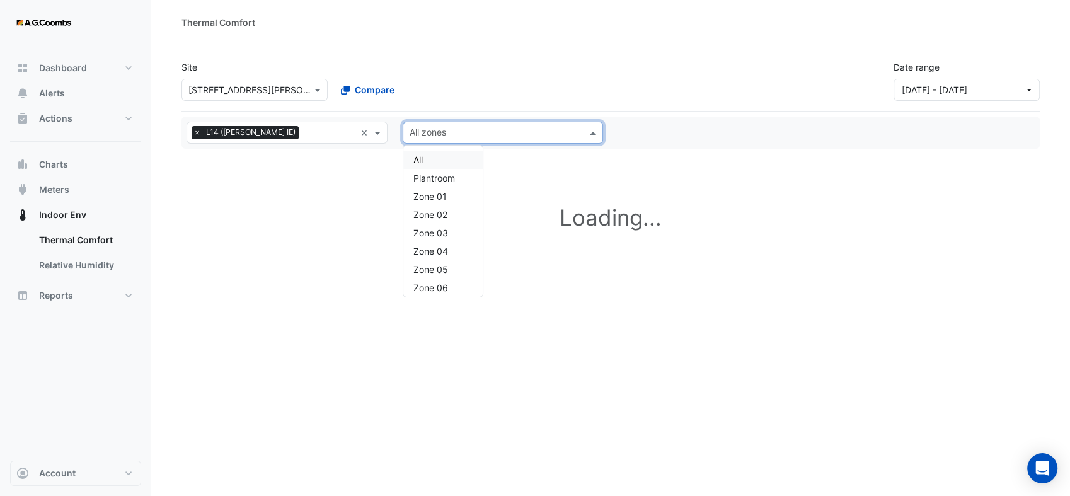
click at [587, 134] on span at bounding box center [595, 132] width 16 height 13
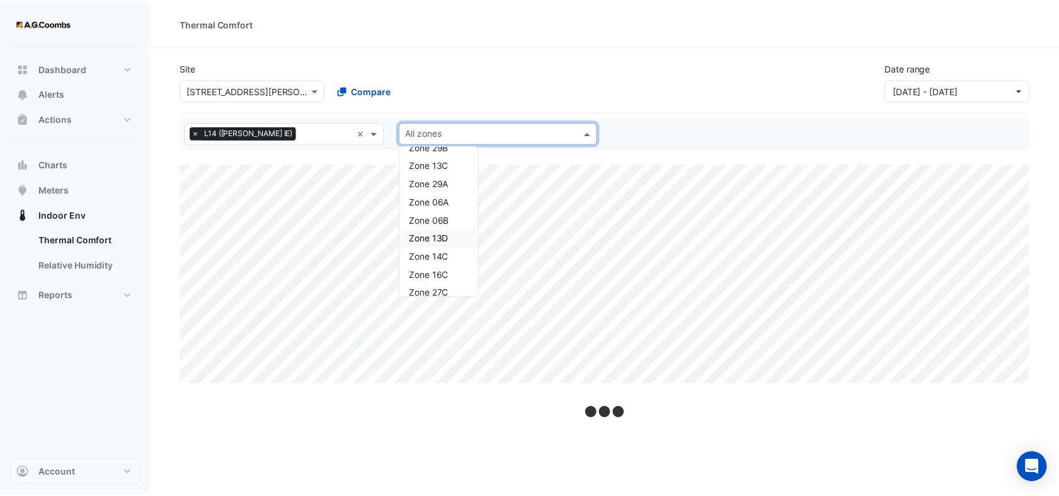
scroll to position [980, 0]
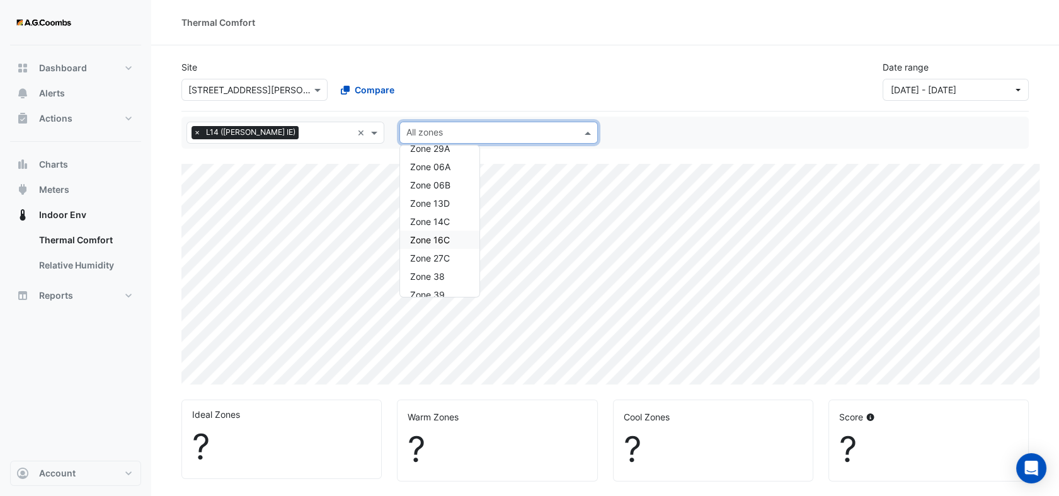
select select "**"
click at [435, 200] on span "Zone 13D" at bounding box center [430, 203] width 40 height 11
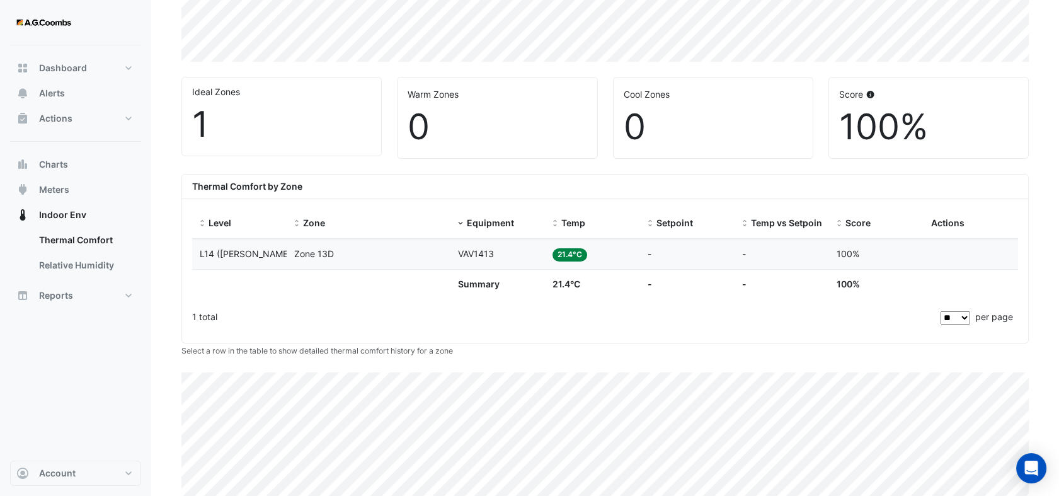
scroll to position [154, 0]
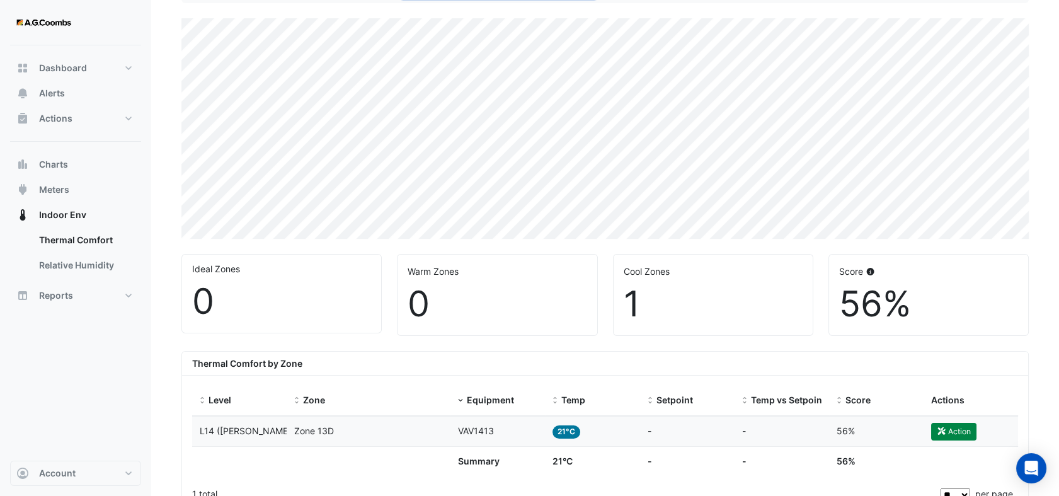
scroll to position [84, 0]
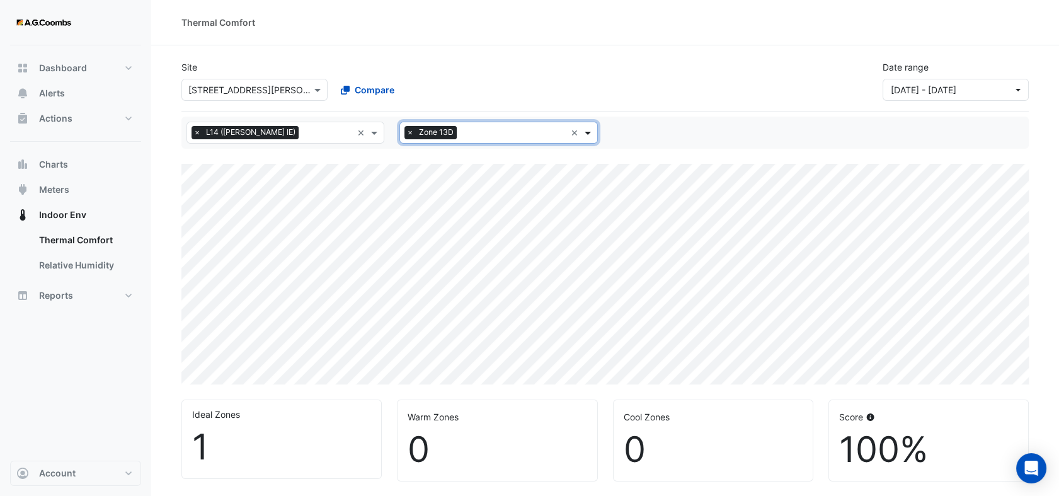
click at [585, 136] on span at bounding box center [590, 132] width 16 height 13
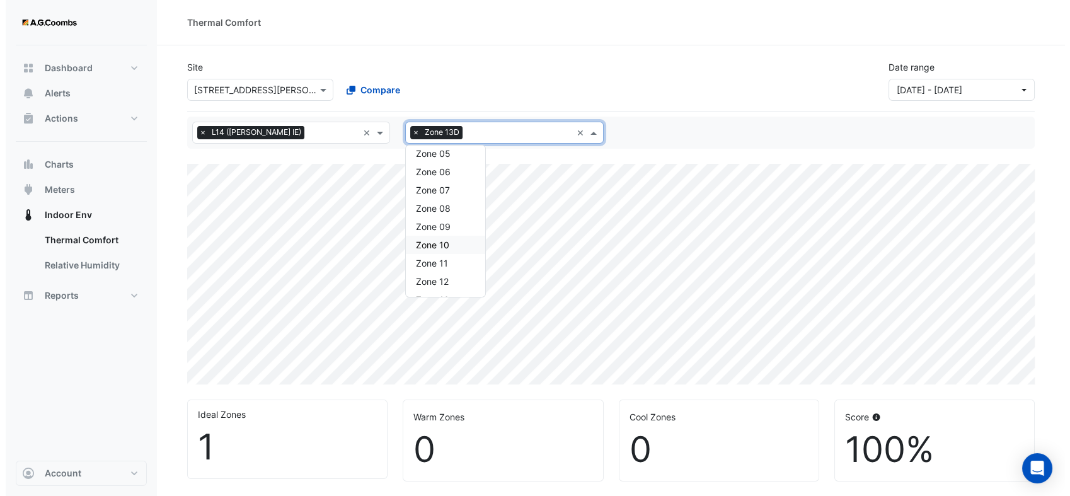
scroll to position [48, 0]
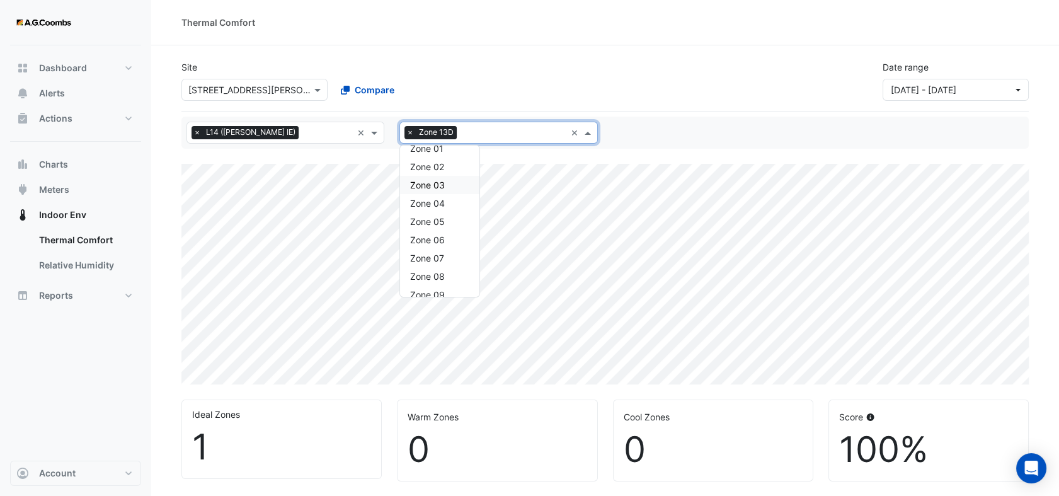
click at [438, 189] on span "Zone 03" at bounding box center [427, 185] width 35 height 11
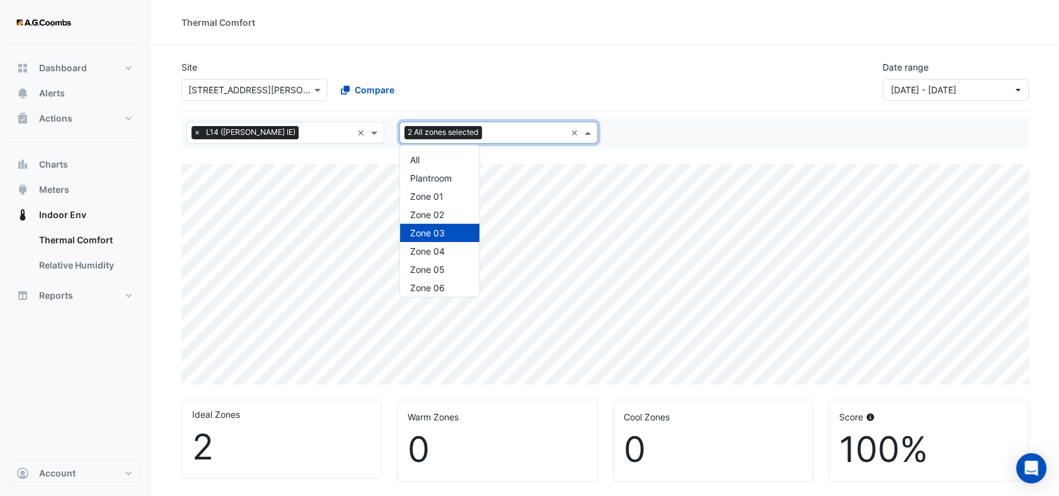
click at [587, 131] on span at bounding box center [590, 132] width 16 height 13
click at [439, 231] on span "Zone 03" at bounding box center [427, 233] width 35 height 11
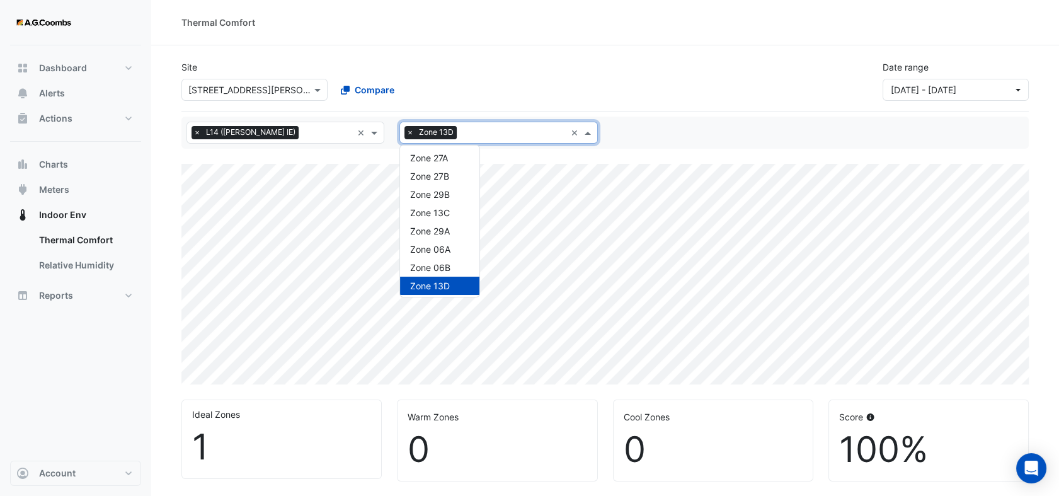
scroll to position [958, 0]
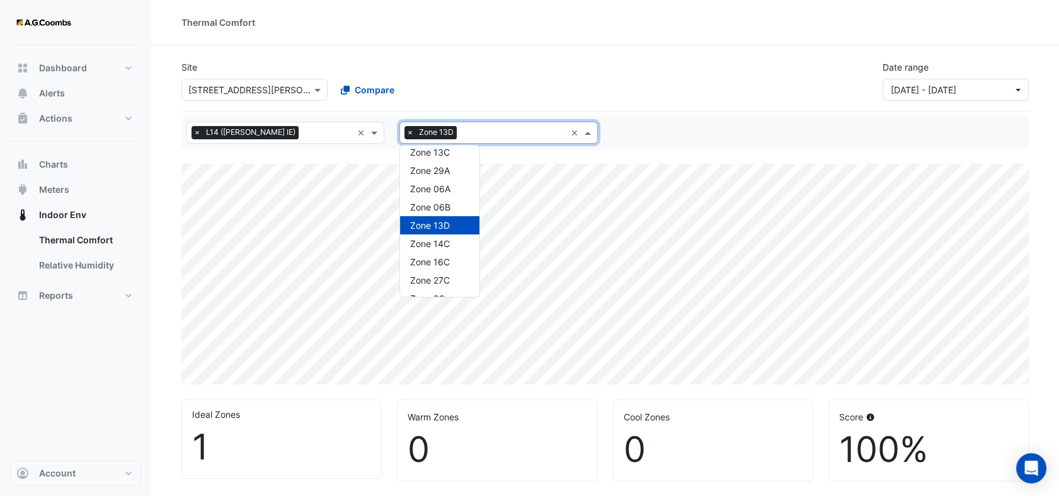
click at [448, 227] on span "Zone 13D" at bounding box center [430, 225] width 40 height 11
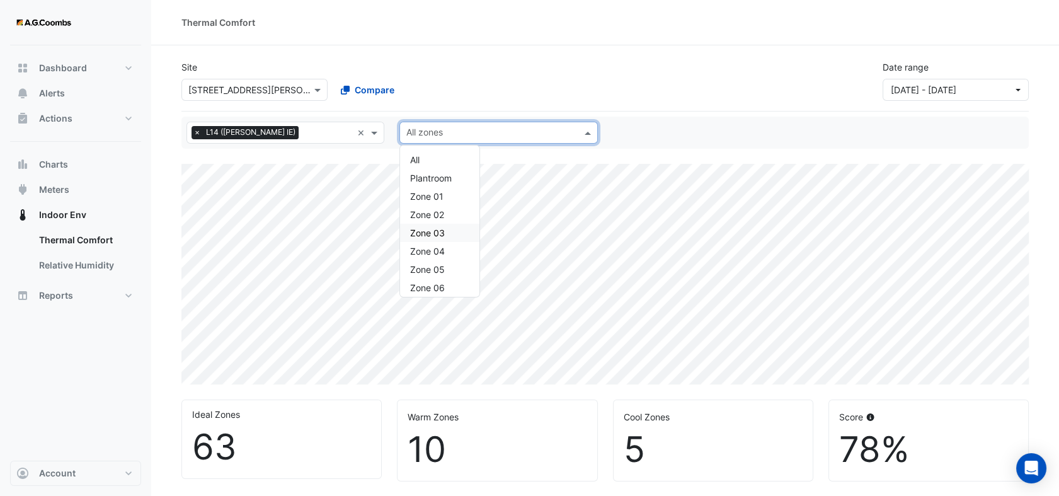
click at [444, 236] on span "Zone 03" at bounding box center [427, 233] width 35 height 11
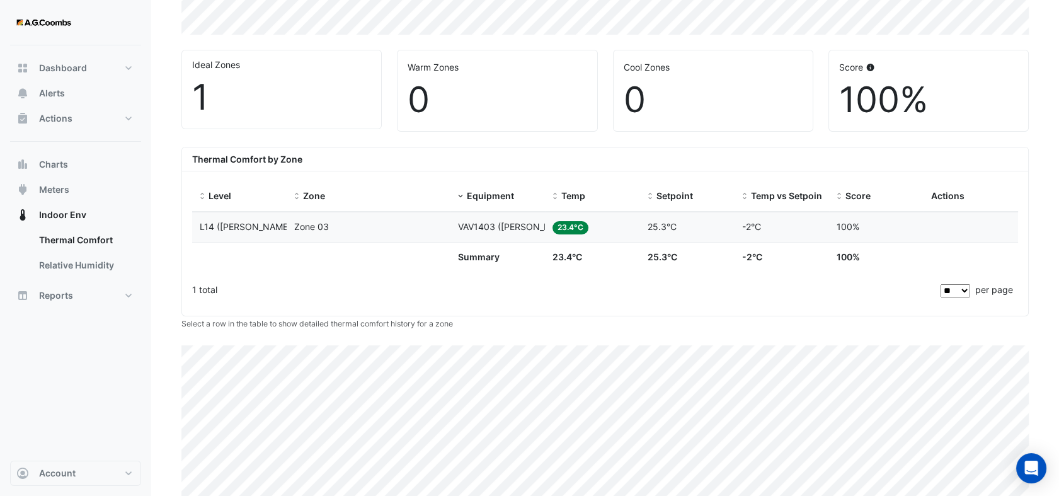
scroll to position [210, 0]
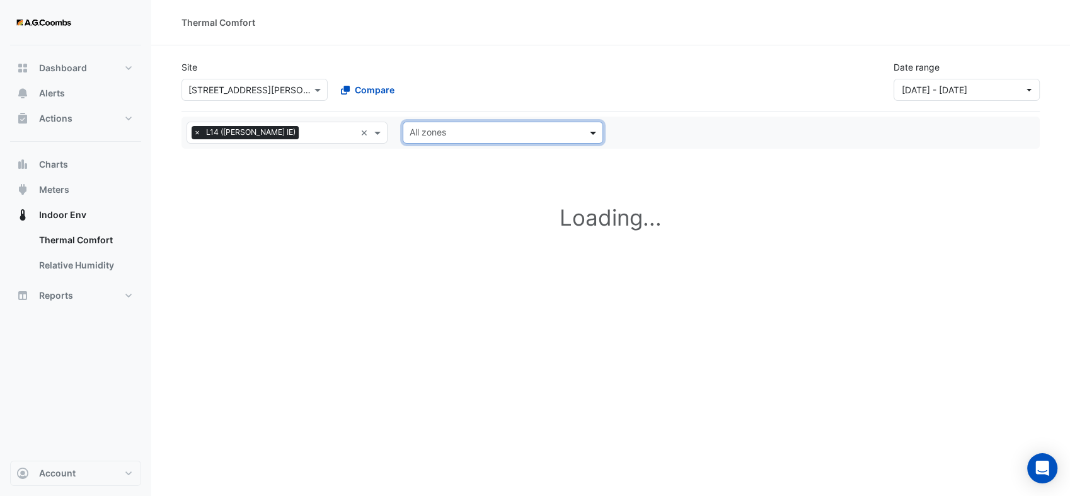
click at [593, 136] on span at bounding box center [595, 132] width 16 height 13
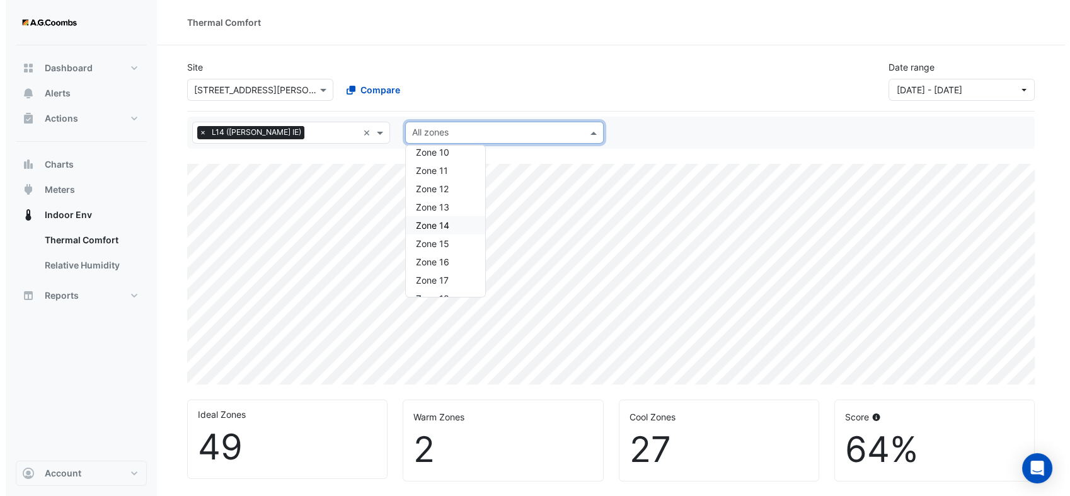
scroll to position [210, 0]
click at [442, 212] on div "Zone 13" at bounding box center [439, 206] width 79 height 18
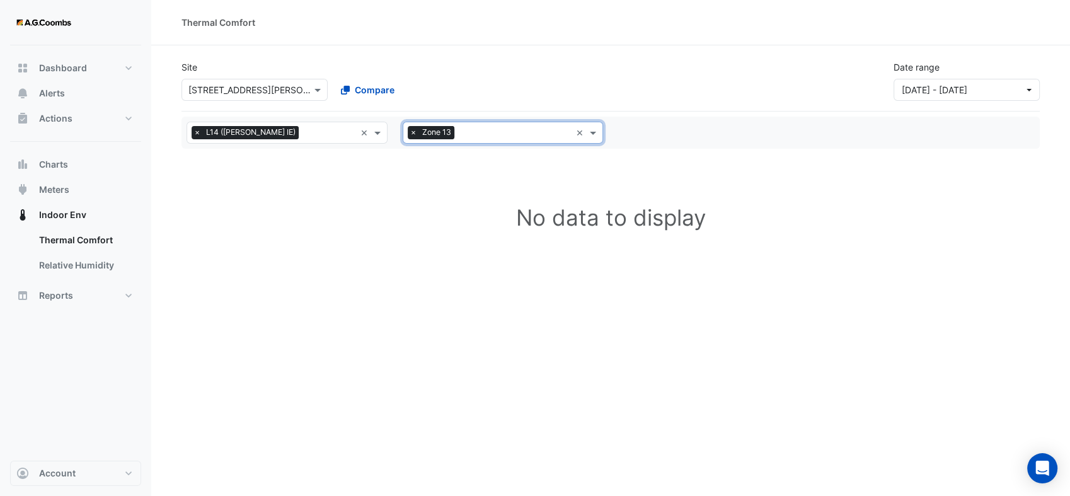
click at [594, 139] on div "All zones × Zone 13 ×" at bounding box center [503, 133] width 201 height 22
click at [443, 159] on div "Zone 13" at bounding box center [442, 155] width 79 height 18
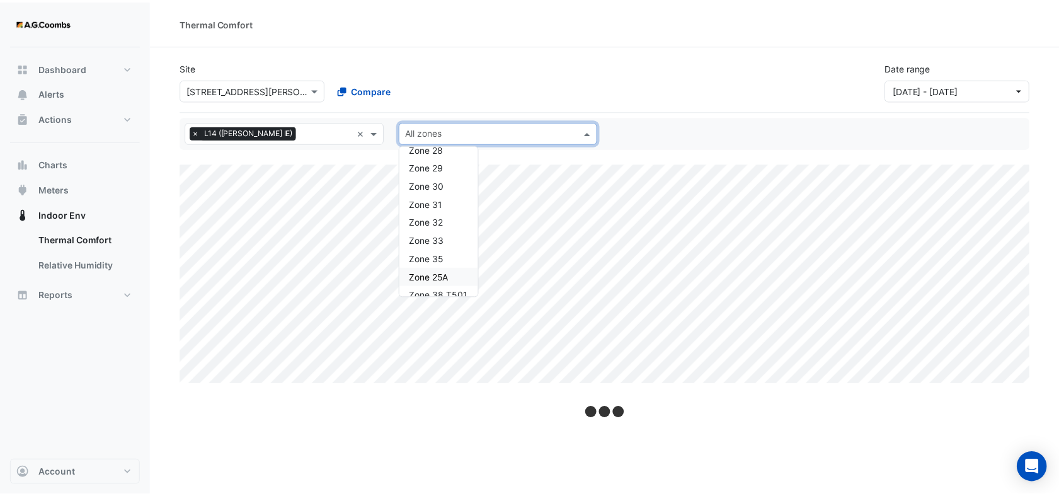
scroll to position [611, 0]
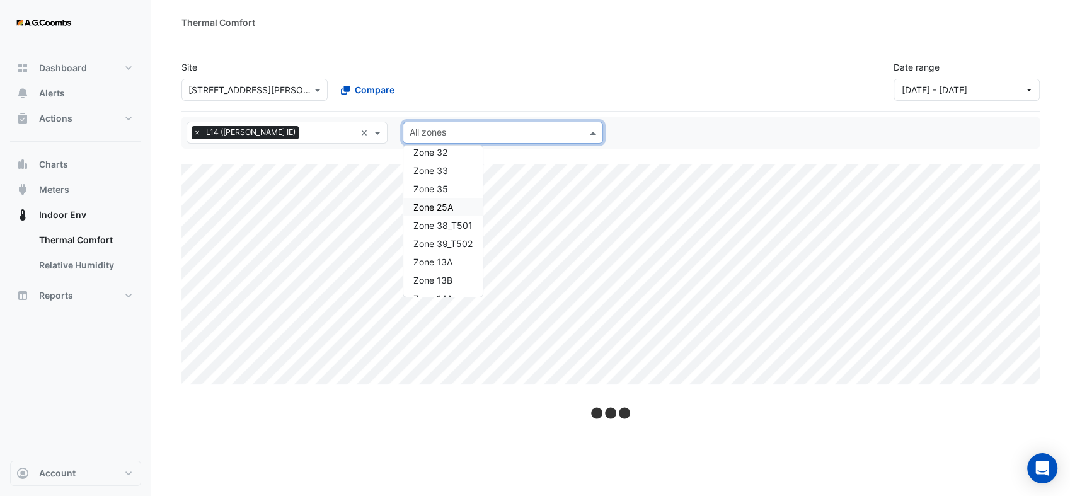
select select "**"
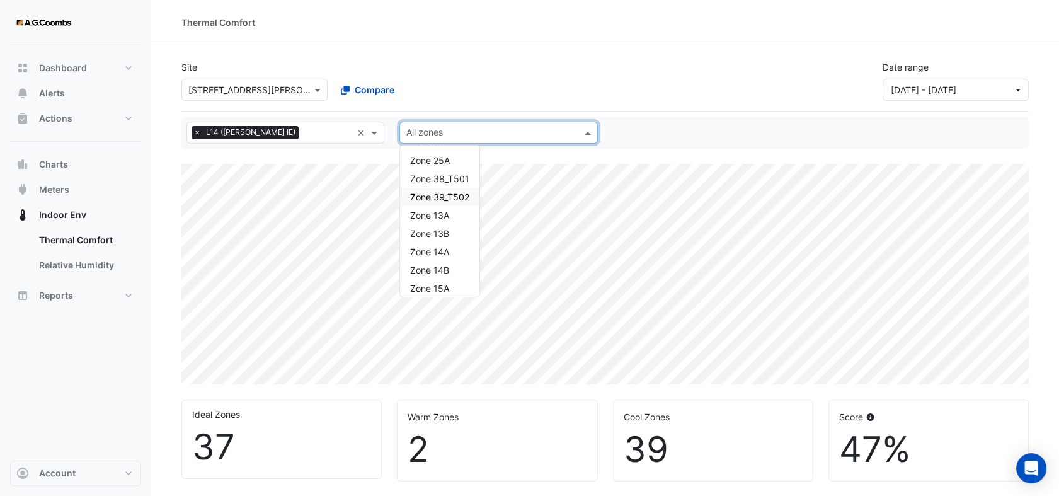
scroll to position [681, 0]
click at [442, 215] on div "Zone 13B" at bounding box center [439, 210] width 79 height 18
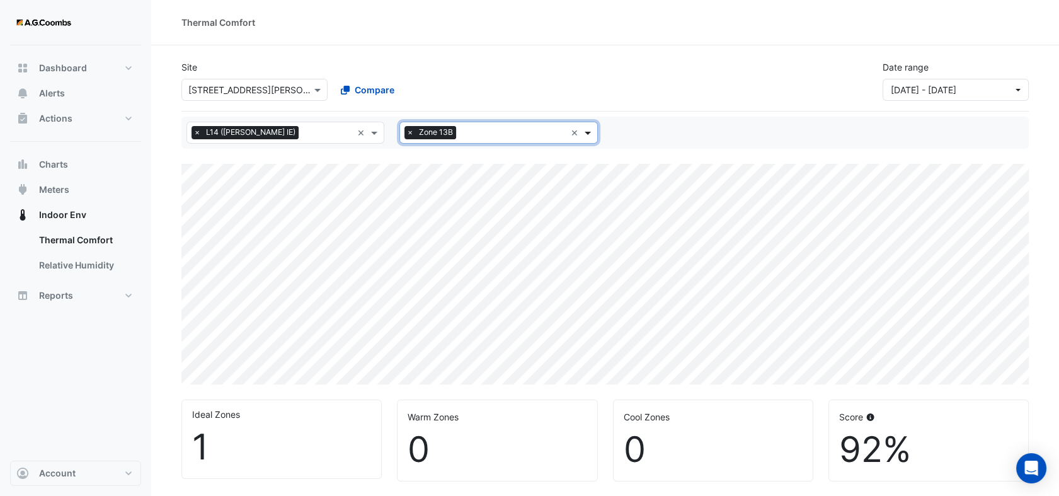
click at [588, 137] on span at bounding box center [590, 132] width 16 height 13
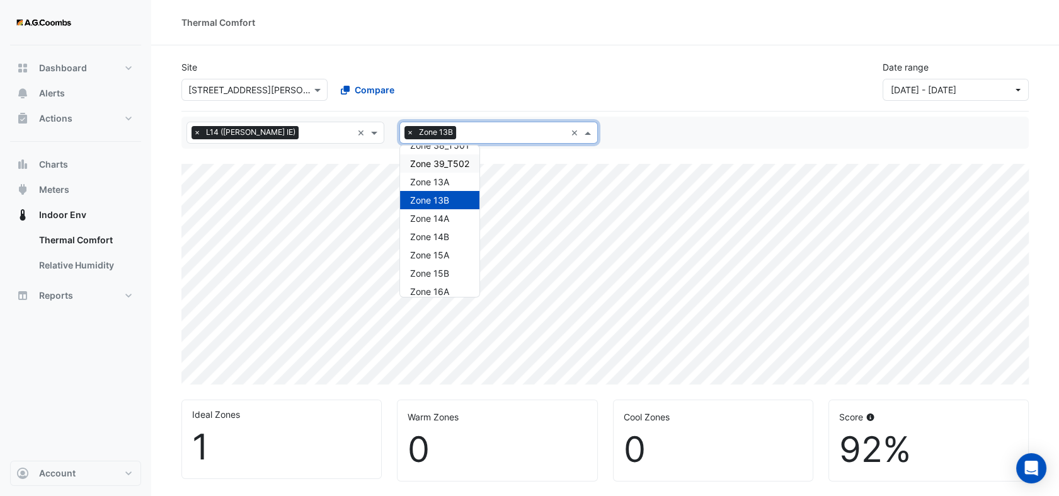
scroll to position [666, 0]
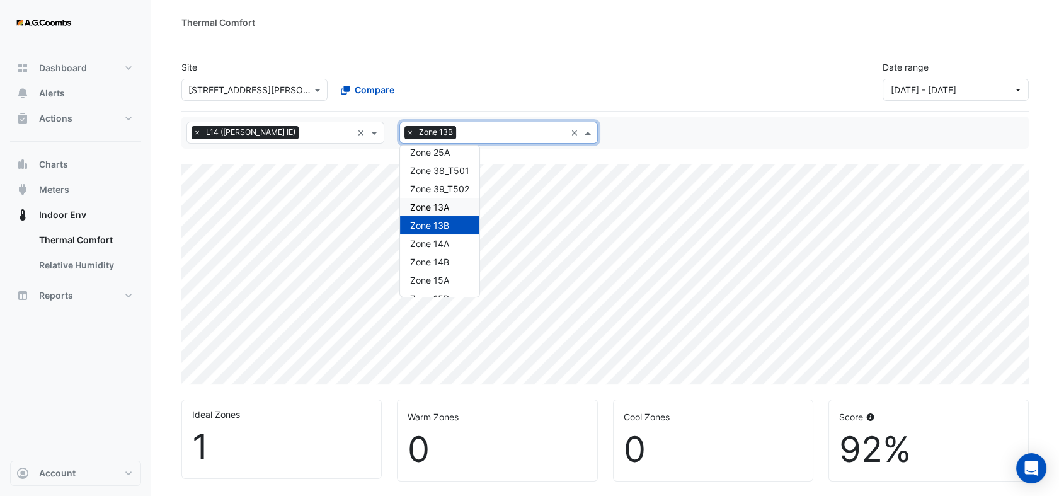
click at [443, 210] on span "Zone 13A" at bounding box center [429, 207] width 39 height 11
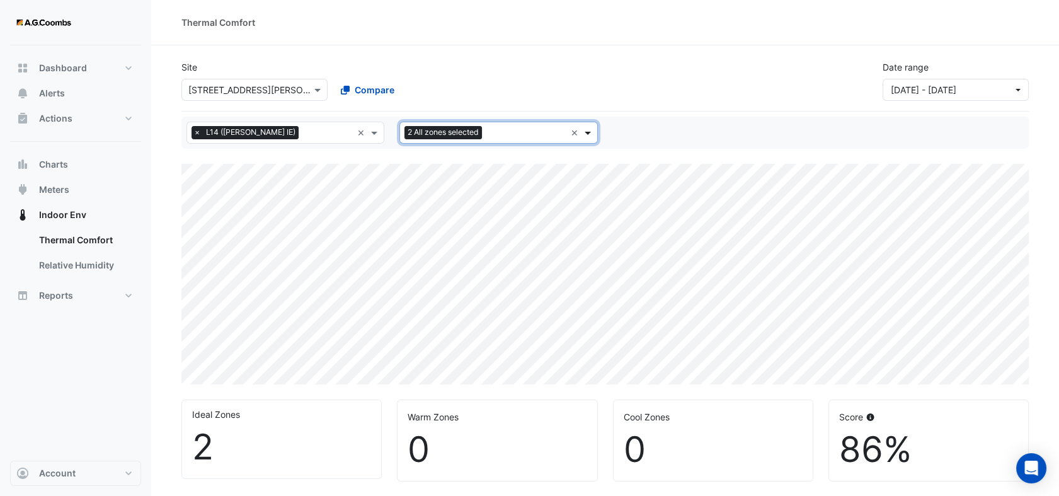
click at [595, 132] on span at bounding box center [590, 132] width 16 height 13
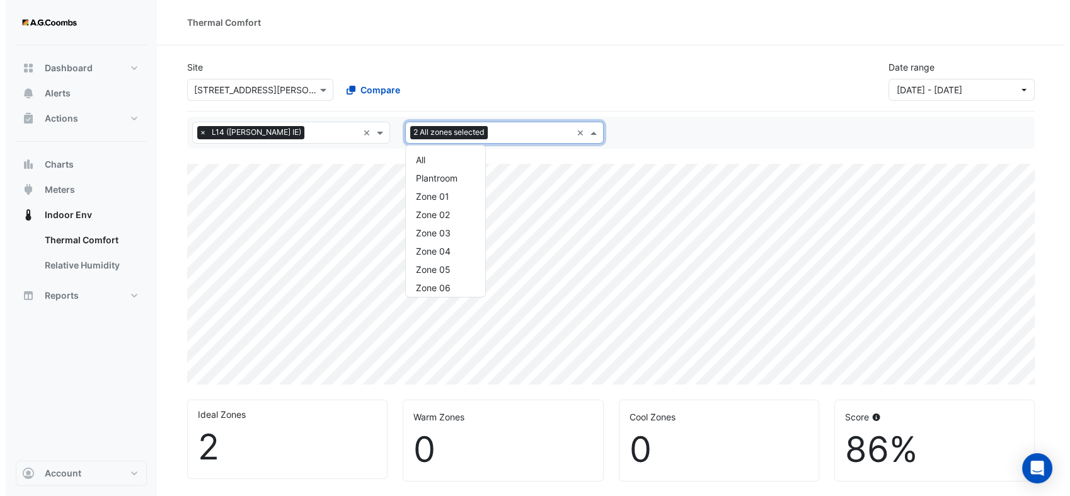
scroll to position [717, 0]
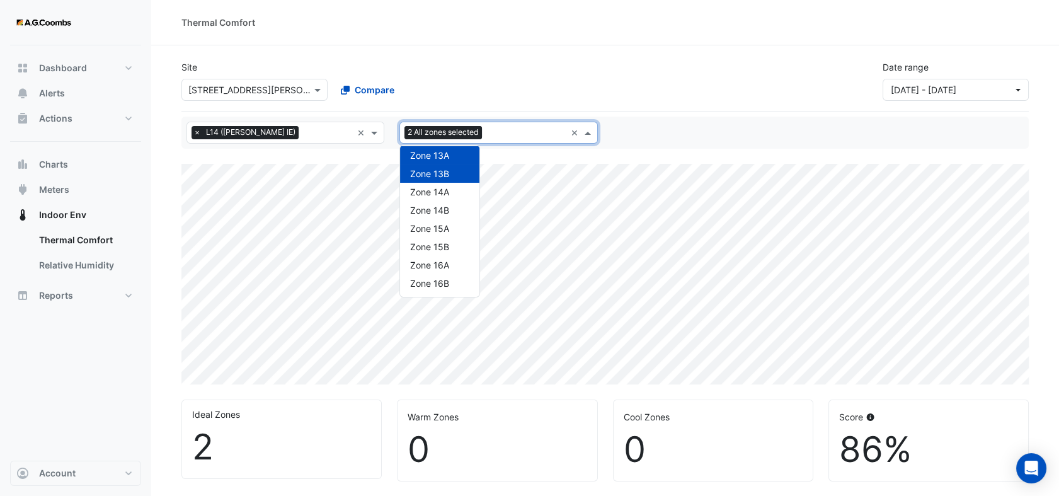
click at [424, 176] on span "Zone 13B" at bounding box center [429, 173] width 39 height 11
click at [432, 178] on span "Zone 13B" at bounding box center [429, 173] width 39 height 11
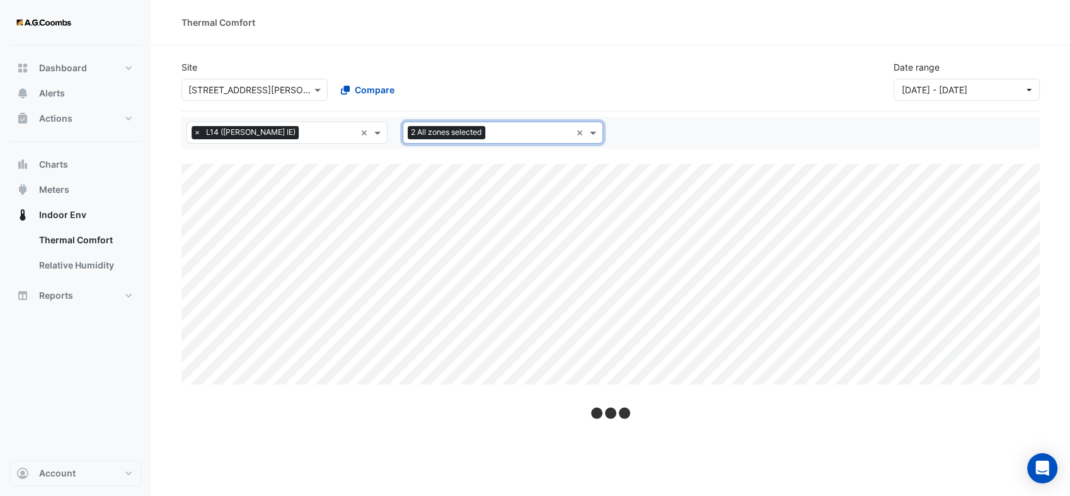
drag, startPoint x: 595, startPoint y: 131, endPoint x: 567, endPoint y: 139, distance: 29.5
click at [595, 132] on span at bounding box center [595, 132] width 16 height 13
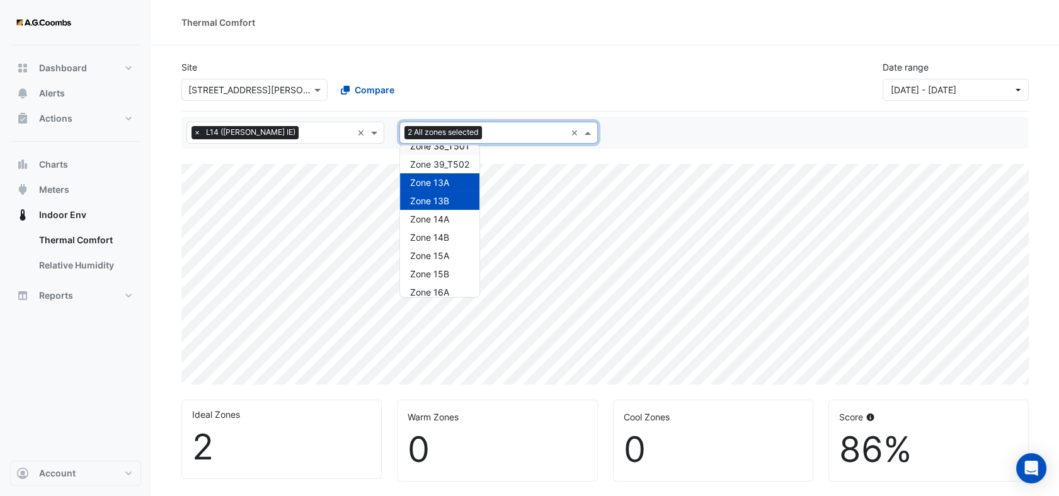
scroll to position [666, 0]
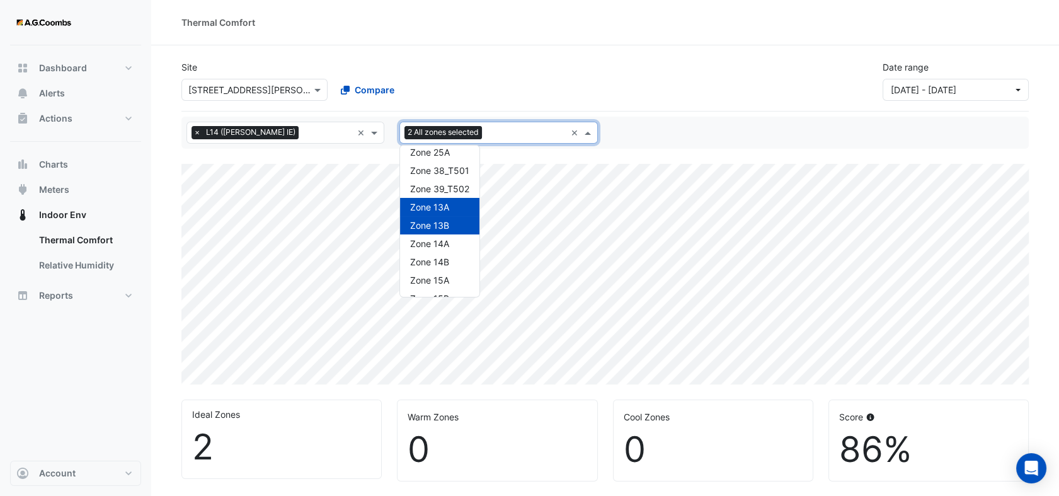
click at [441, 207] on span "Zone 13A" at bounding box center [429, 207] width 39 height 11
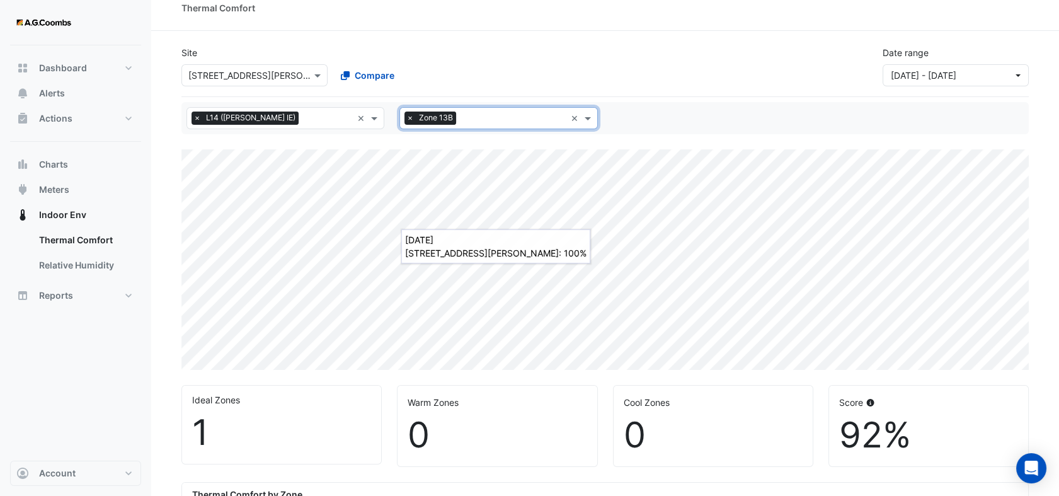
scroll to position [84, 0]
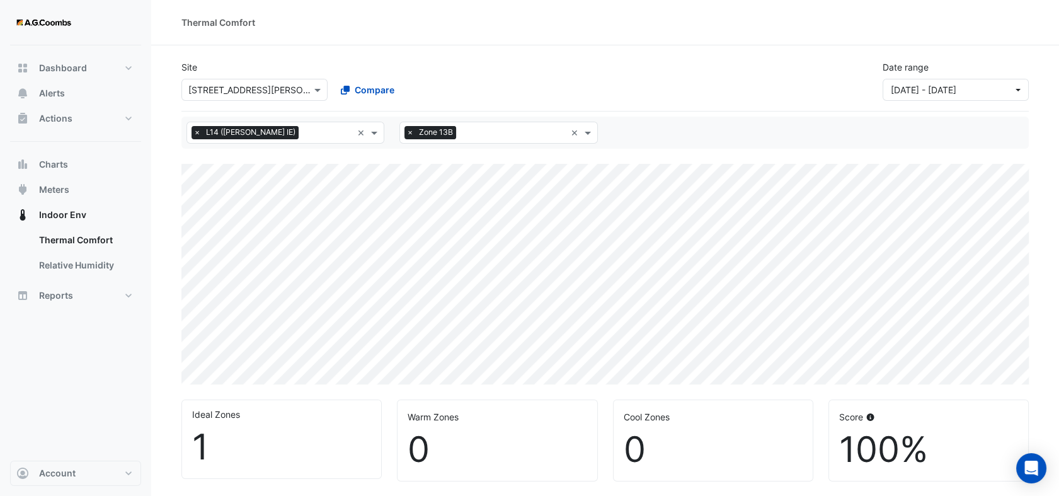
click at [725, 389] on div "Ideal Zones 1 Warm Zones 0 Cool Zones 0 Score 100%" at bounding box center [605, 435] width 863 height 92
